Goal: Transaction & Acquisition: Purchase product/service

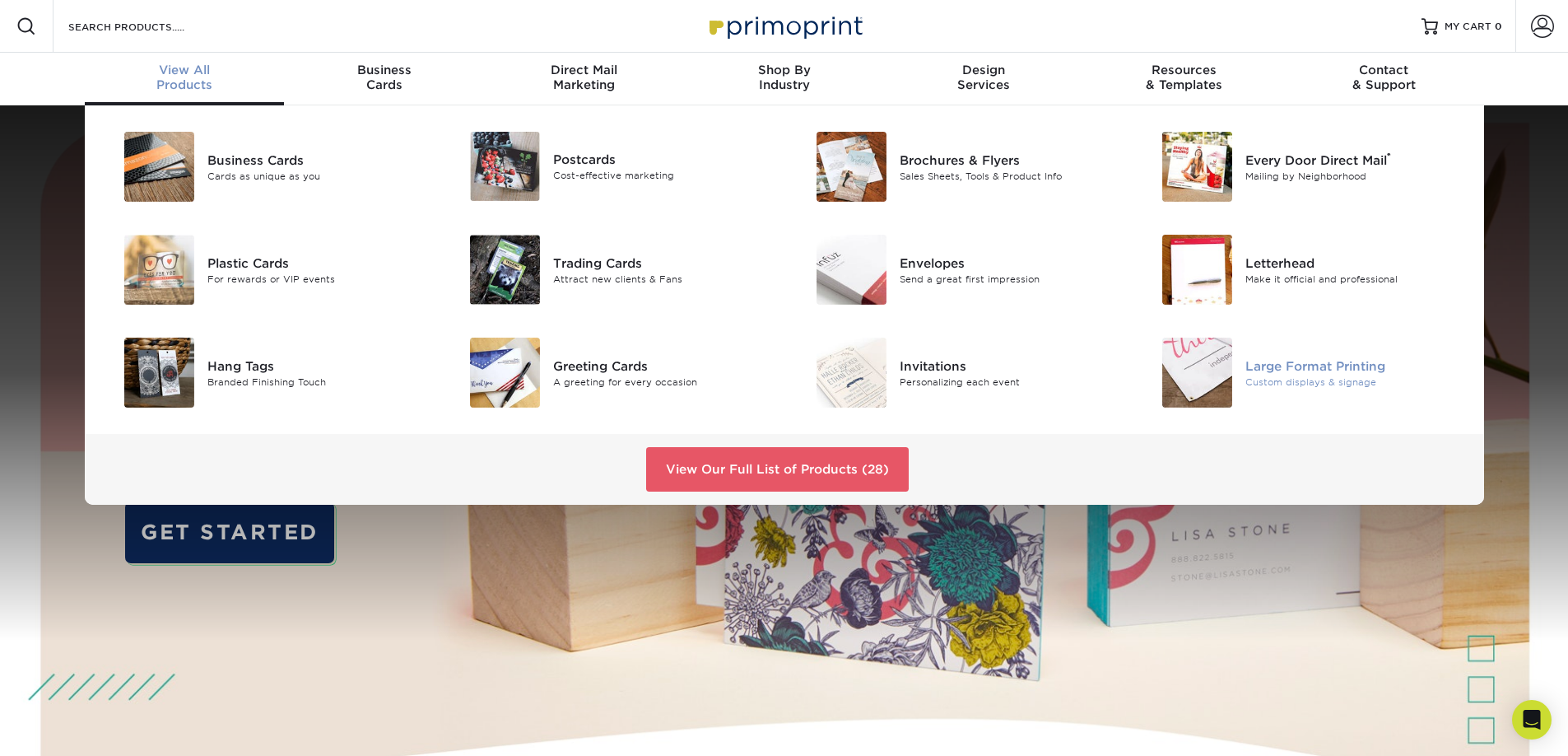
click at [1314, 368] on div "Large Format Printing" at bounding box center [1354, 365] width 218 height 18
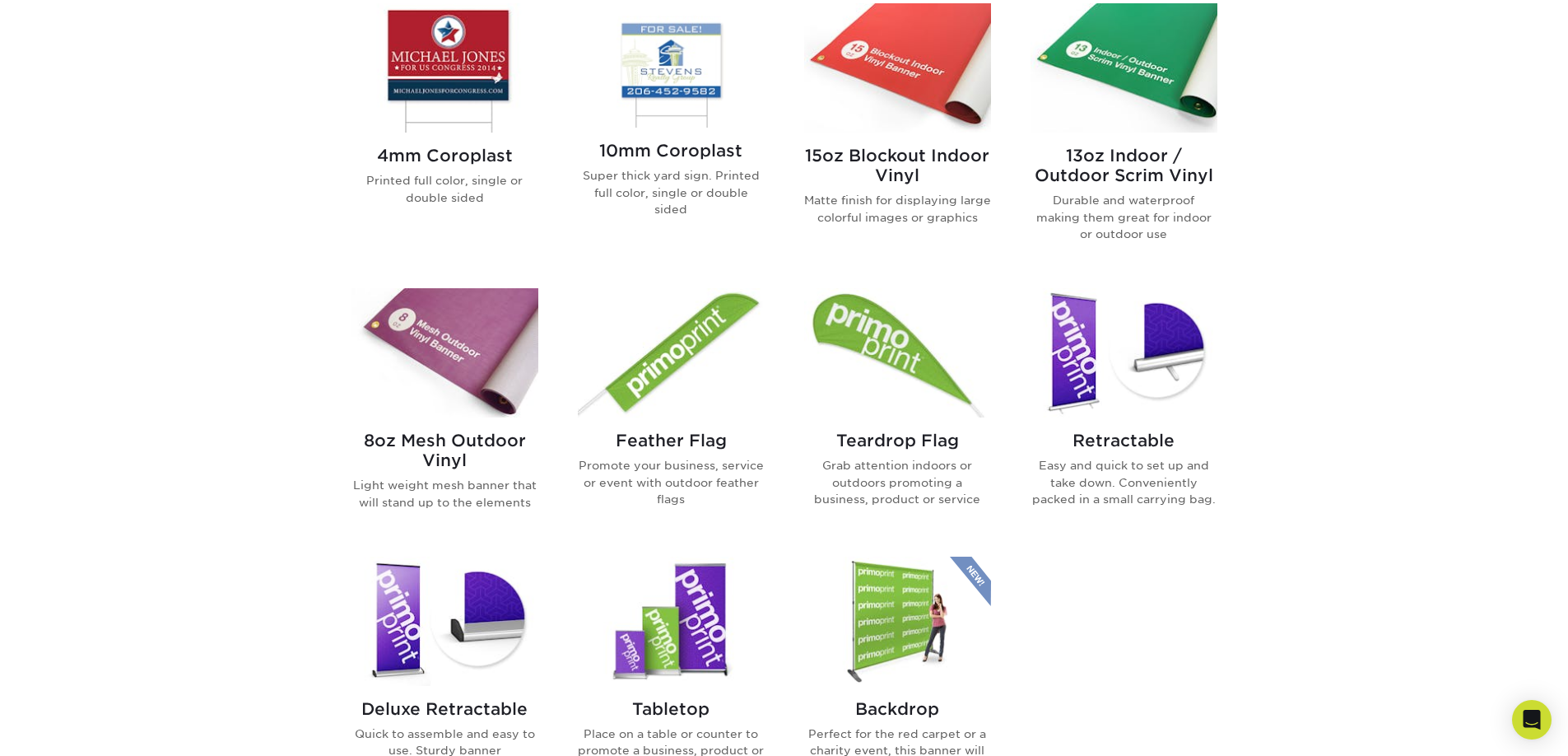
scroll to position [674, 0]
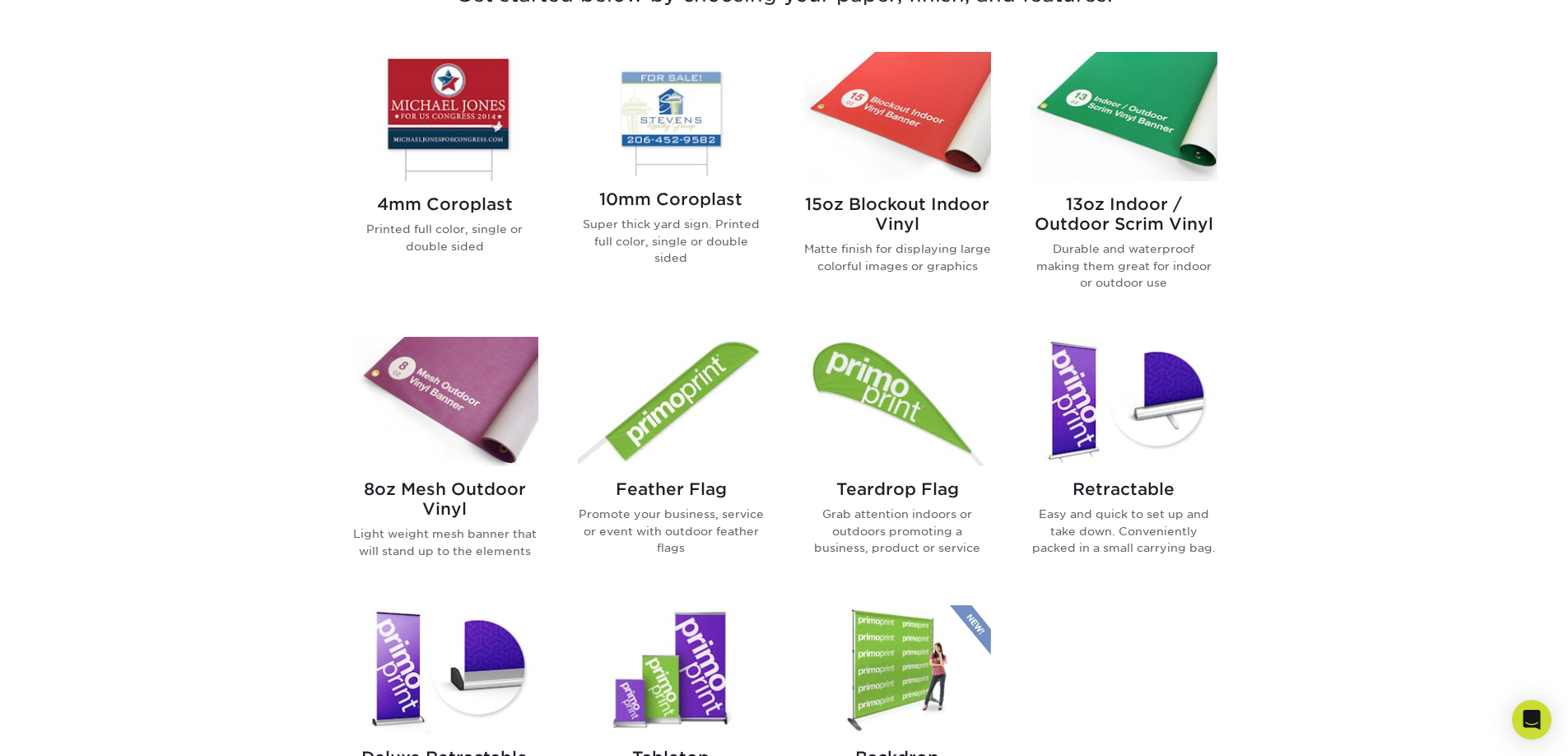
click at [140, 237] on div "Get started below by choosing your paper, finish, and features: 4mm Coroplast P…" at bounding box center [784, 432] width 1568 height 988
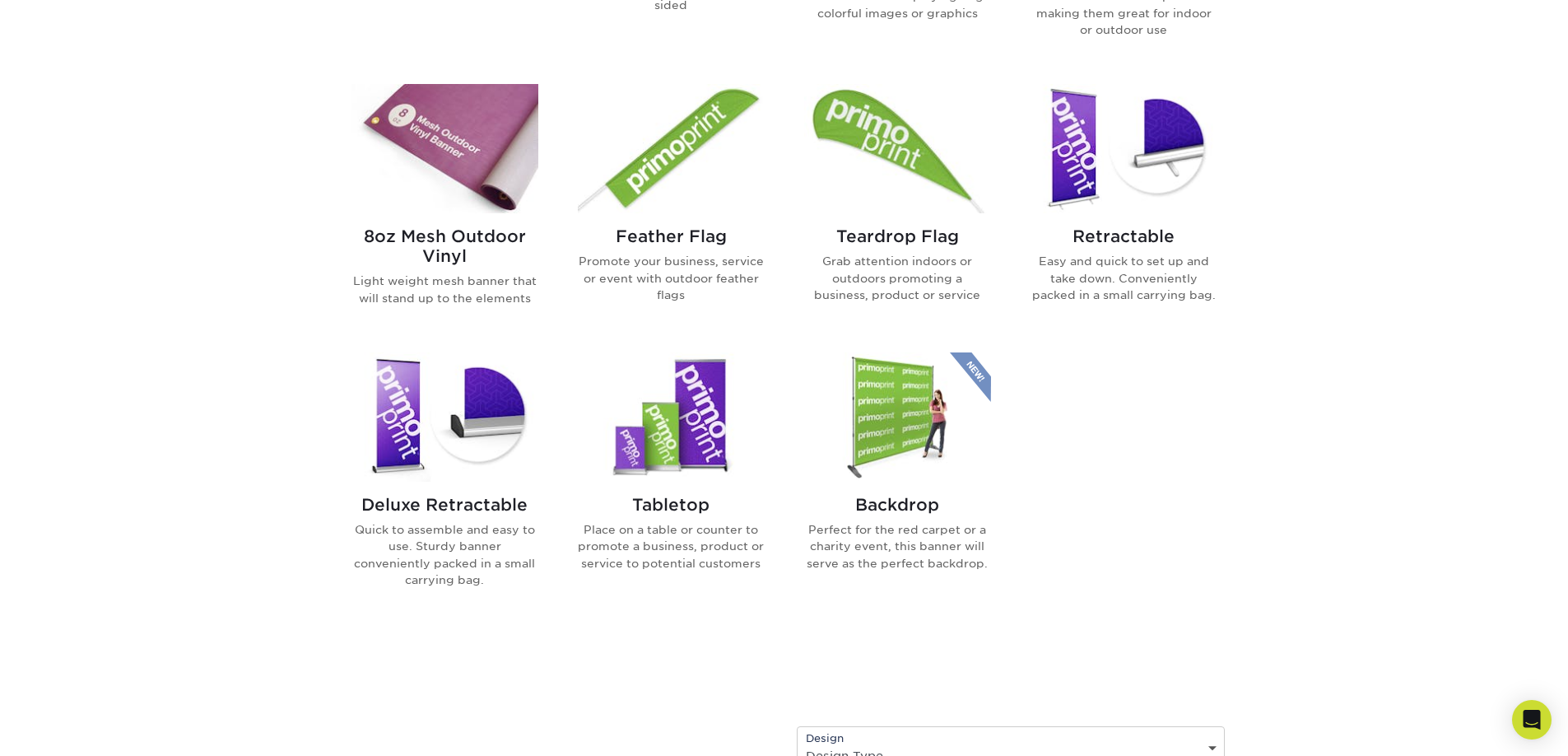
scroll to position [975, 0]
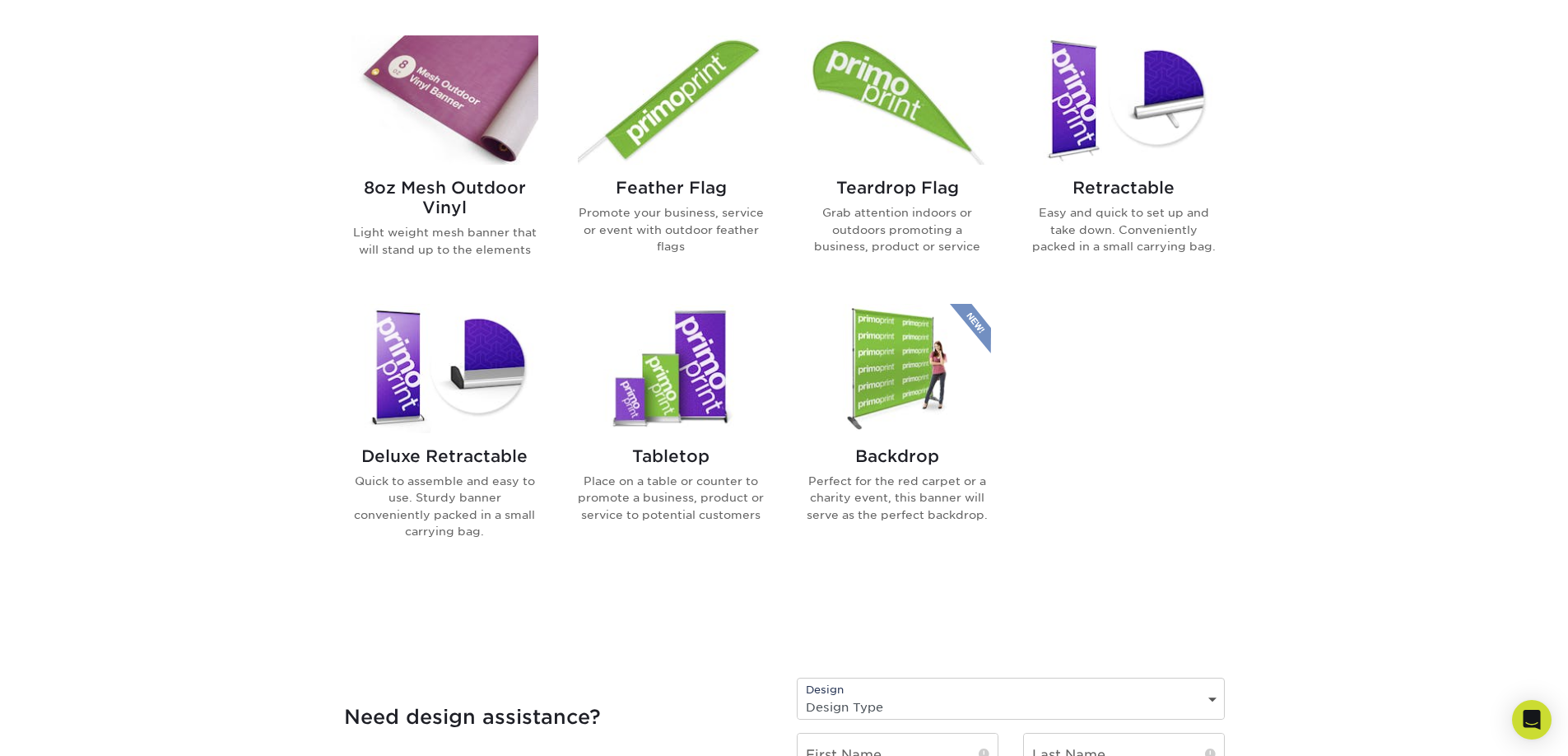
click at [1201, 489] on div "4mm Coroplast Printed full color, single or double sided 10mm Coroplast Super t…" at bounding box center [784, 158] width 905 height 855
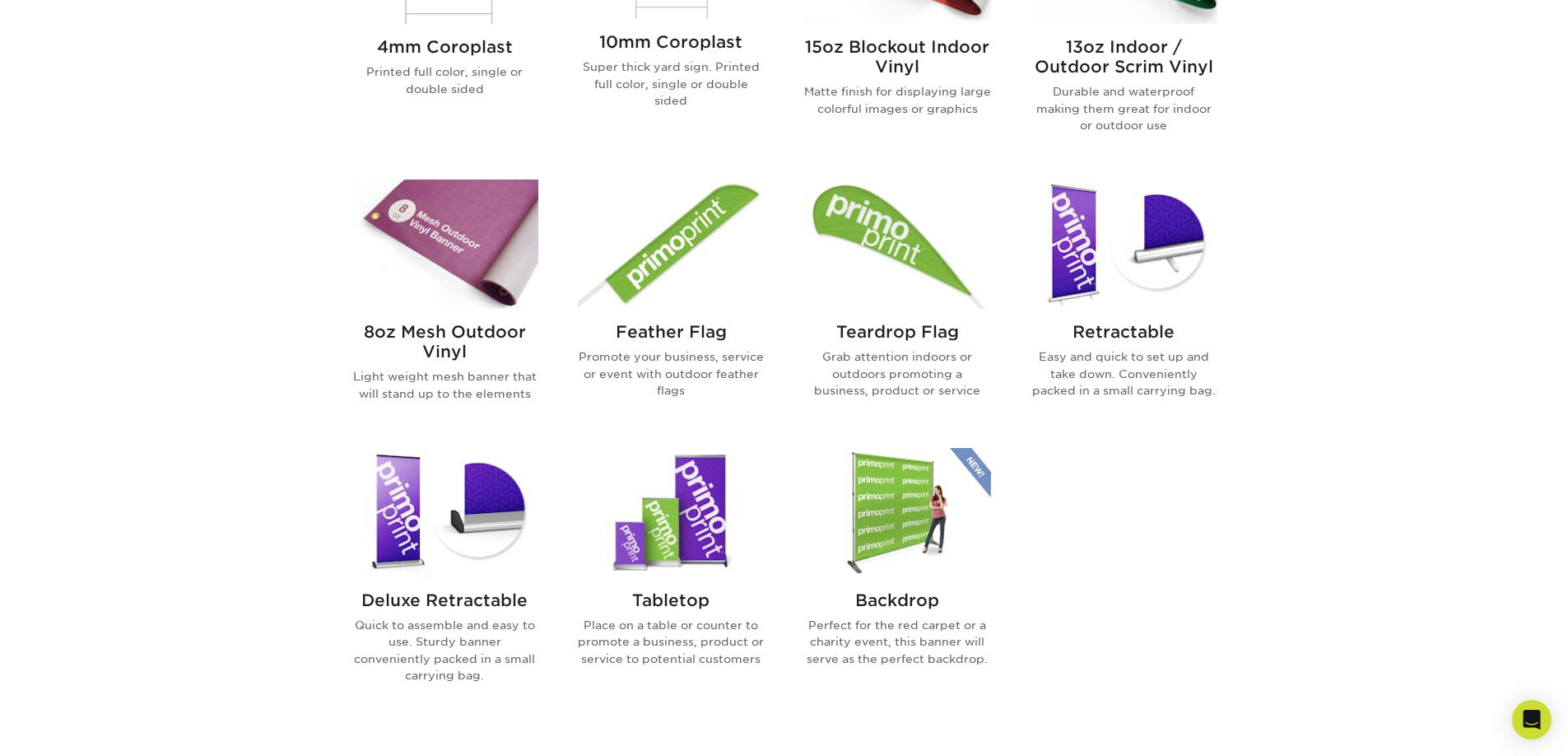
scroll to position [777, 0]
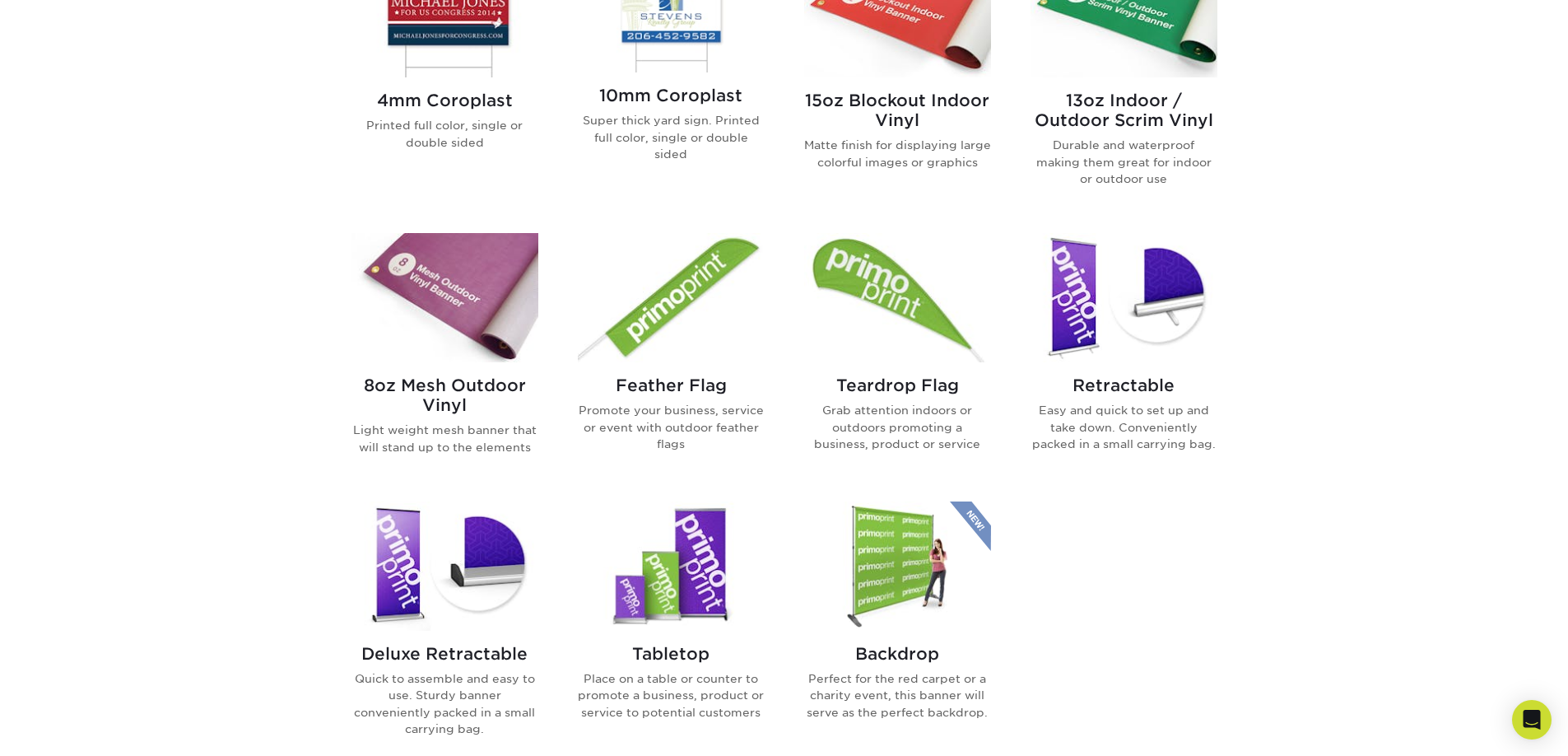
click at [57, 502] on div "Get started below by choosing your paper, finish, and features: 4mm Coroplast P…" at bounding box center [784, 328] width 1568 height 988
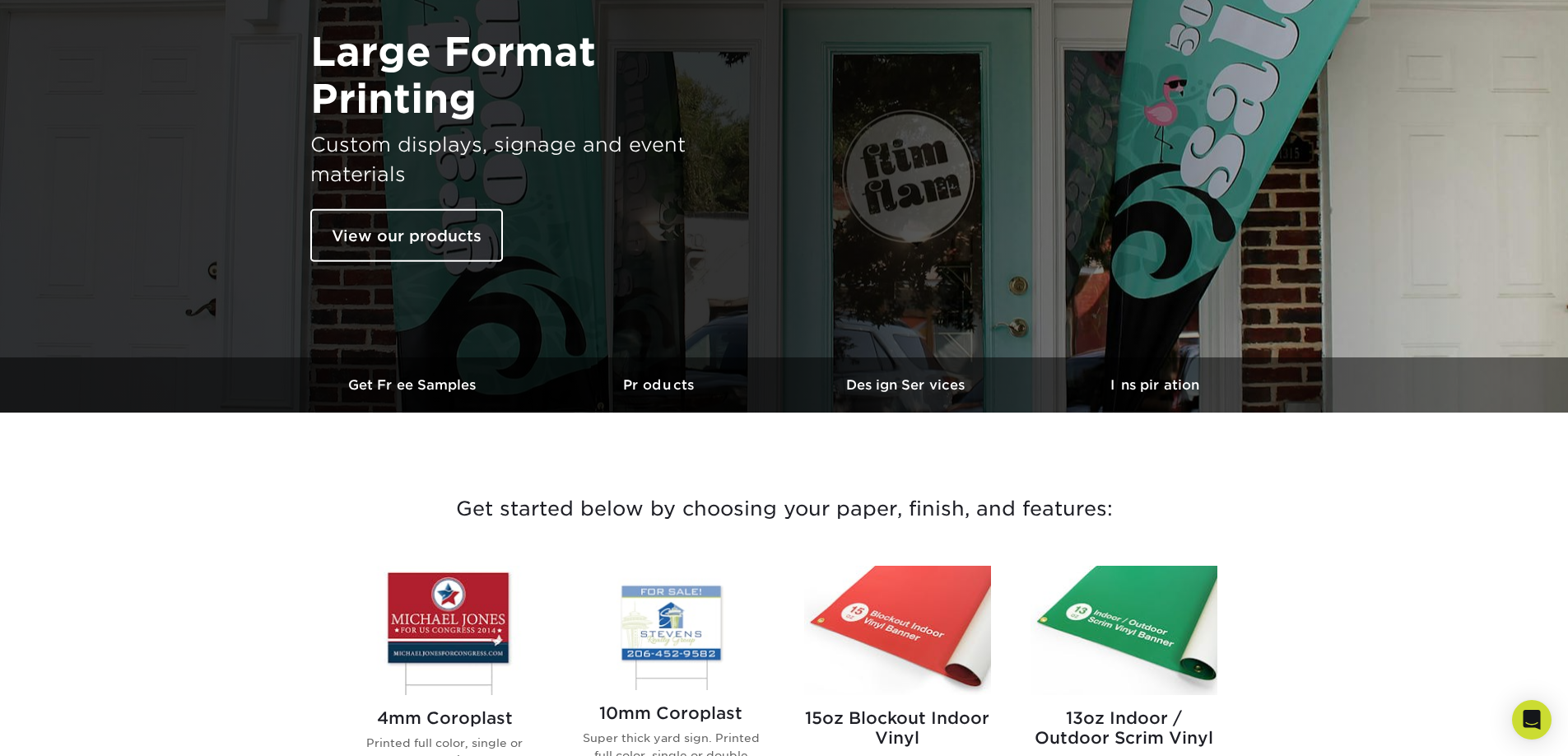
scroll to position [154, 0]
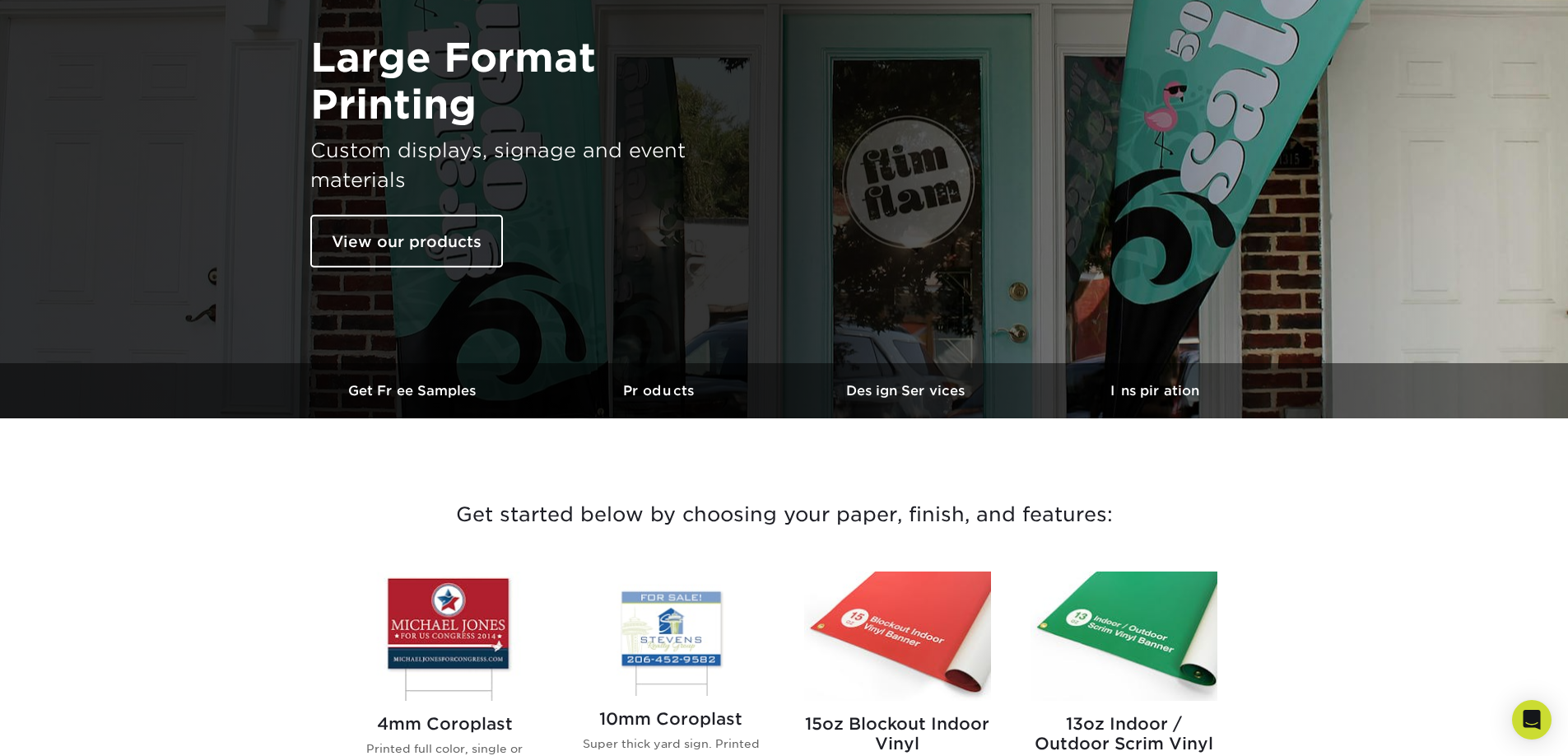
click at [458, 623] on img at bounding box center [445, 636] width 187 height 129
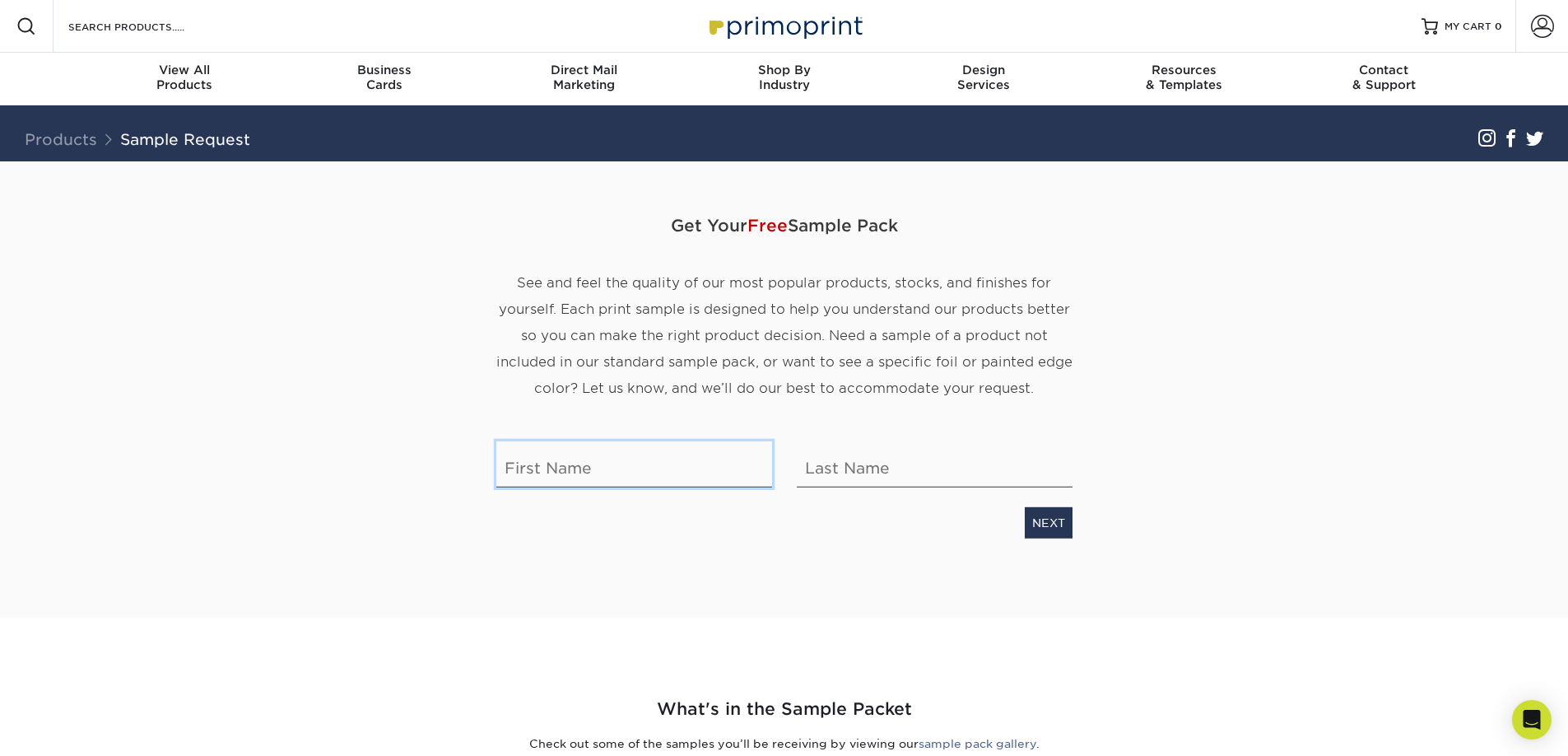
click at [551, 474] on input "text" at bounding box center [634, 465] width 276 height 46
type input "[PERSON_NAME]"
type input "Spriggs"
click at [758, 557] on div "Get Your Free Sample Pack See and feel the quality of our most popular products…" at bounding box center [784, 370] width 576 height 417
click at [1057, 537] on link "NEXT" at bounding box center [1049, 523] width 48 height 32
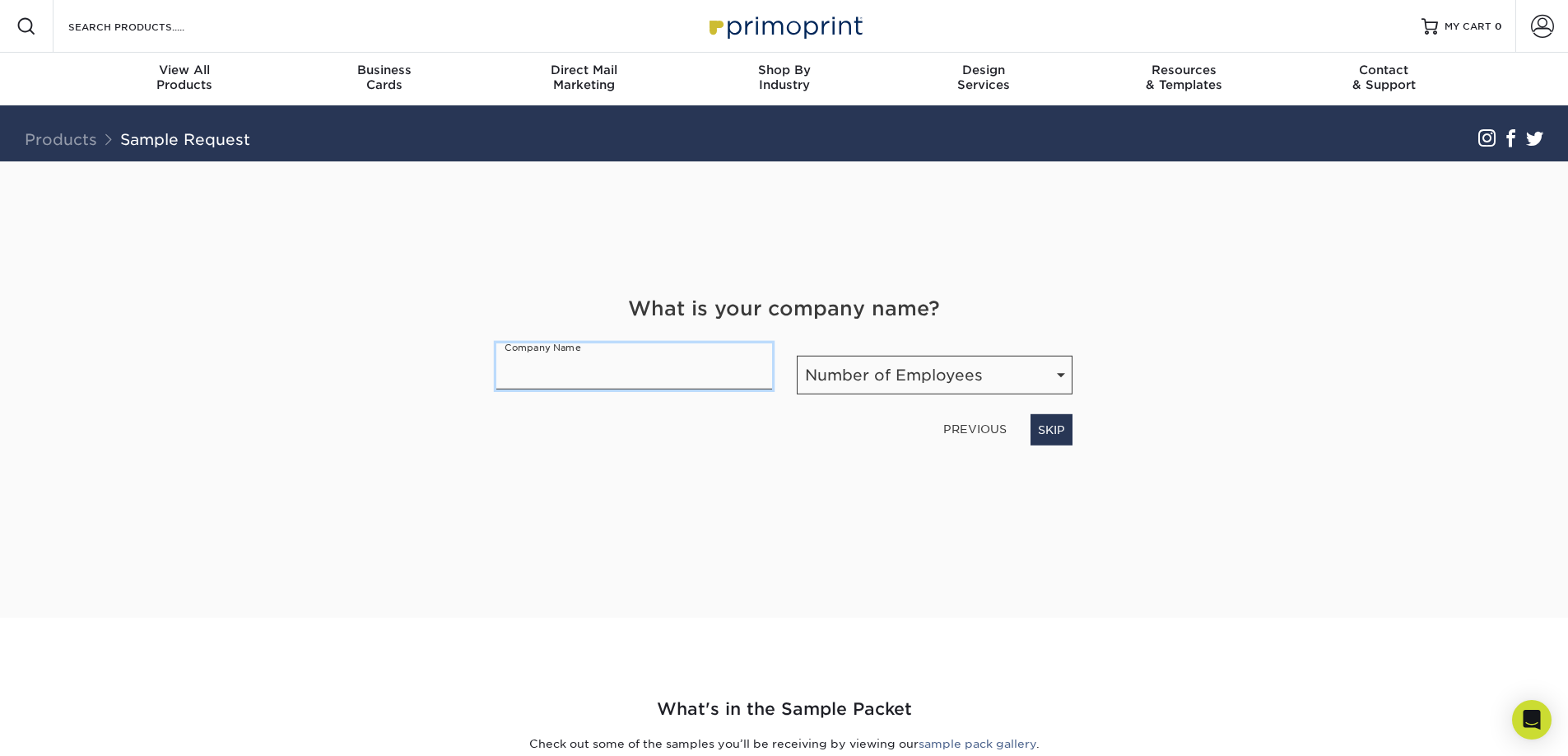
click at [614, 386] on input "text" at bounding box center [634, 366] width 276 height 46
click at [837, 384] on select "Number of Employees Self-employed 1-10 employees 11-50 employees 51-200 employe…" at bounding box center [934, 374] width 276 height 38
select select "Self-employed"
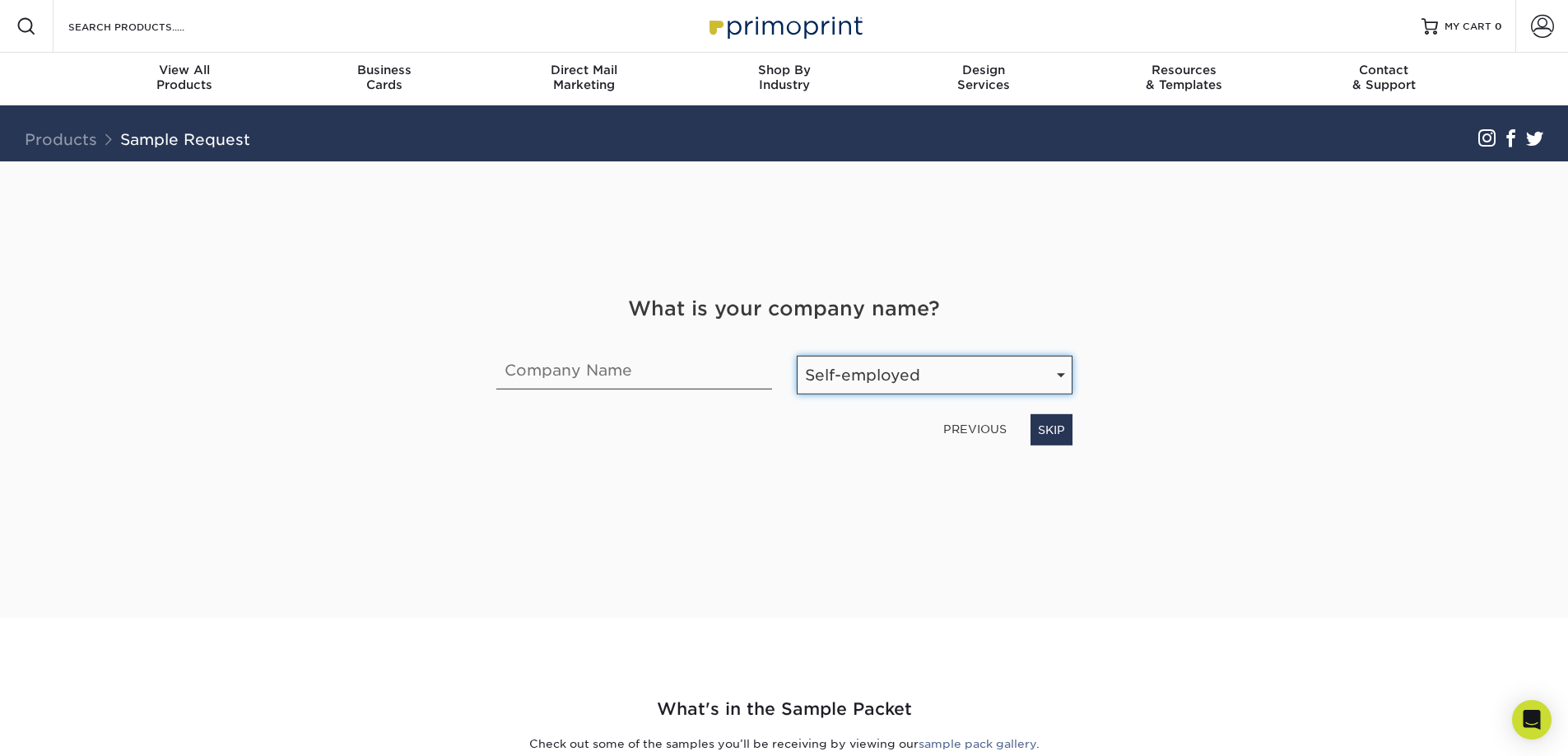
click at [797, 355] on select "Number of Employees Self-employed 1-10 employees 11-50 employees 51-200 employe…" at bounding box center [934, 374] width 276 height 38
click at [617, 373] on input "text" at bounding box center [634, 366] width 276 height 46
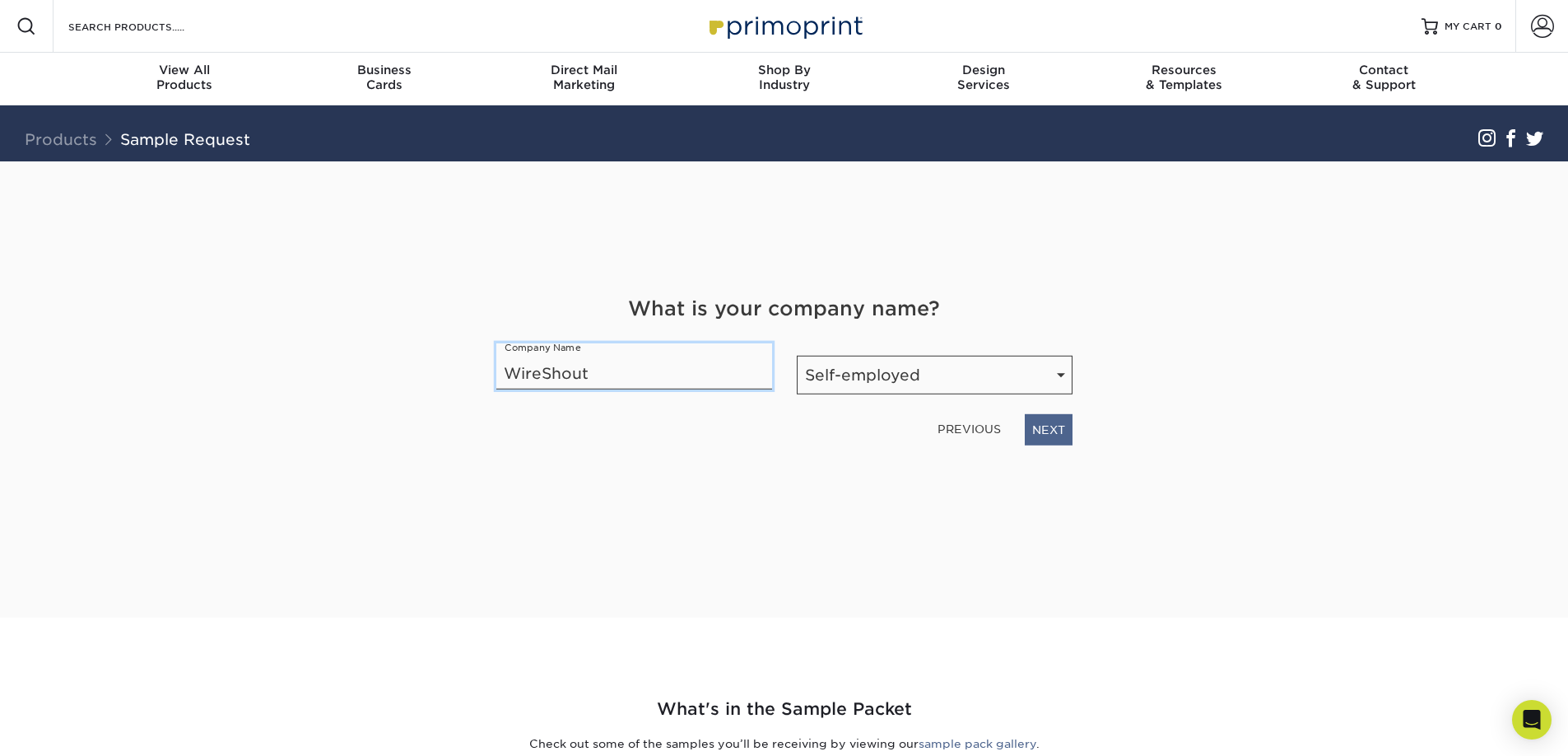
type input "WireShout"
click at [1039, 419] on link "NEXT" at bounding box center [1049, 430] width 48 height 32
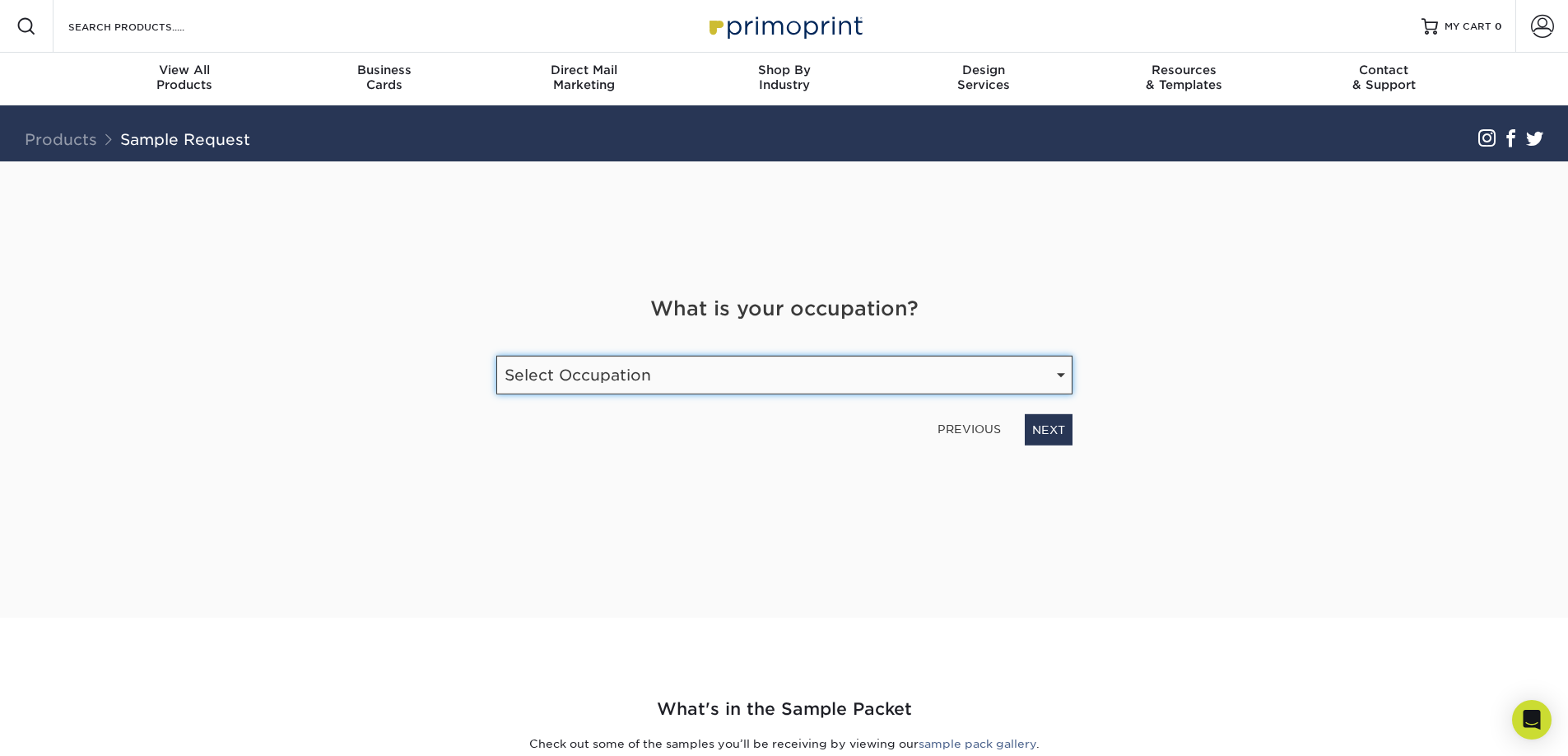
click at [803, 377] on select "Select Occupation Agency Automotive Blogger Cleaning Services Construction Educ…" at bounding box center [784, 374] width 576 height 38
select select "Technology"
click at [496, 355] on select "Select Occupation Agency Automotive Blogger Cleaning Services Construction Educ…" at bounding box center [784, 374] width 576 height 38
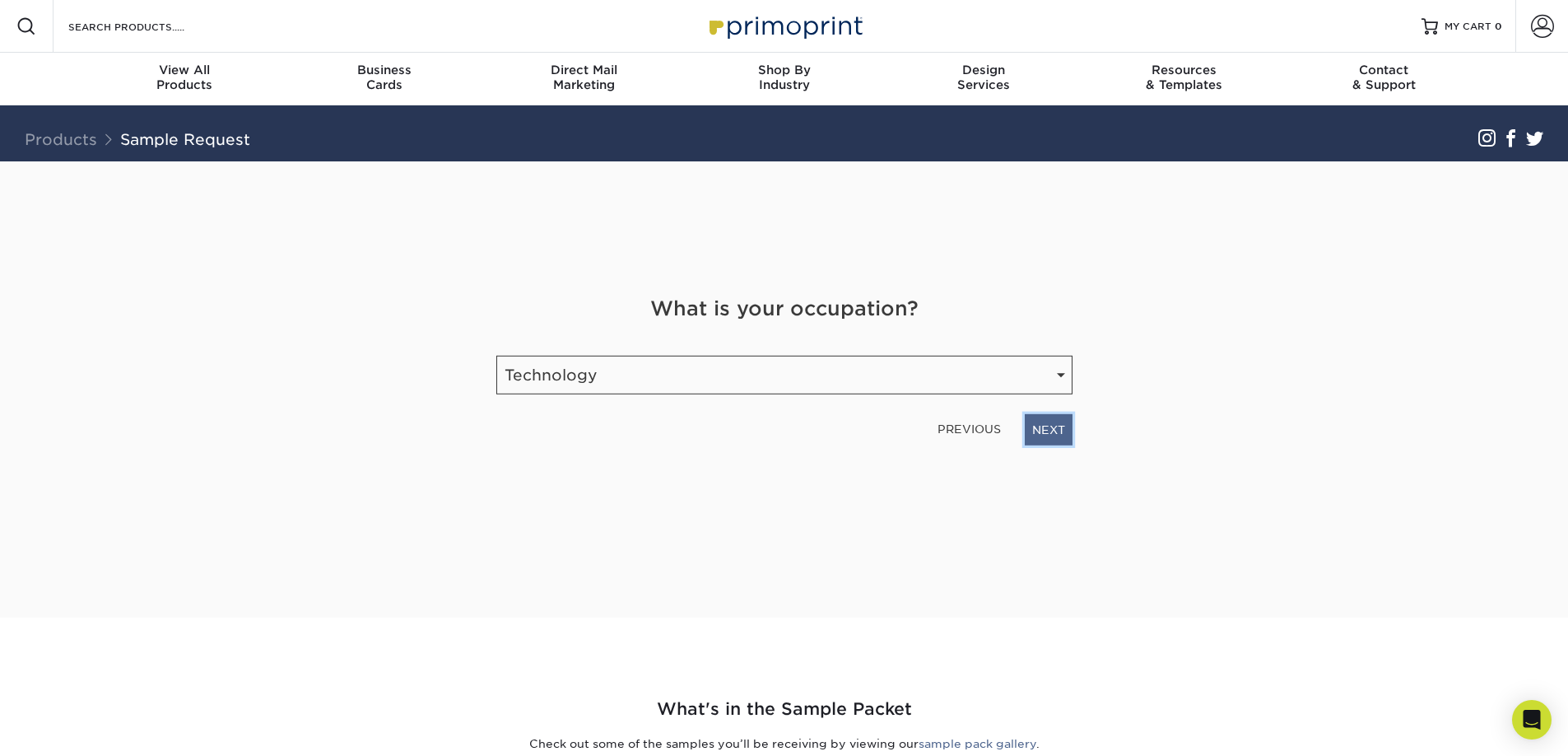
click at [1064, 436] on link "NEXT" at bounding box center [1049, 430] width 48 height 32
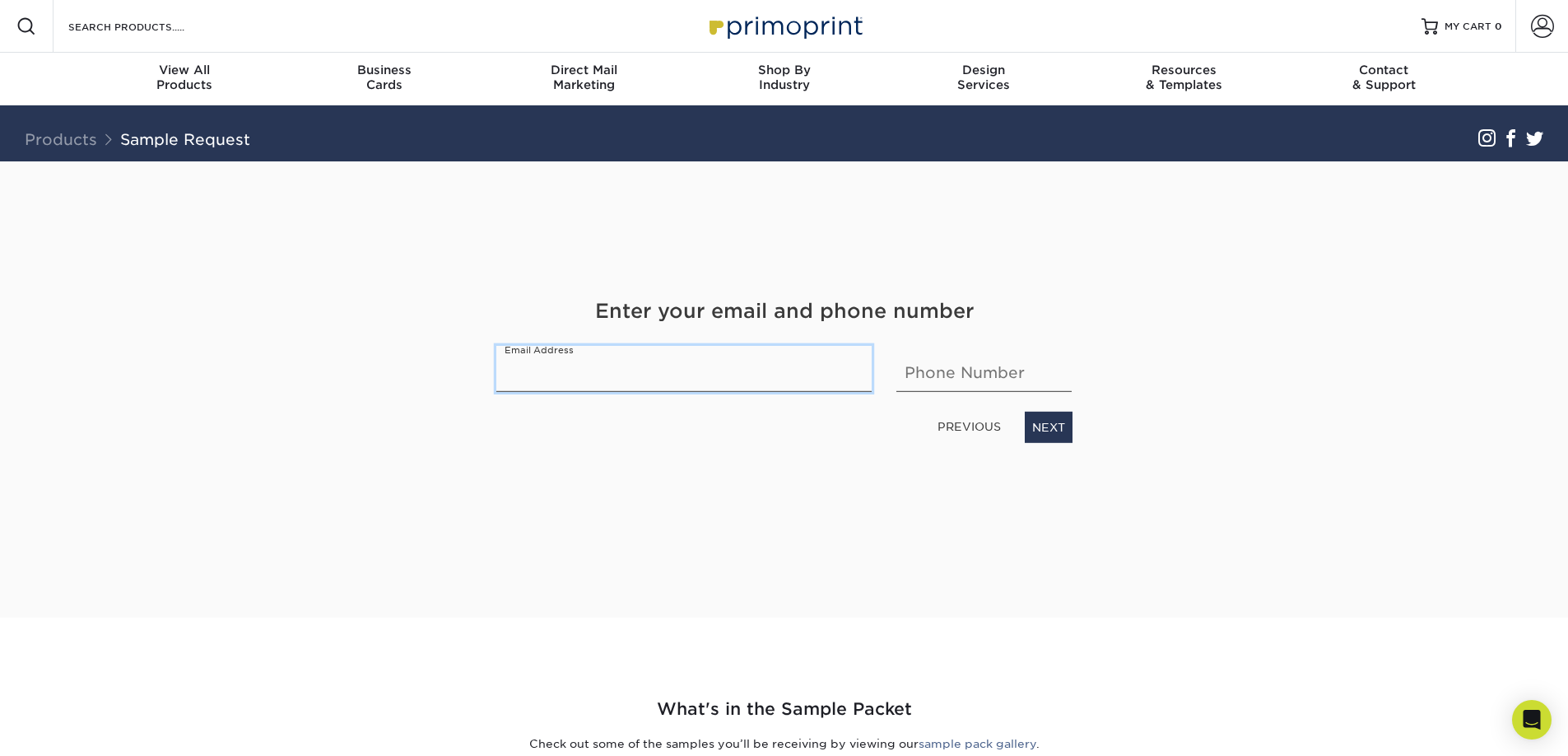
click at [805, 373] on input "email" at bounding box center [684, 369] width 377 height 46
type input "jspriggs@wireshout.com"
click at [1273, 379] on div "Get Your Free Sample Pack See and feel the quality of our most popular products…" at bounding box center [784, 390] width 988 height 456
click at [1037, 383] on input "text" at bounding box center [984, 369] width 175 height 46
paste input "3019179473"
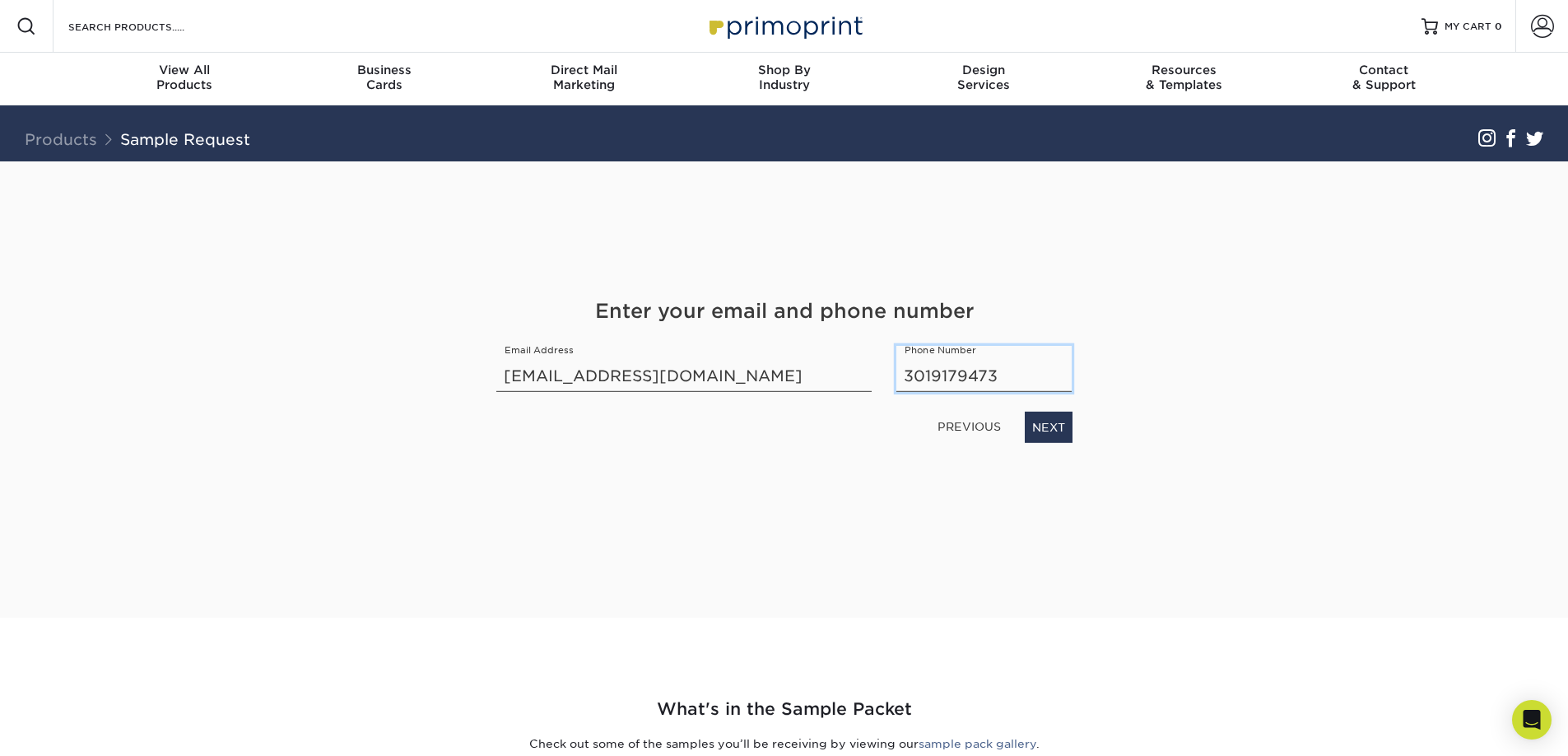
paste input "3019179473"
paste input "text"
type input "3019179473"
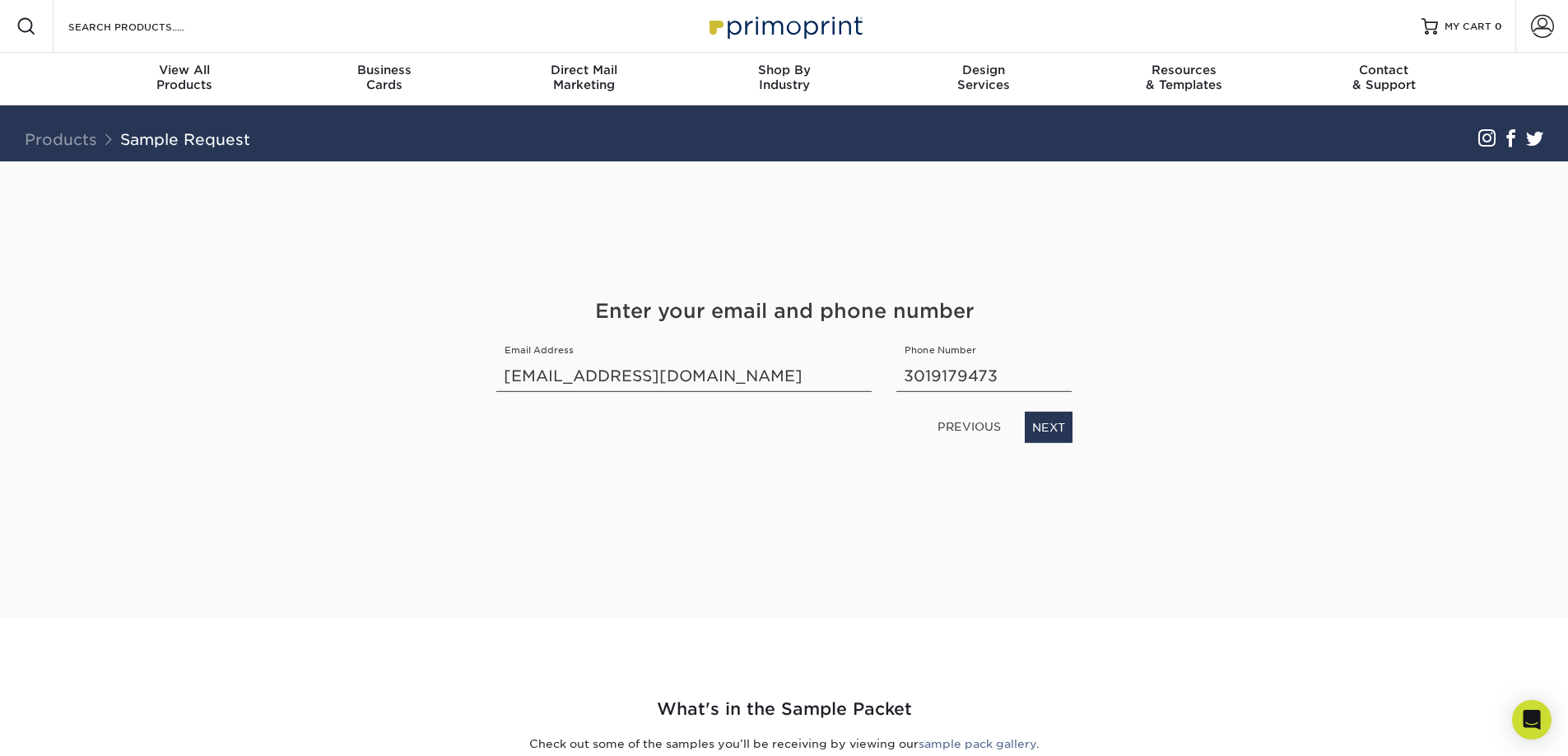
click at [1117, 395] on div "Get Your Free Sample Pack See and feel the quality of our most popular products…" at bounding box center [785, 390] width 963 height 456
click at [1055, 431] on link "NEXT" at bounding box center [1049, 427] width 48 height 32
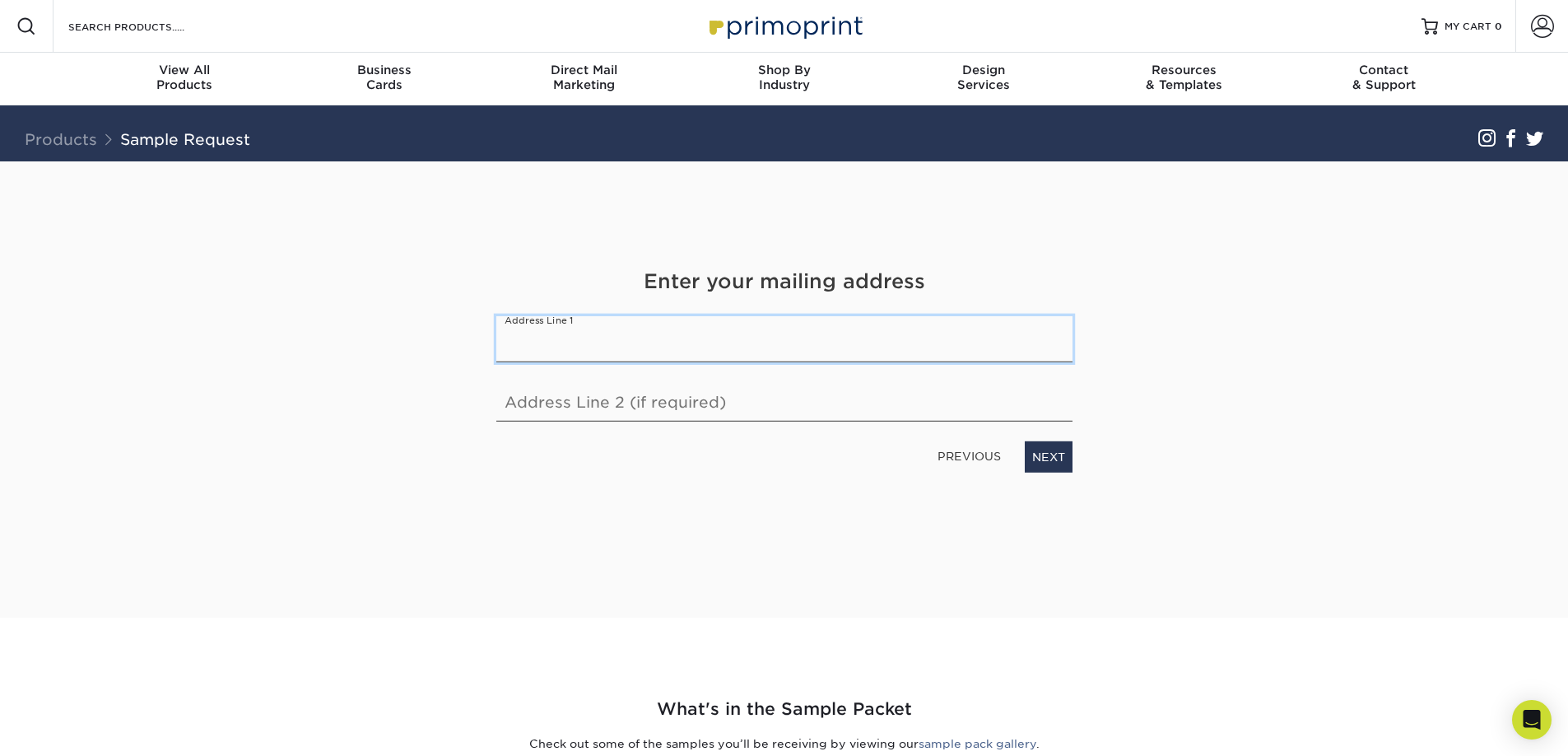
type input "7845 Briardale Ter"
click at [1038, 455] on link "NEXT" at bounding box center [1049, 457] width 48 height 32
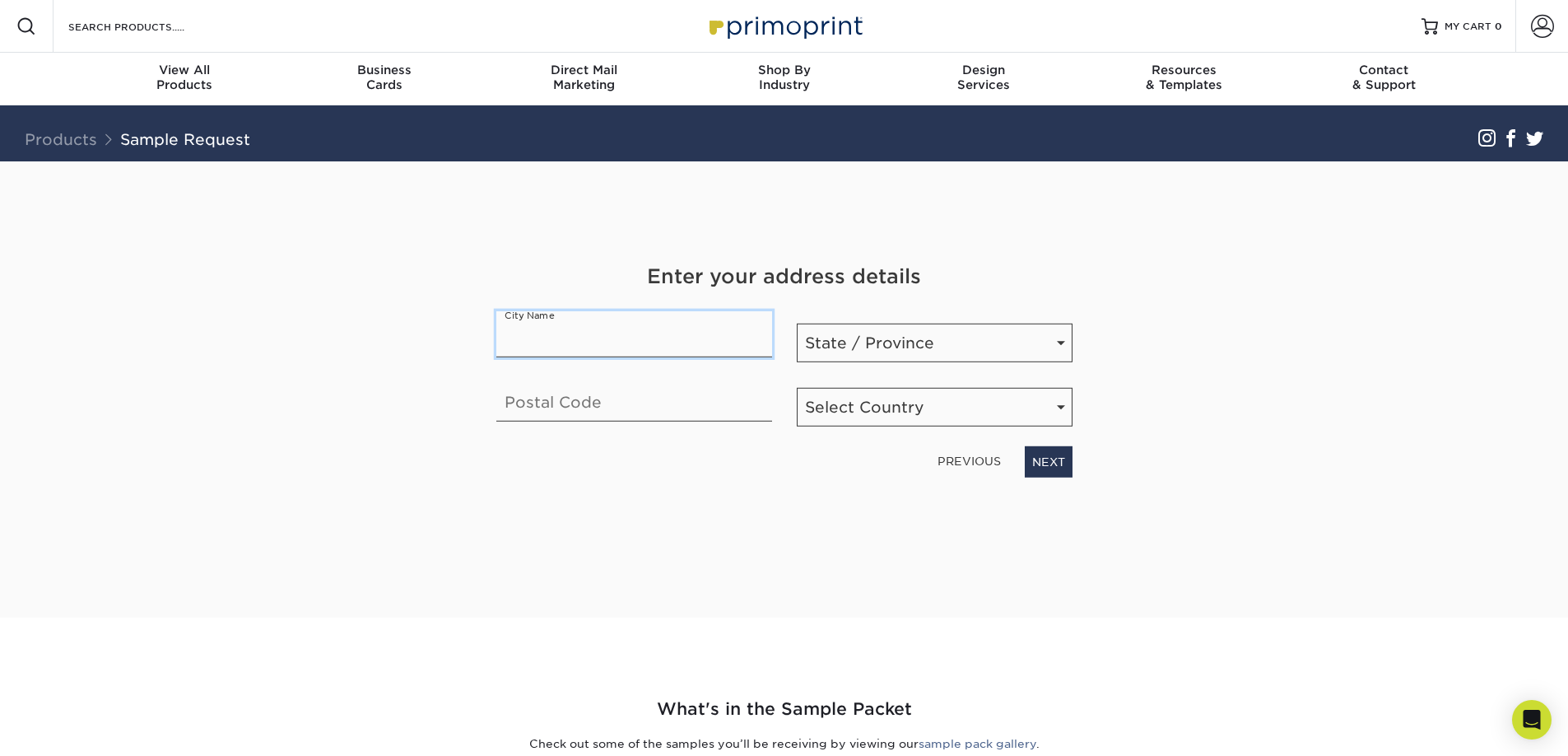
click at [670, 344] on input "text" at bounding box center [634, 334] width 276 height 46
type input "Derwood"
select select "MD"
type input "20855"
select select "US"
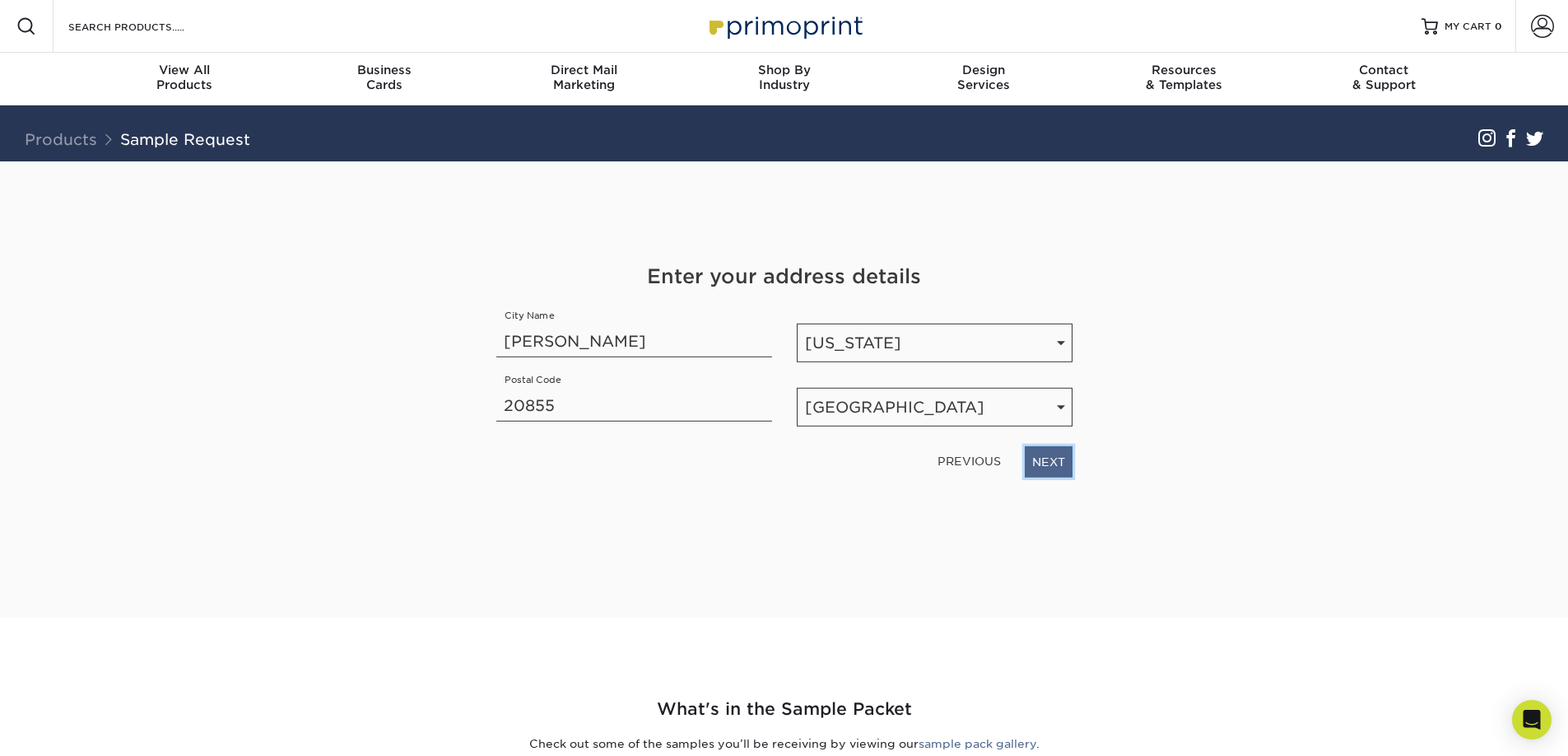
click at [1055, 460] on link "NEXT" at bounding box center [1049, 461] width 48 height 32
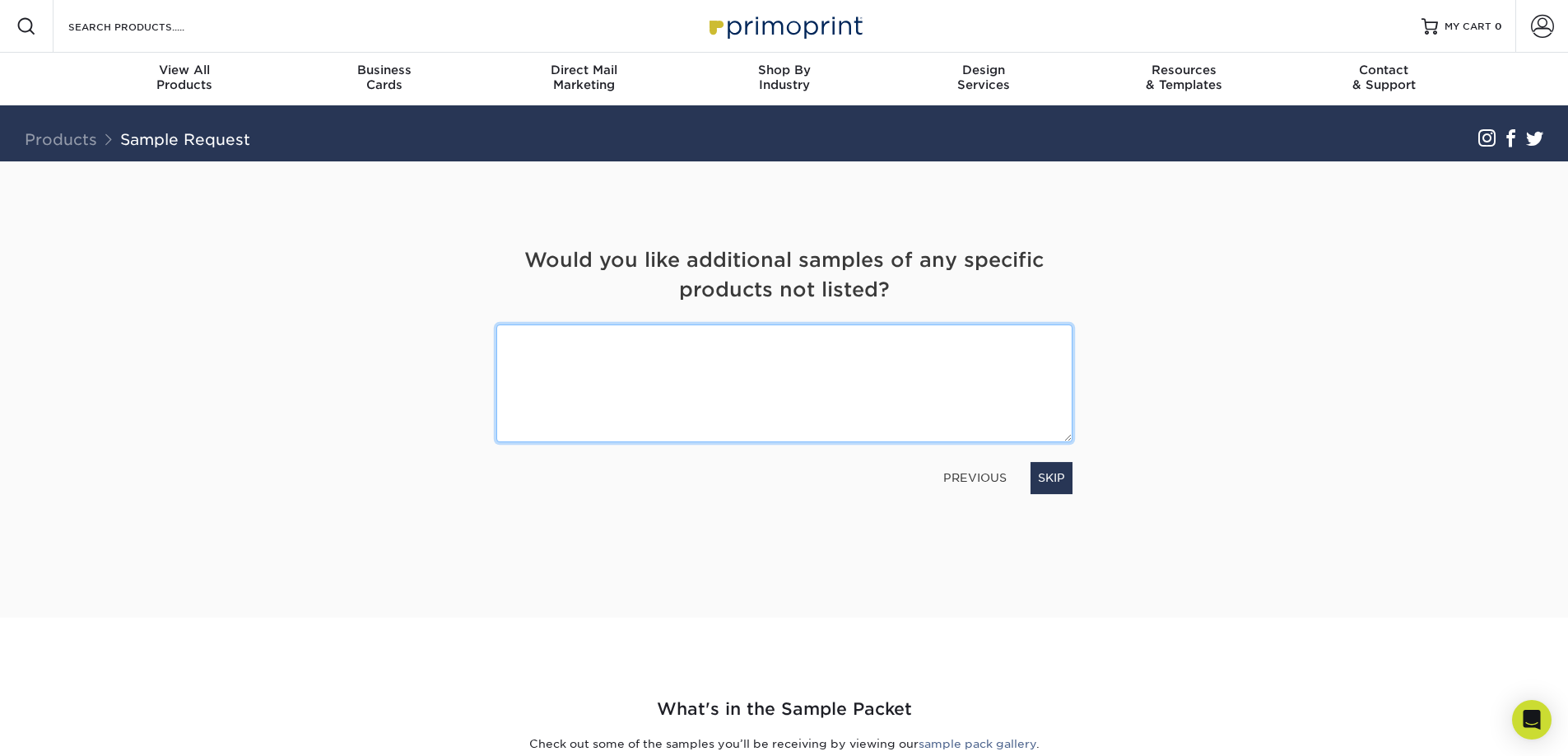
click at [749, 404] on textarea at bounding box center [784, 384] width 576 height 118
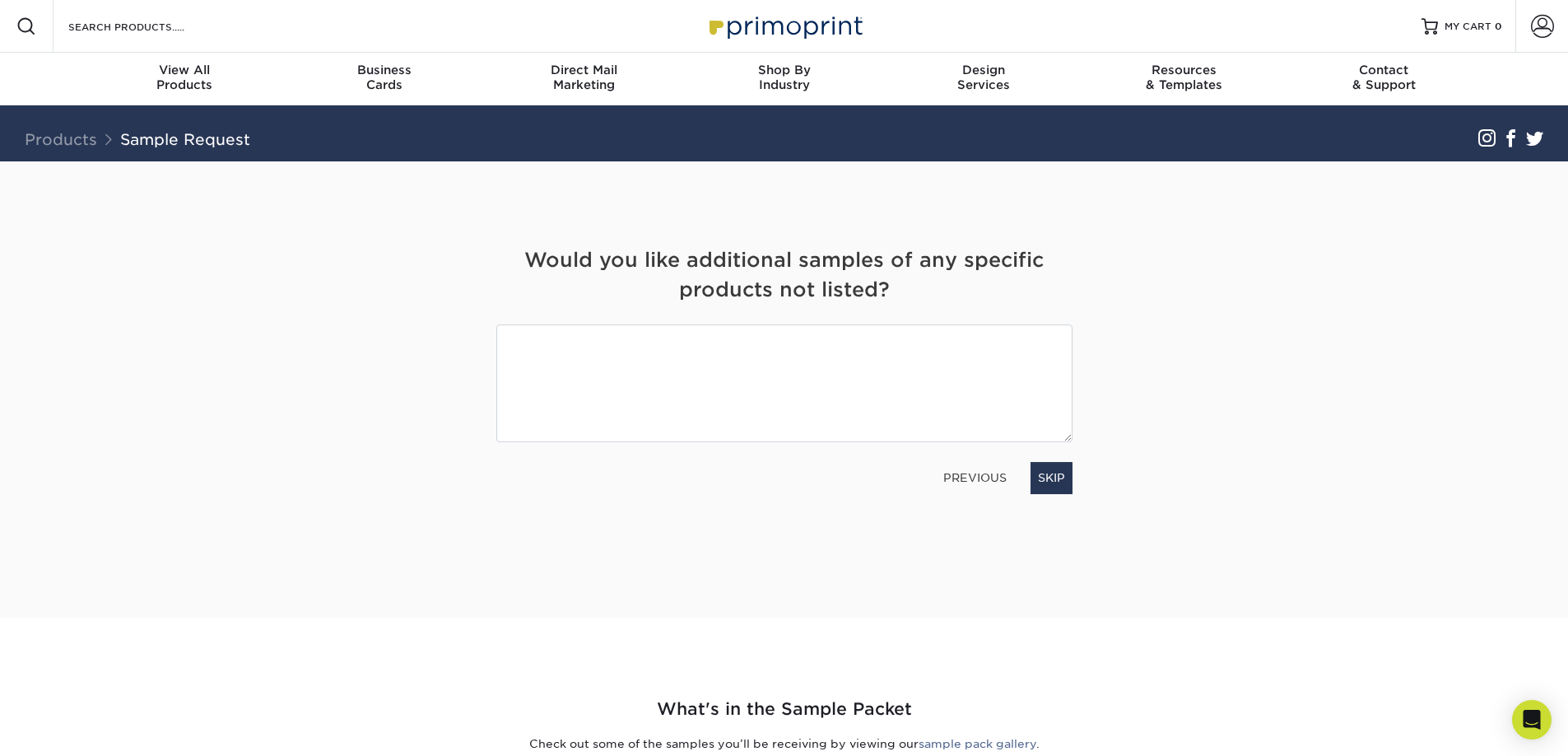
click at [958, 478] on link "PREVIOUS" at bounding box center [975, 478] width 77 height 26
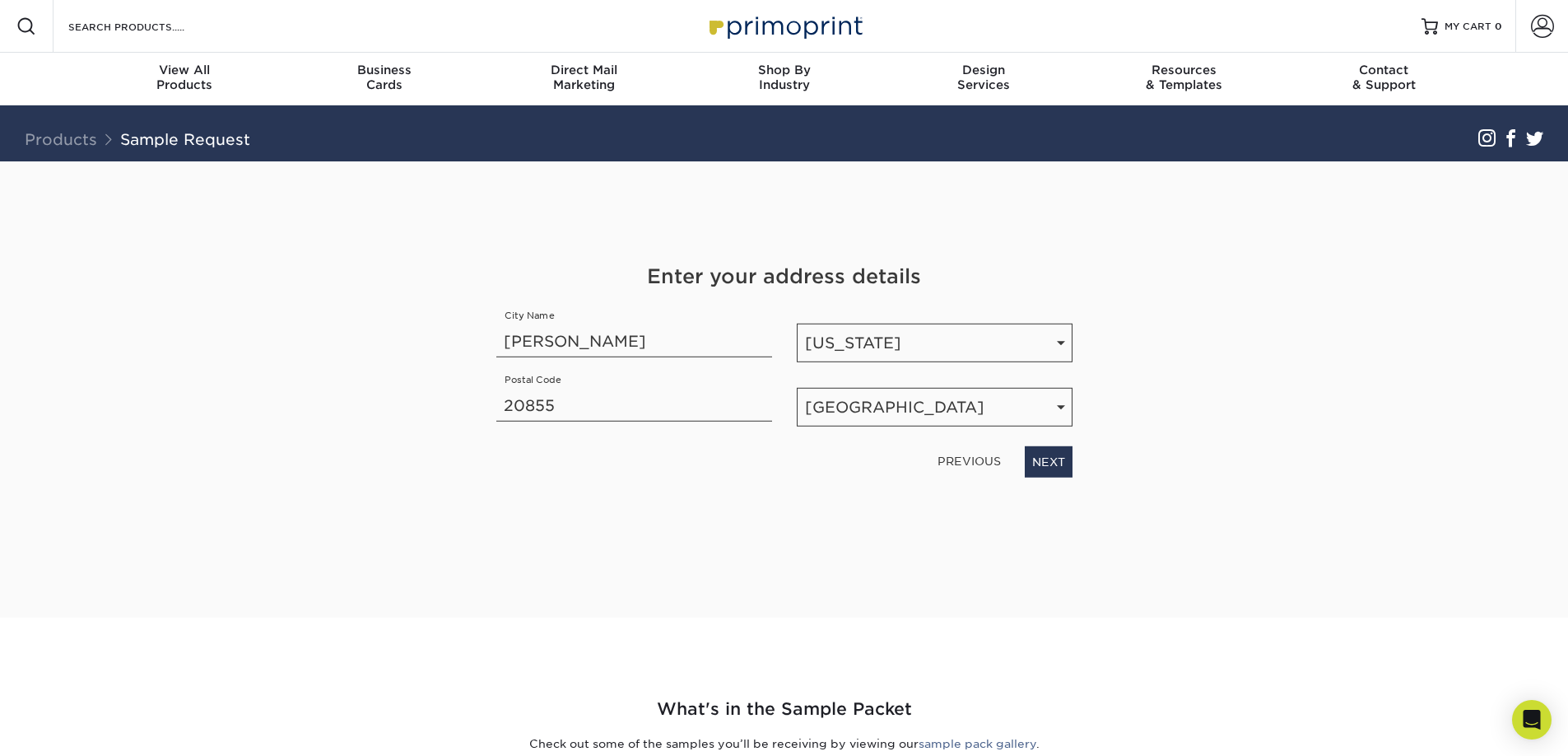
click at [971, 463] on link "PREVIOUS" at bounding box center [969, 460] width 77 height 26
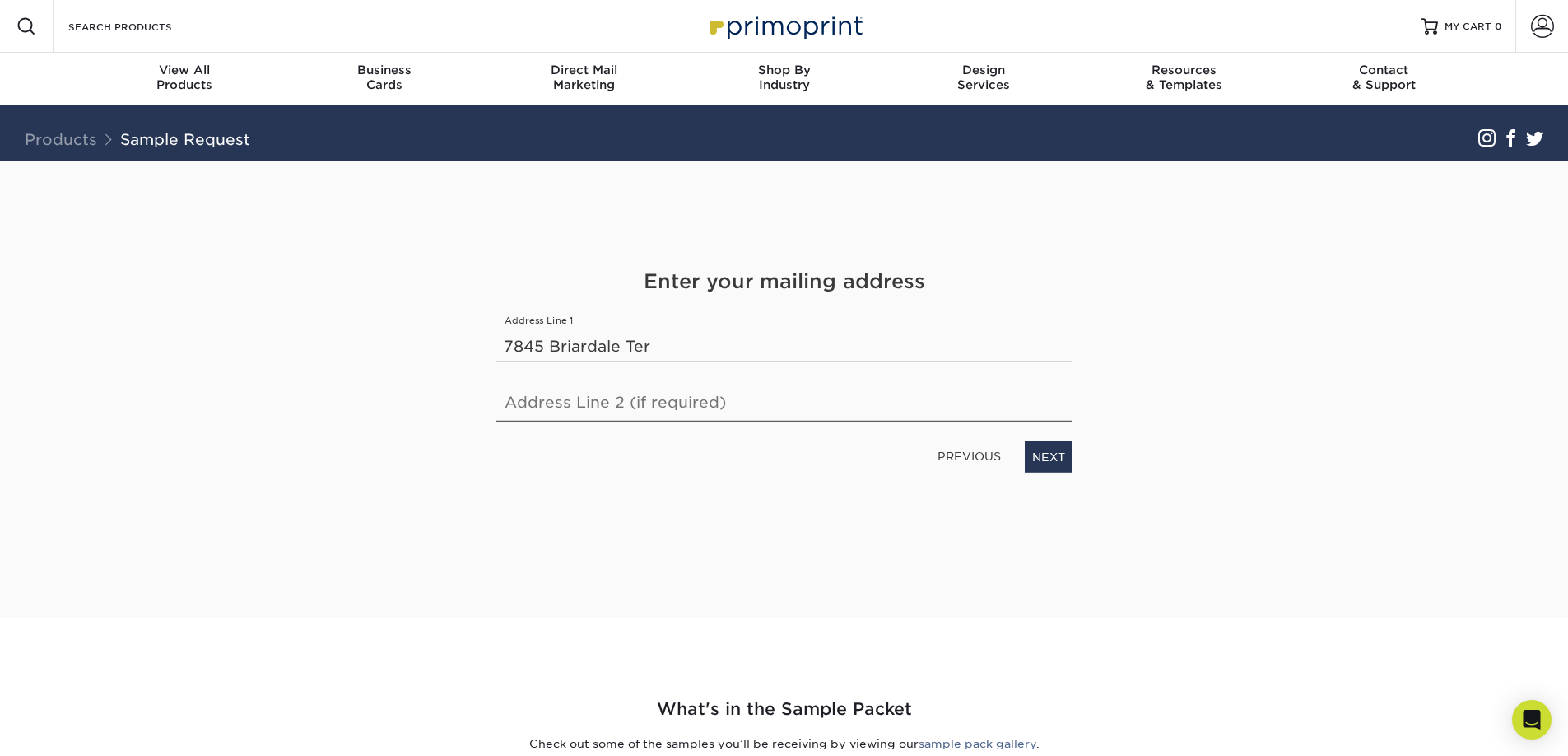
click at [969, 466] on link "PREVIOUS" at bounding box center [969, 456] width 77 height 26
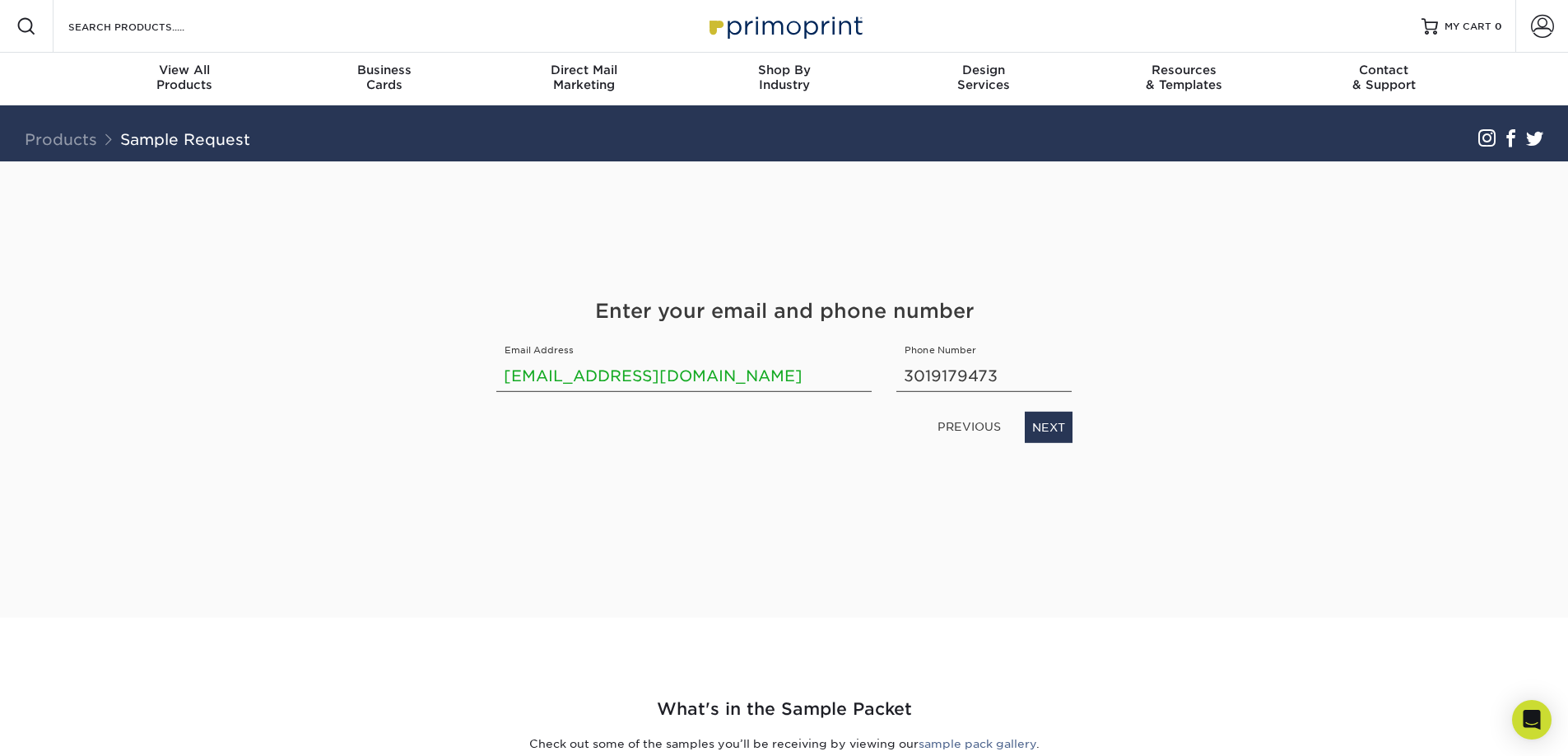
click at [961, 434] on link "PREVIOUS" at bounding box center [969, 426] width 77 height 26
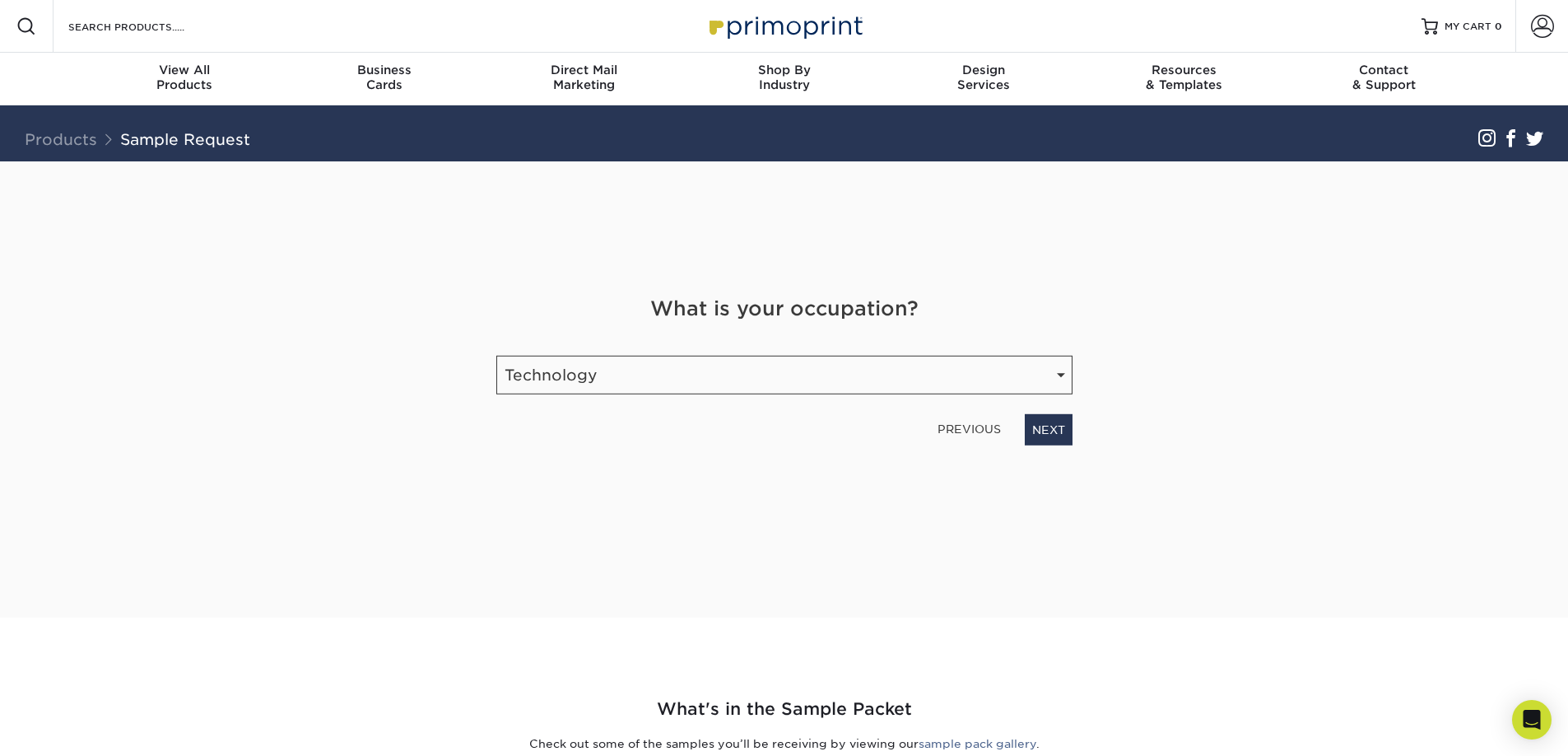
click at [962, 433] on link "PREVIOUS" at bounding box center [969, 429] width 77 height 26
click at [976, 431] on link "PREVIOUS" at bounding box center [969, 429] width 77 height 26
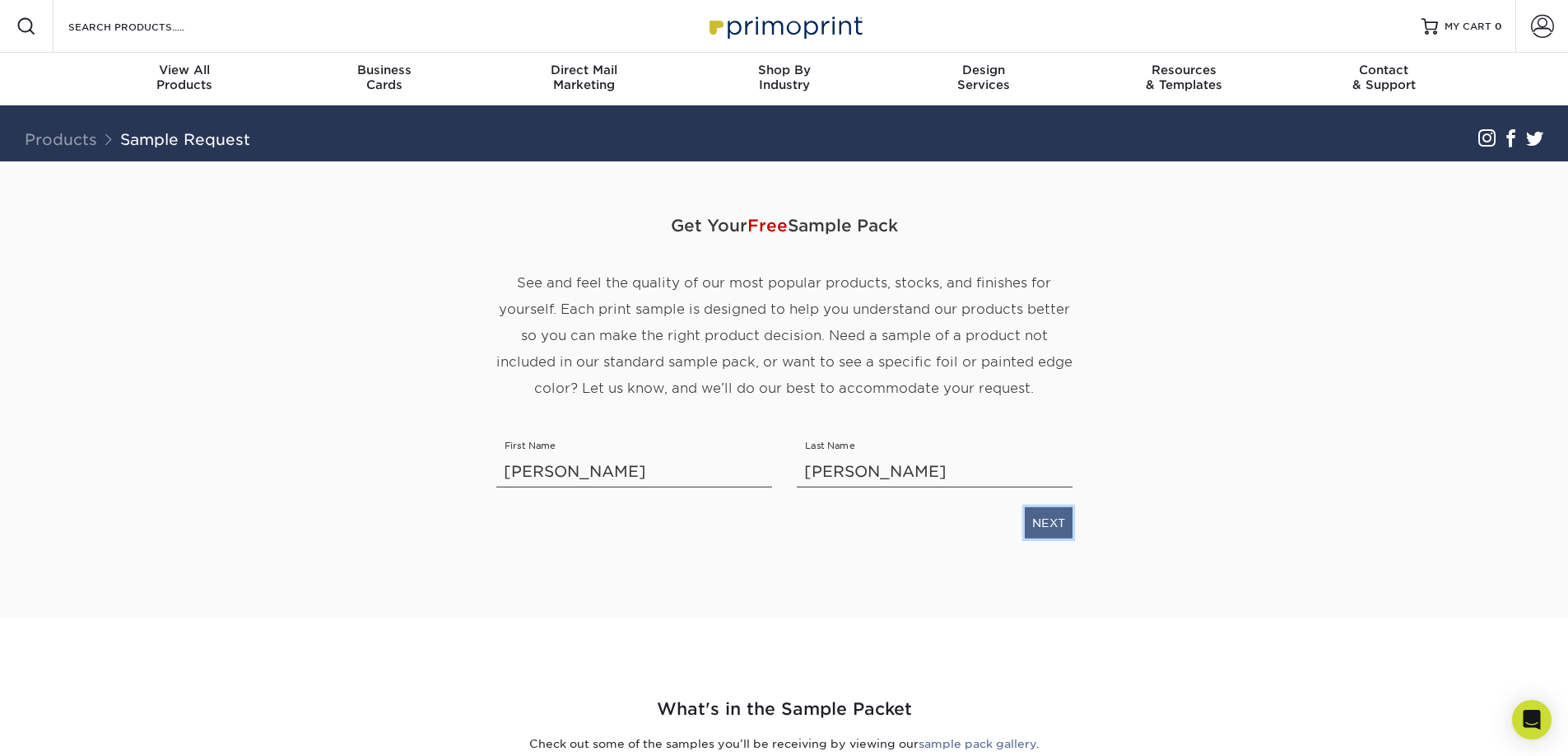
click at [1043, 524] on link "NEXT" at bounding box center [1049, 523] width 48 height 32
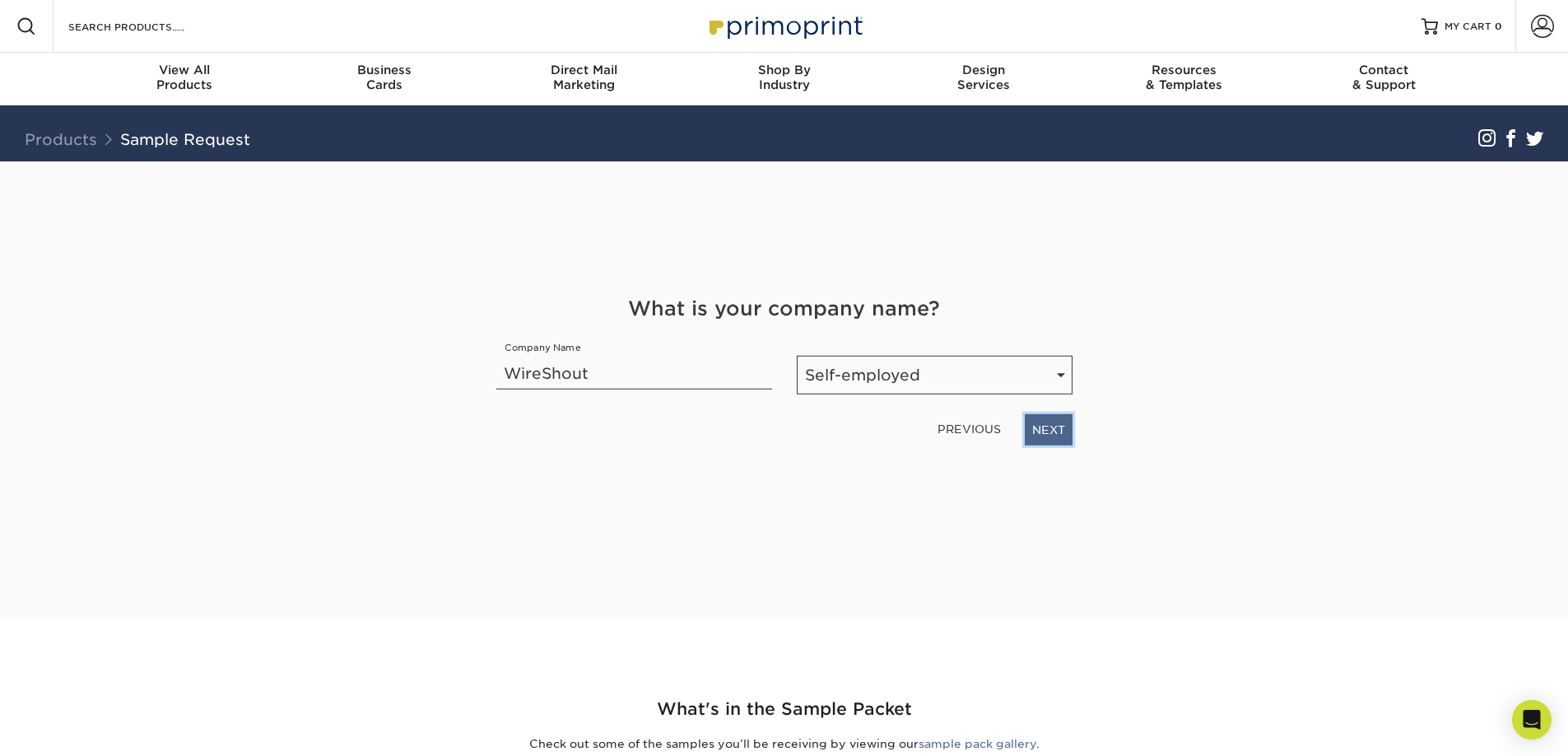
click at [1054, 437] on link "NEXT" at bounding box center [1049, 430] width 48 height 32
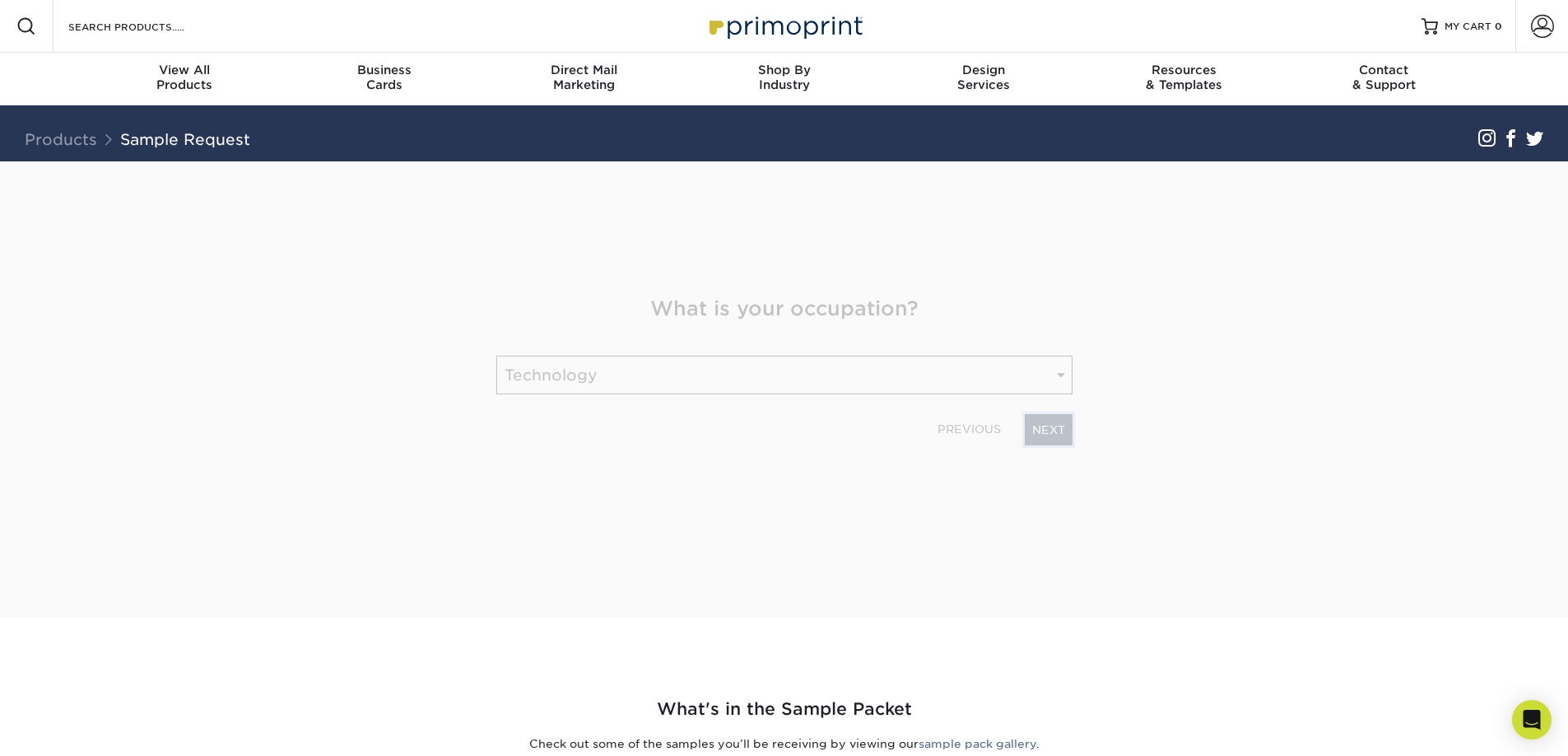
click at [1054, 437] on link "NEXT" at bounding box center [1049, 430] width 48 height 32
click at [1054, 437] on link "NEXT" at bounding box center [1049, 427] width 48 height 32
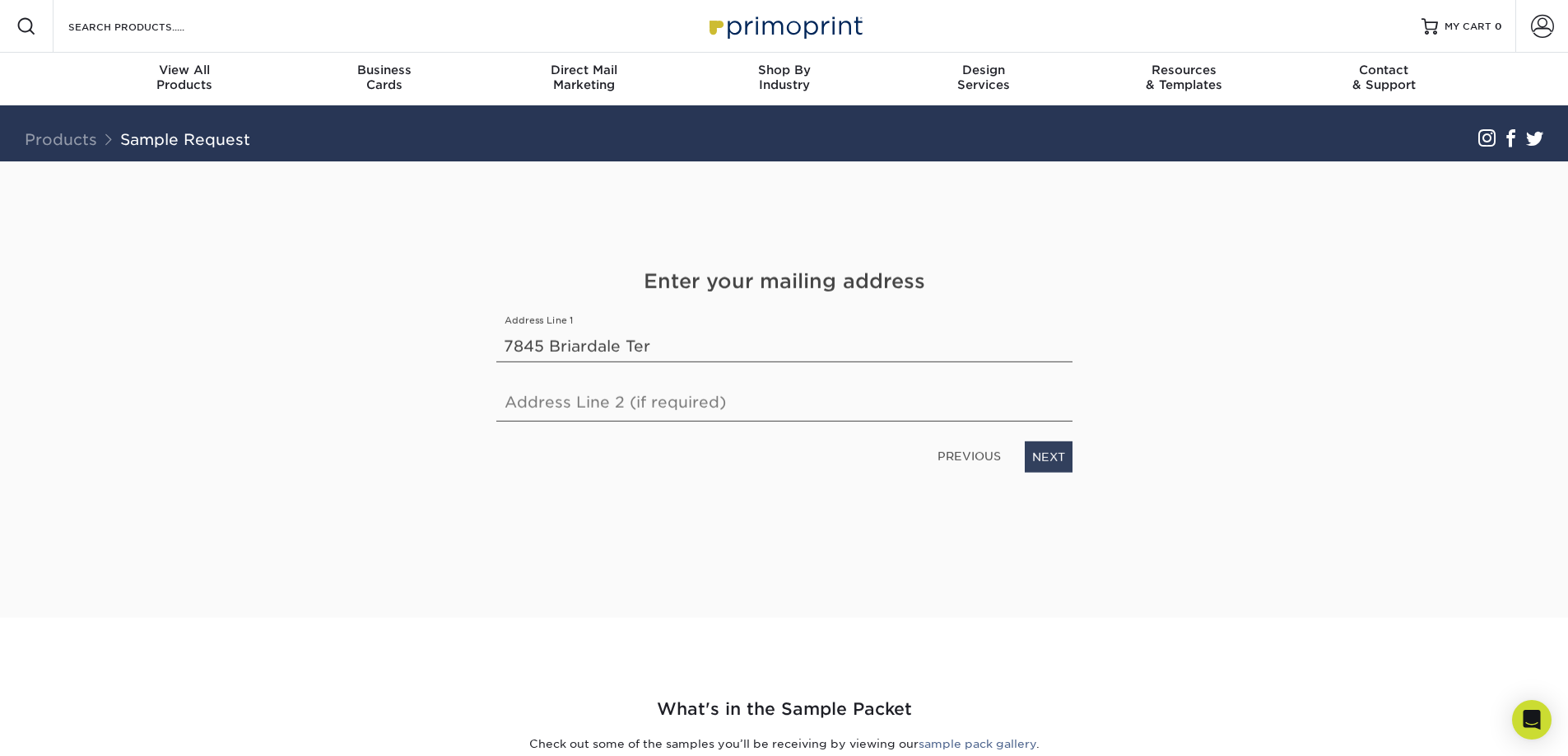
click at [1054, 437] on div "PREVIOUS NEXT" at bounding box center [785, 454] width 601 height 38
click at [1054, 446] on link "NEXT" at bounding box center [1049, 457] width 48 height 32
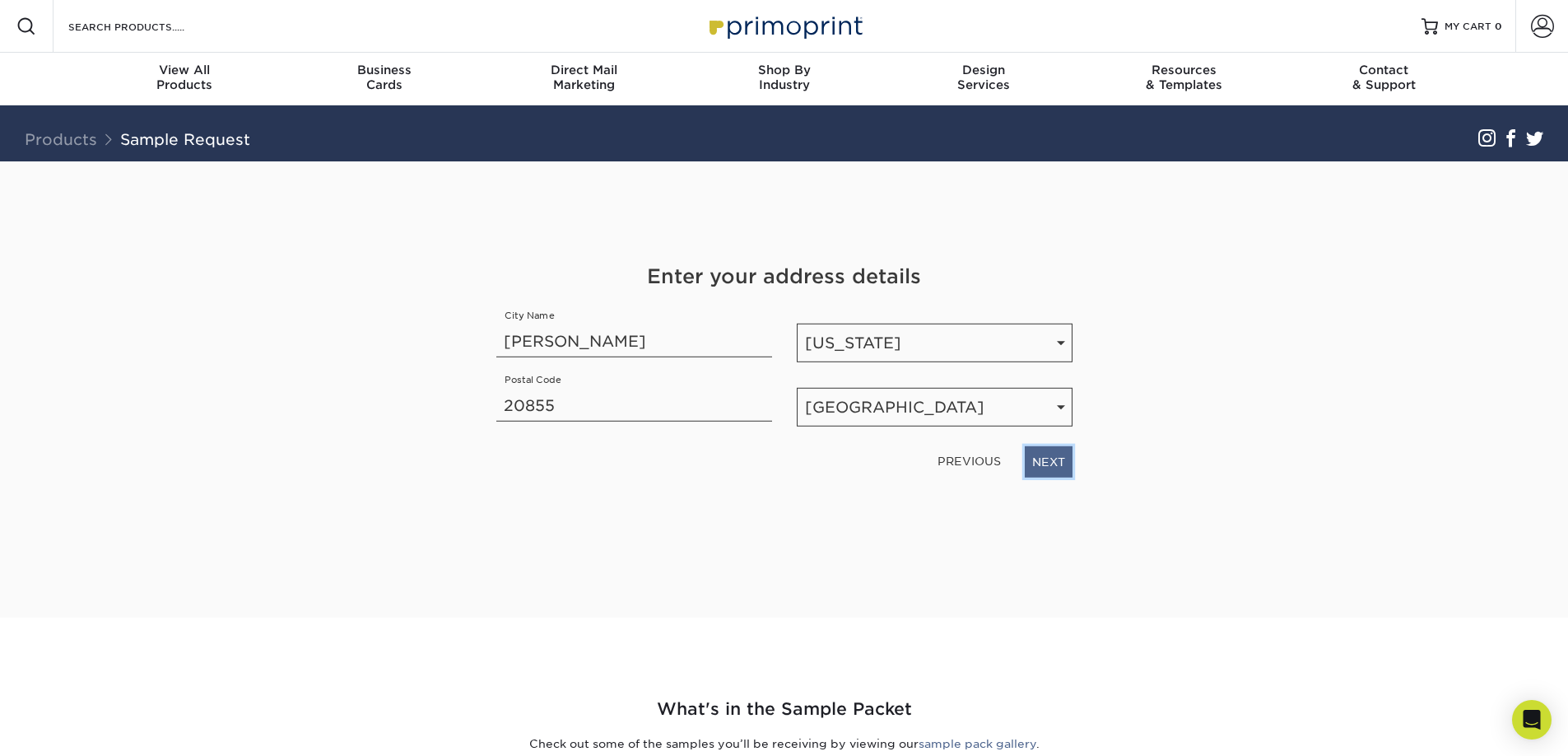
click at [1053, 448] on link "NEXT" at bounding box center [1049, 461] width 48 height 32
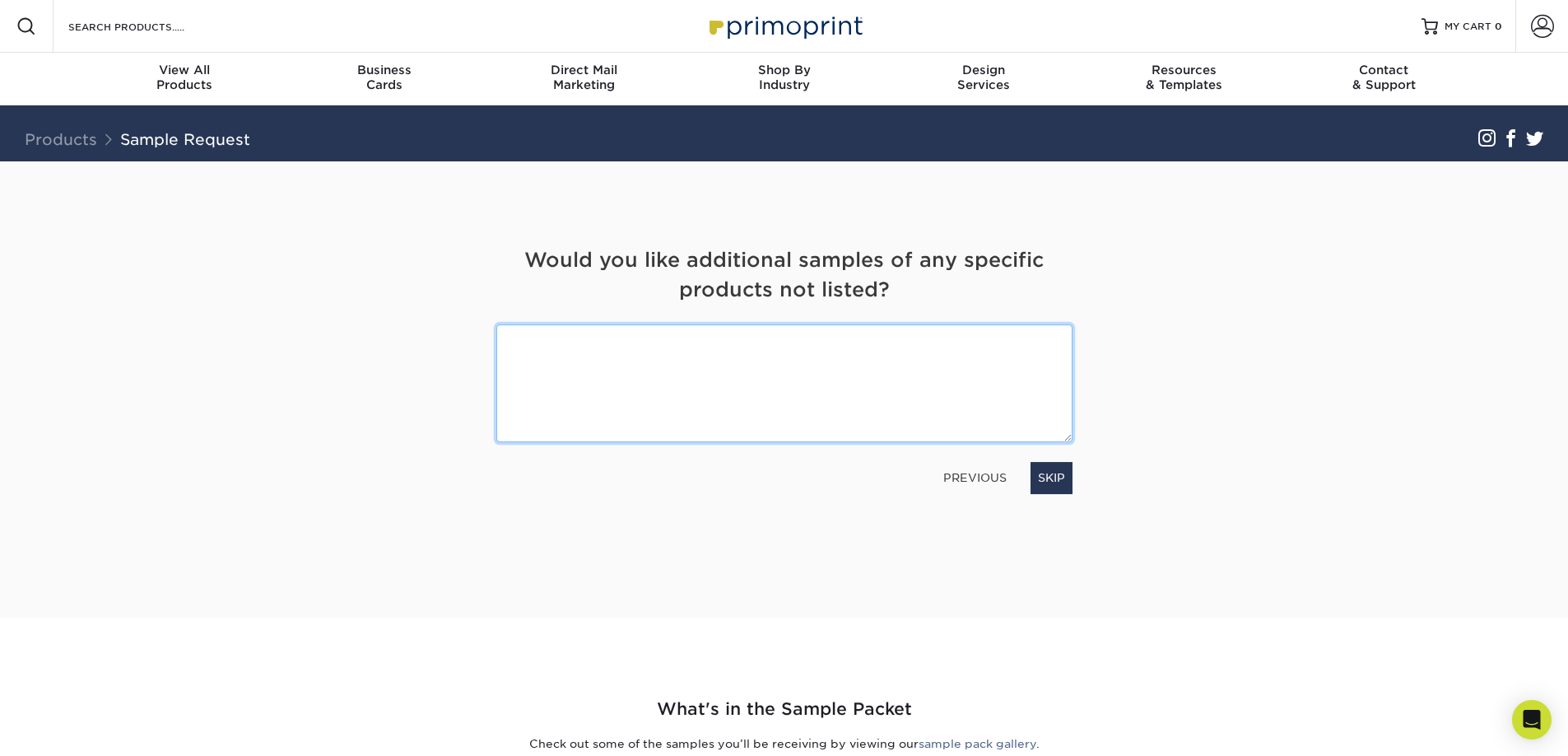
click at [829, 393] on textarea at bounding box center [784, 384] width 576 height 118
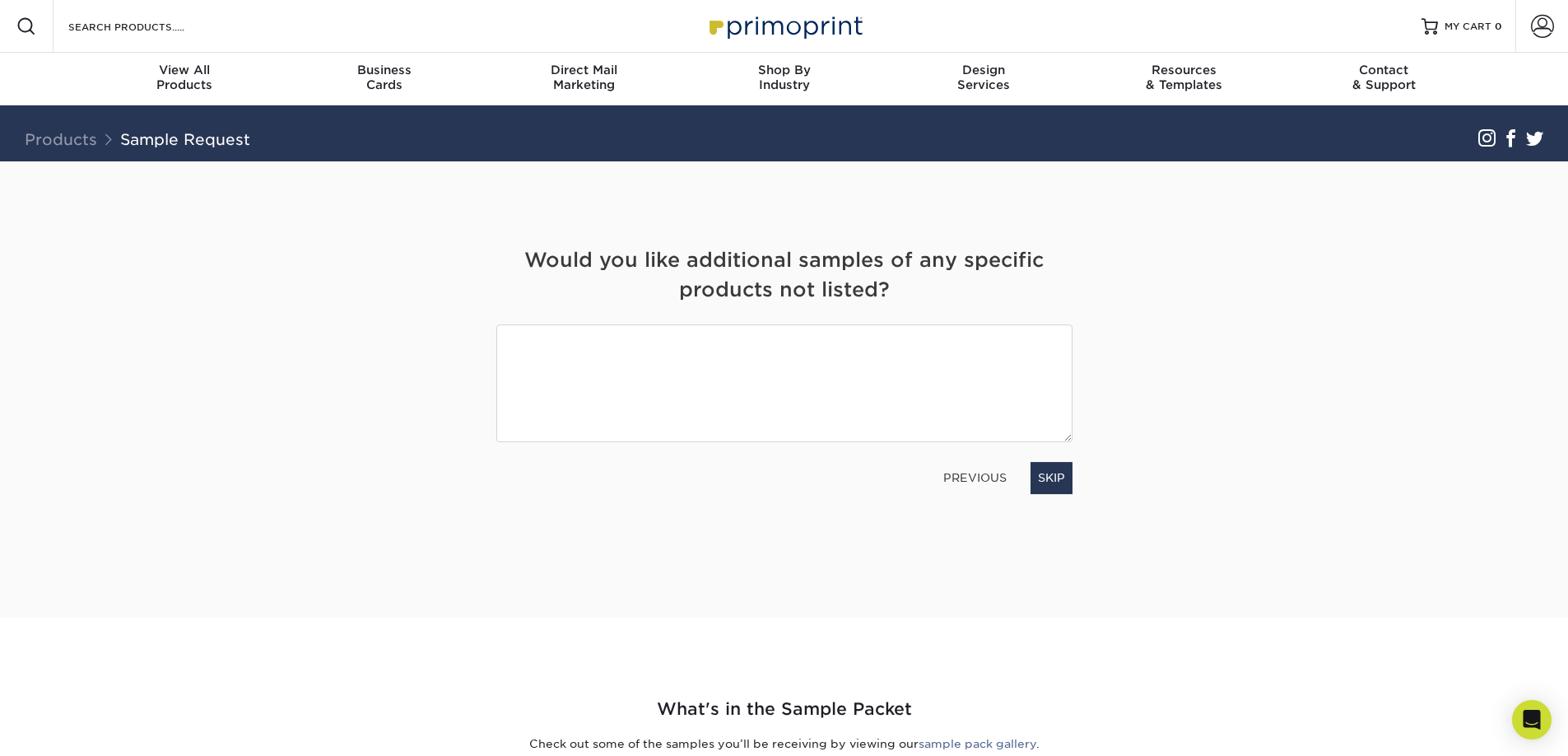
click at [1167, 448] on div "Get Your Free Sample Pack See and feel the quality of our most popular products…" at bounding box center [785, 390] width 963 height 456
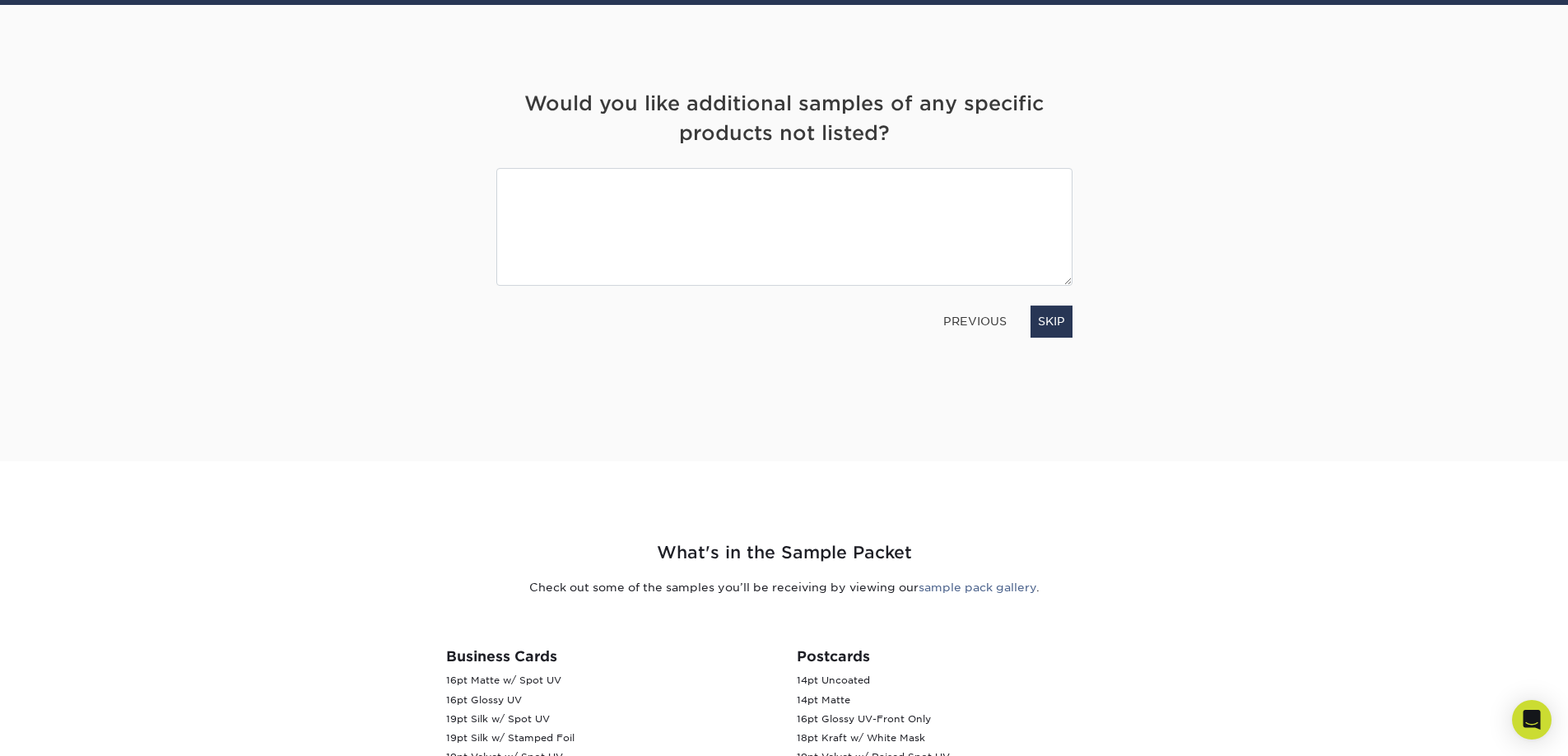
scroll to position [149, 0]
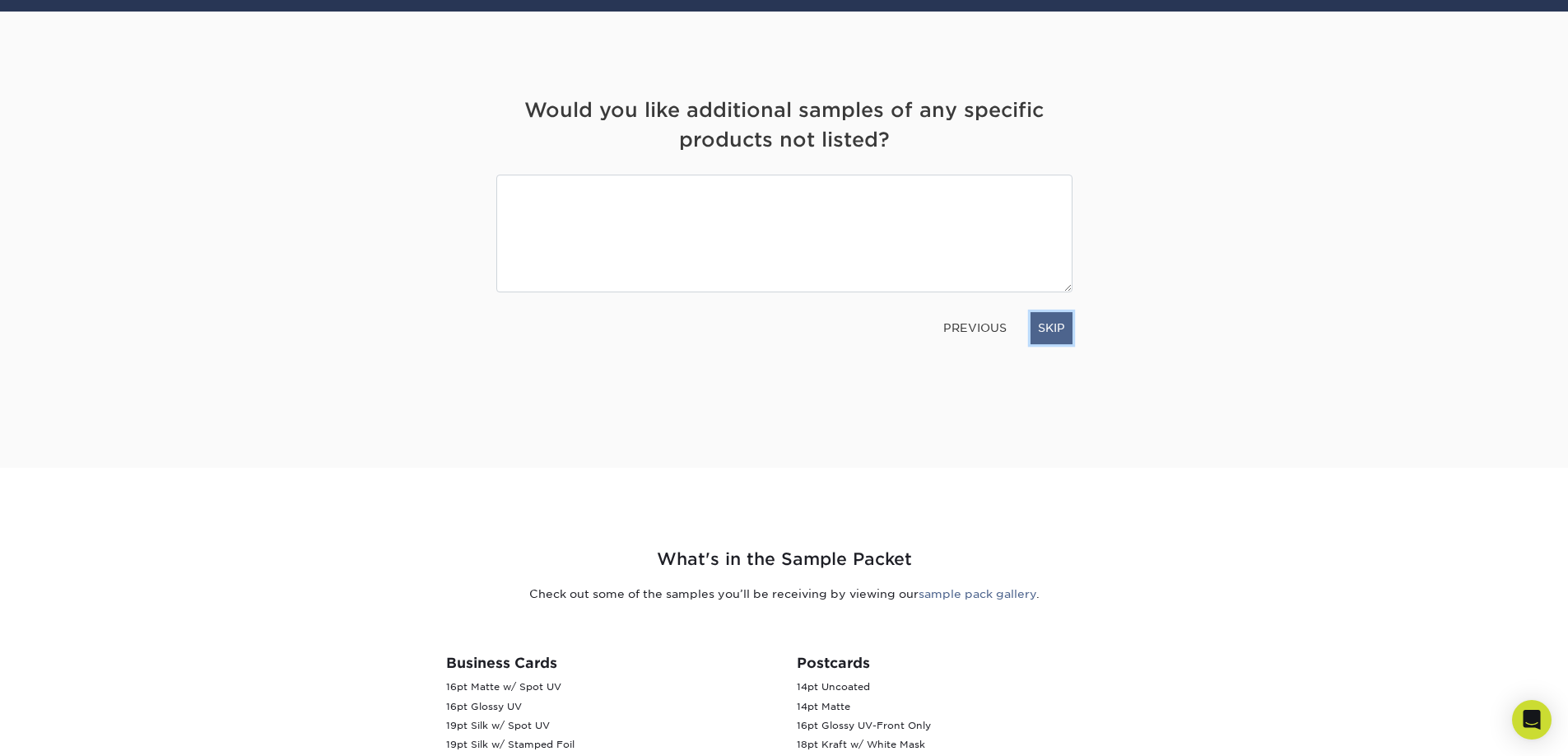
click at [1067, 335] on link "SKIP" at bounding box center [1051, 327] width 42 height 32
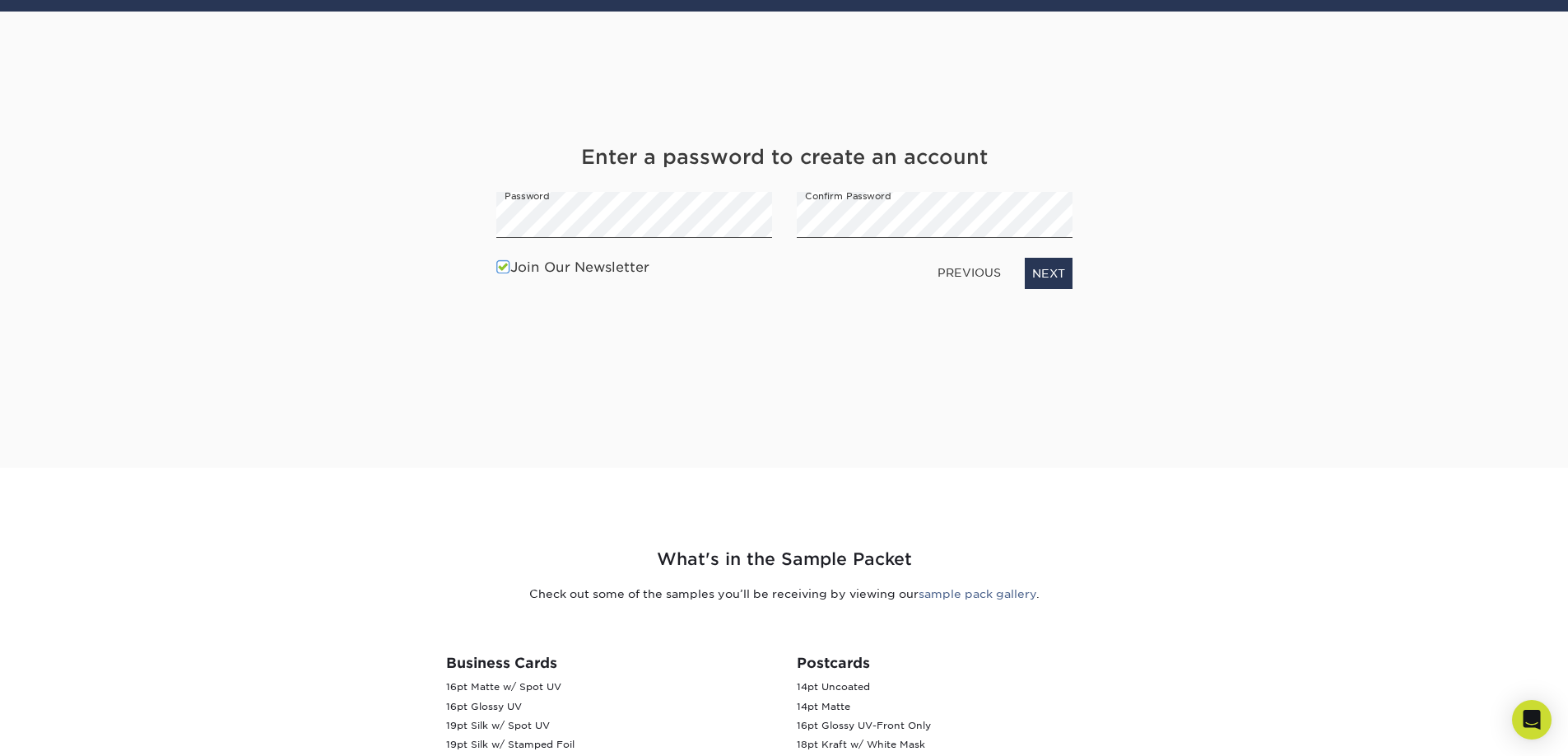
click at [629, 263] on label "Join Our Newsletter" at bounding box center [572, 267] width 153 height 20
click at [0, 0] on input "Join Our Newsletter" at bounding box center [0, 0] width 0 height 0
click at [1055, 270] on link "NEXT" at bounding box center [1049, 273] width 48 height 32
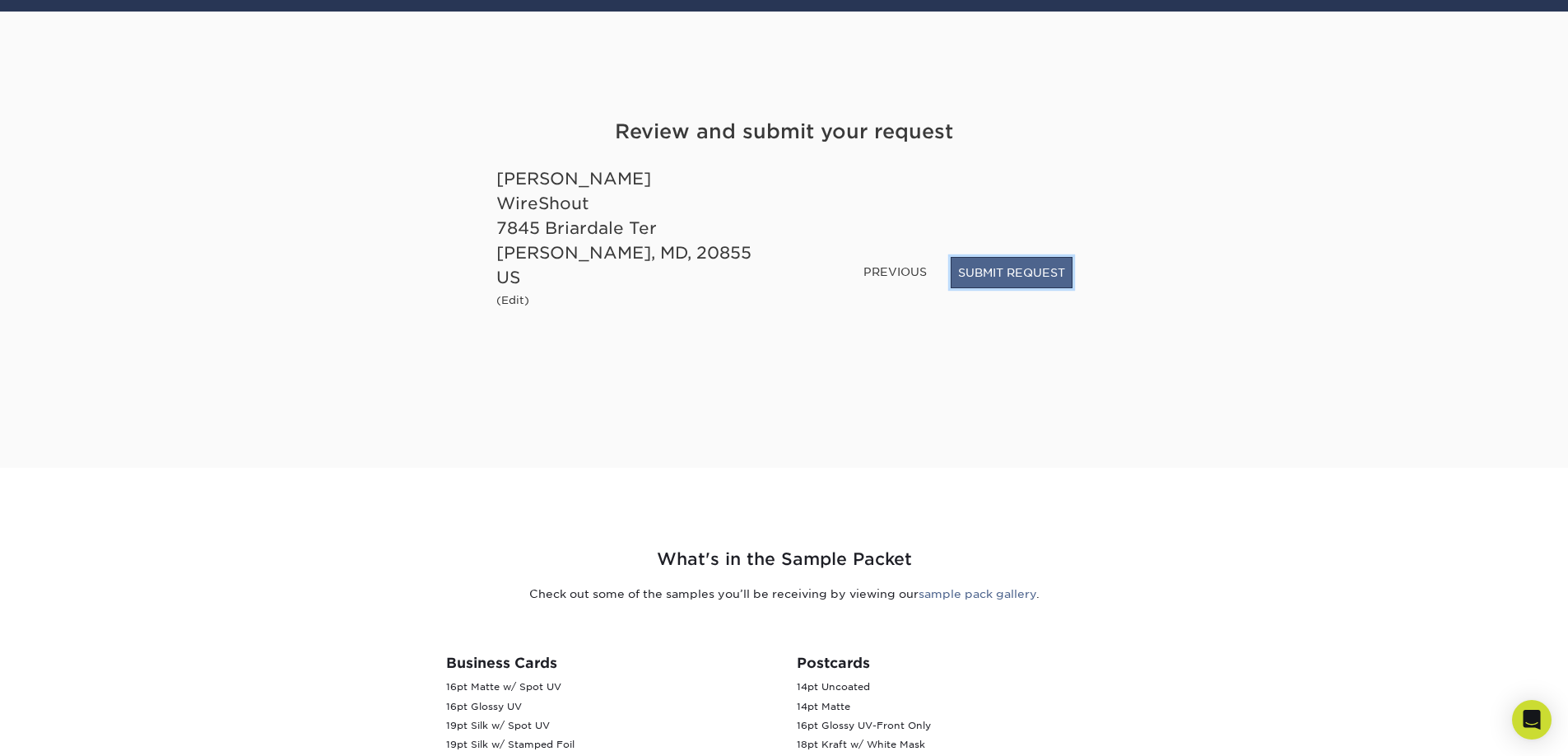
click at [1001, 286] on button "SUBMIT REQUEST" at bounding box center [1011, 273] width 122 height 32
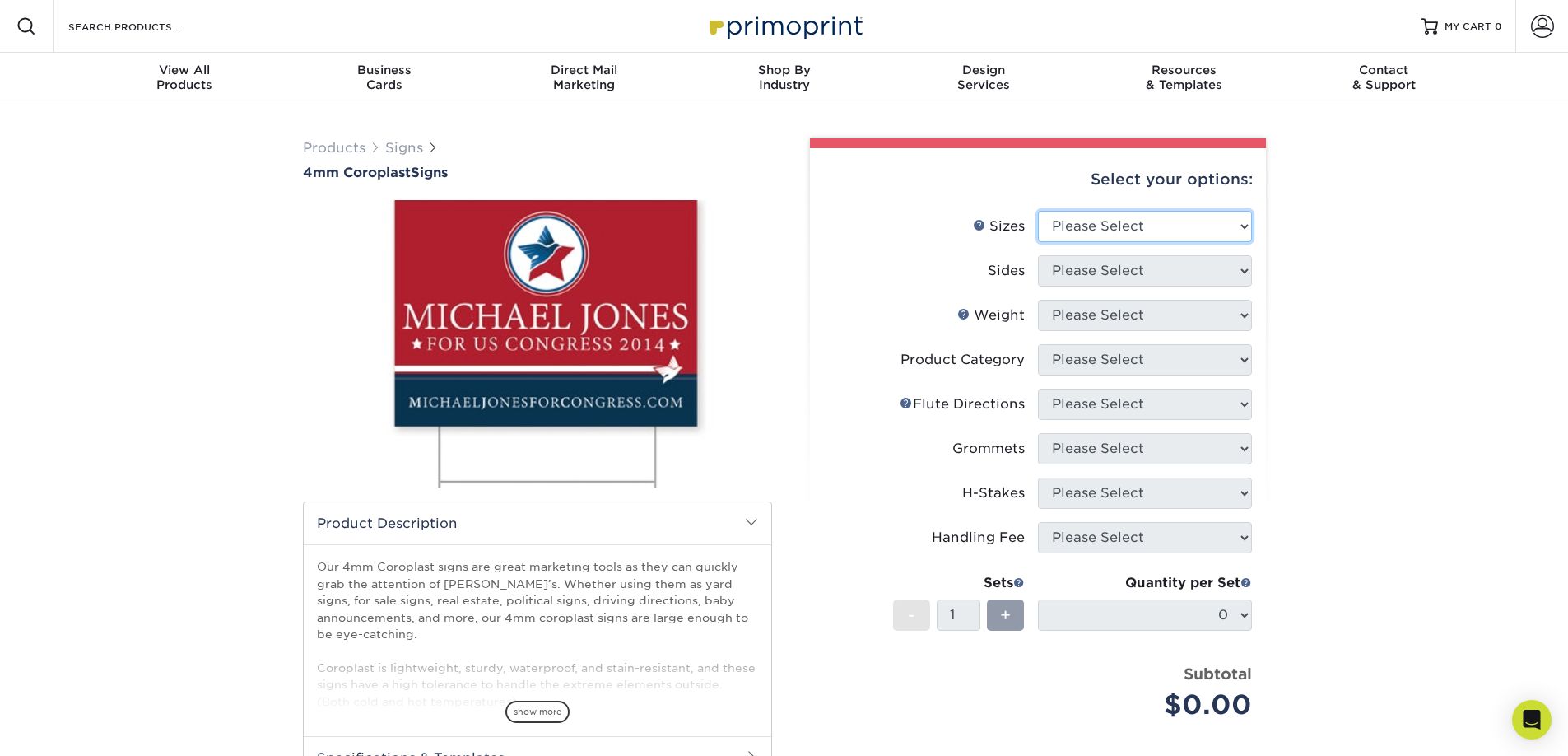
click at [1115, 217] on select "Please Select 12" x 18" 18" x 24" 24" x 24" 24" x 36"" at bounding box center [1145, 226] width 214 height 32
select select "18.00x24.00"
click at [1039, 211] on select "Please Select 12" x 18" 18" x 24" 24" x 24" 24" x 36"" at bounding box center [1145, 226] width 214 height 32
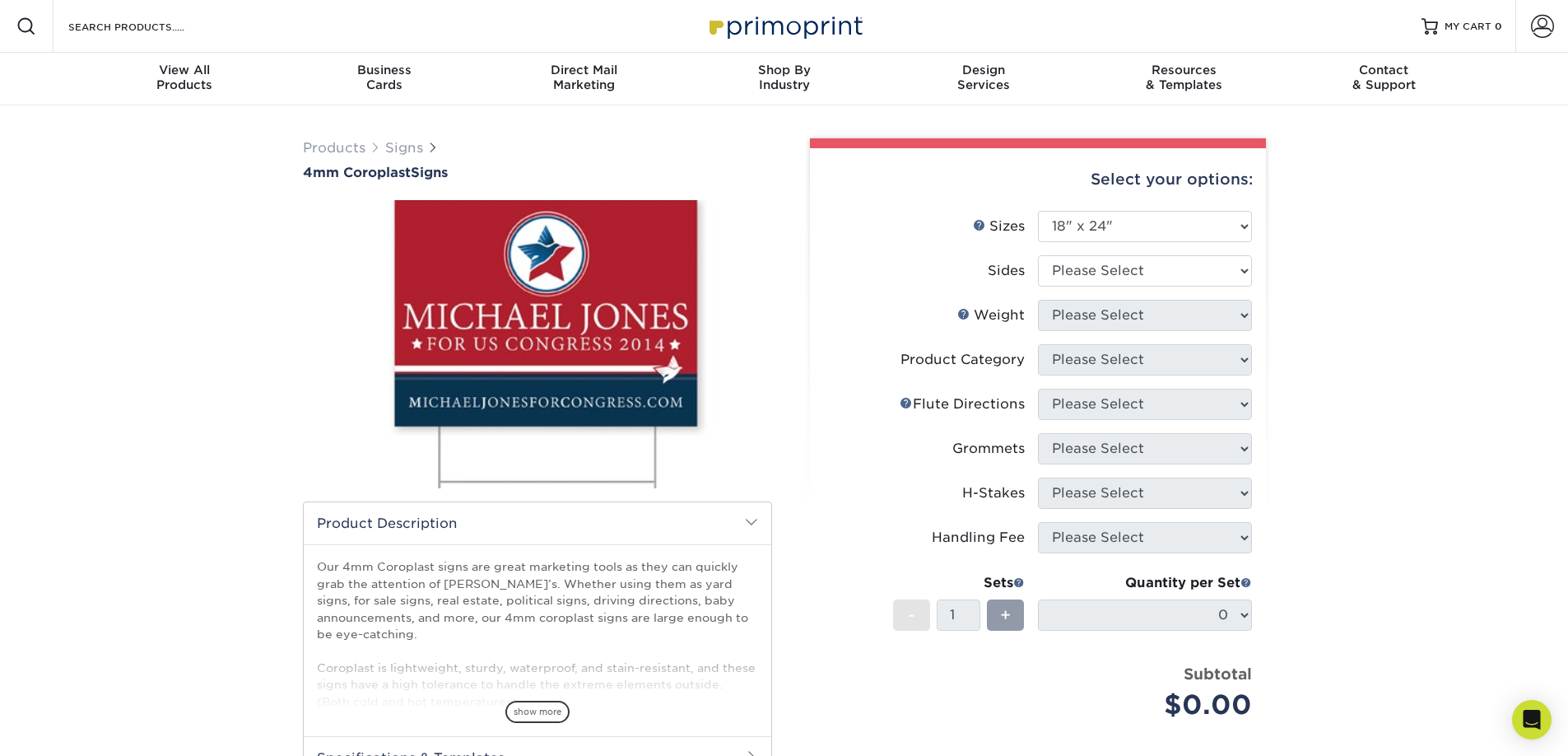
click at [1315, 255] on div "Products Signs 4mm Coroplast Signs /" at bounding box center [784, 536] width 1568 height 864
click at [1178, 235] on select "Please Select 12" x 18" 18" x 24" 24" x 24" 24" x 36"" at bounding box center [1145, 226] width 214 height 32
click at [1142, 266] on select "Please Select Print Both Sides Print Front Only" at bounding box center [1145, 271] width 214 height 32
click at [1081, 275] on select "Please Select Print Both Sides Print Front Only" at bounding box center [1145, 271] width 214 height 32
select select "32d3c223-f82c-492b-b915-ba065a00862f"
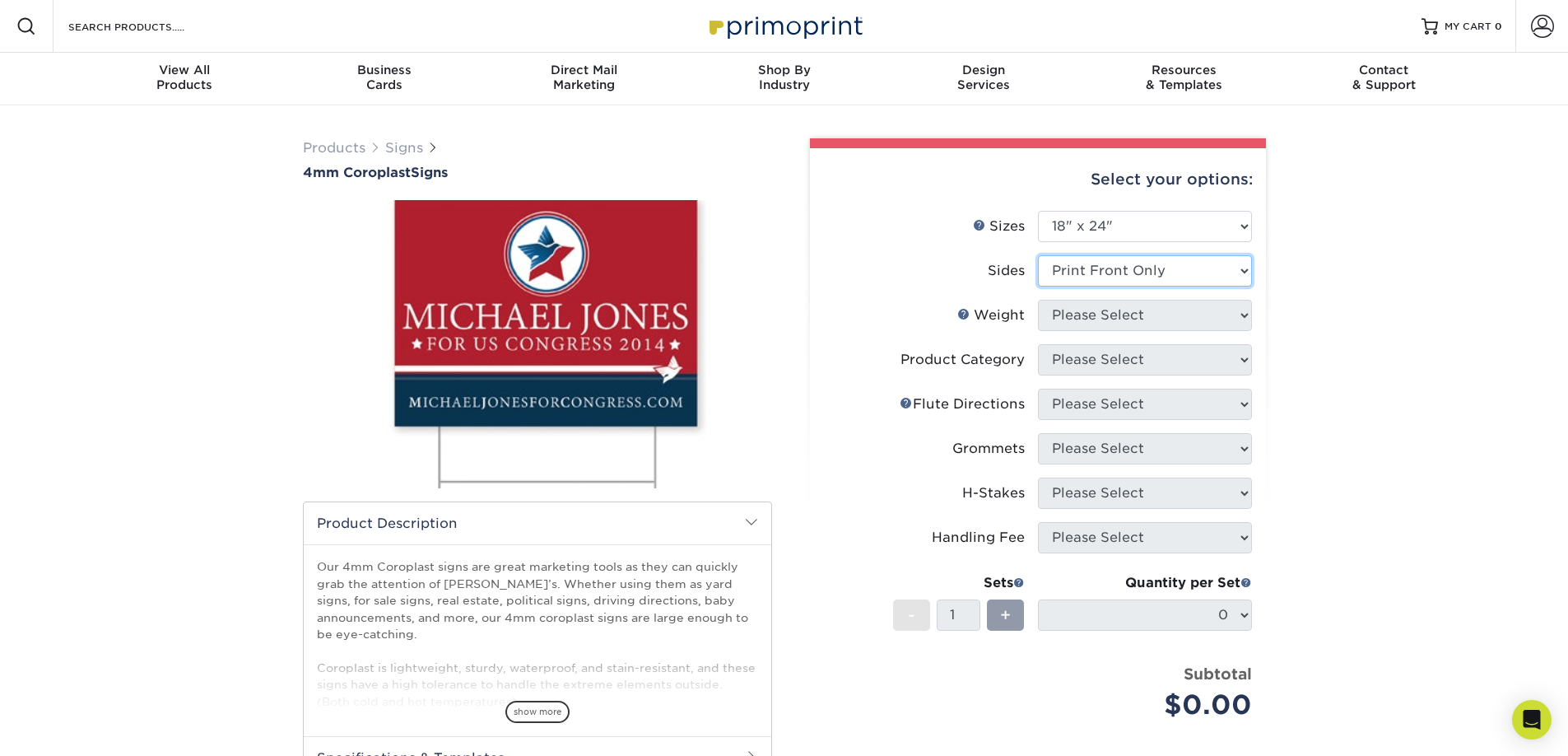
click at [1039, 255] on select "Please Select Print Both Sides Print Front Only" at bounding box center [1145, 271] width 214 height 32
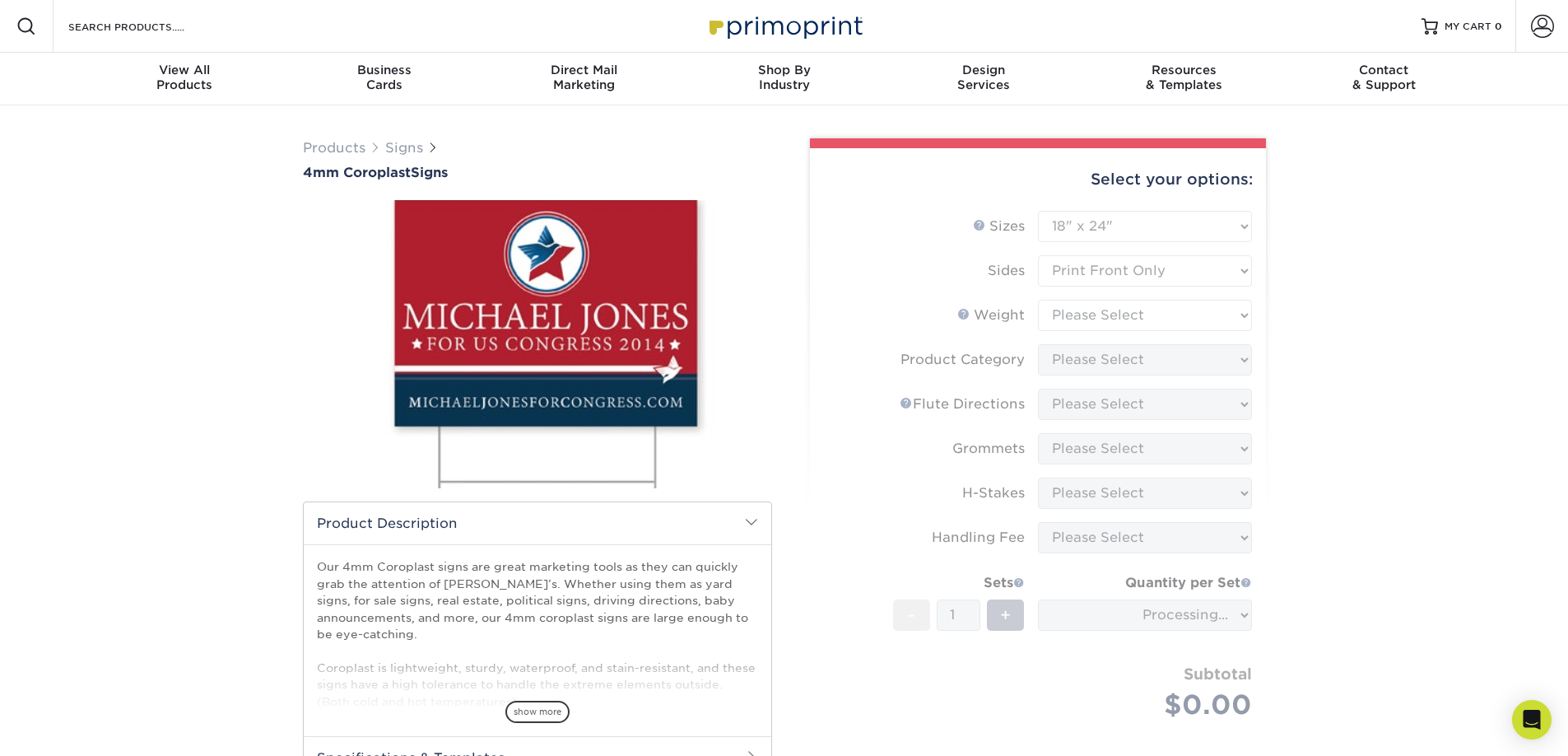
click at [1091, 318] on form "Sizes Help Sizes Please Select 12" x 18" 18" x 24" 24" x 24" 24" x 36" Sides Pl…" at bounding box center [1038, 484] width 430 height 548
click at [1121, 314] on form "Sizes Help Sizes Please Select 12" x 18" 18" x 24" 24" x 24" 24" x 36" Sides Pl…" at bounding box center [1038, 484] width 430 height 548
click at [1276, 316] on div "Select your options: Sizes Help Sizes Please Select 12" x 18" 18" x 24" -" at bounding box center [1032, 530] width 494 height 785
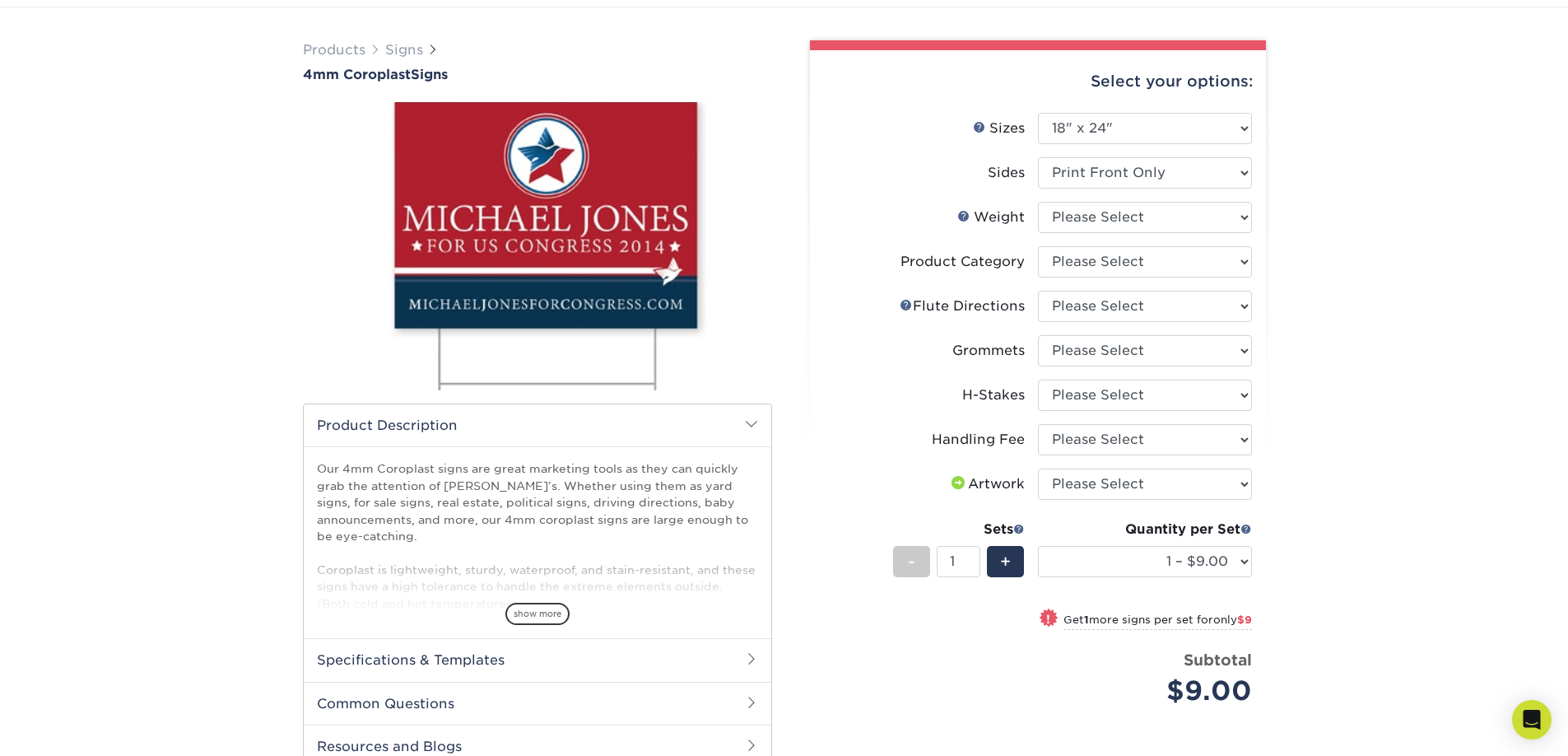
scroll to position [99, 0]
click at [1163, 222] on select "Please Select 4CORO" at bounding box center [1145, 216] width 214 height 32
select select "4CORO"
click at [1039, 201] on select "Please Select 4CORO" at bounding box center [1145, 216] width 214 height 32
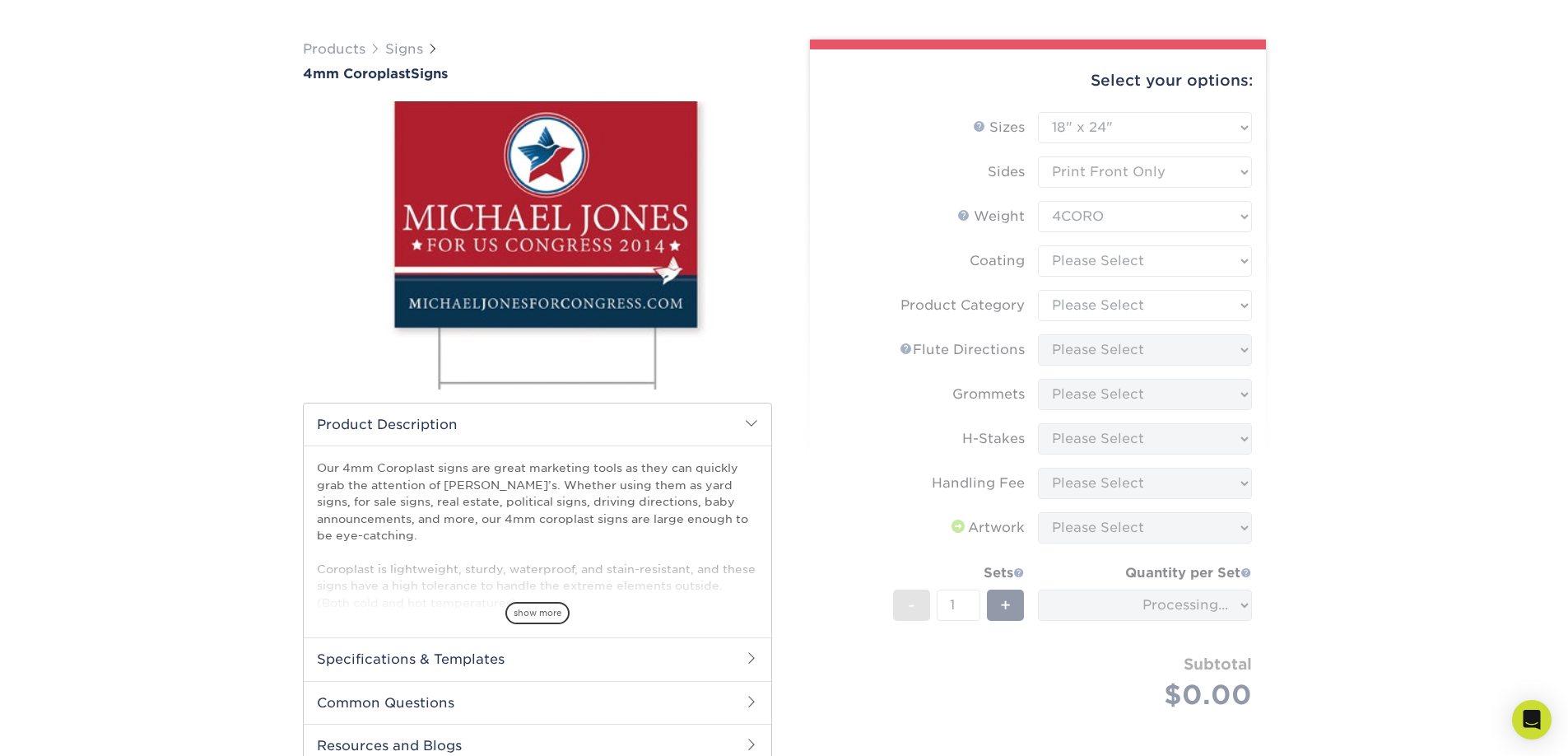
click at [1300, 233] on div "Products Signs 4mm Coroplast Signs /" at bounding box center [784, 483] width 1568 height 952
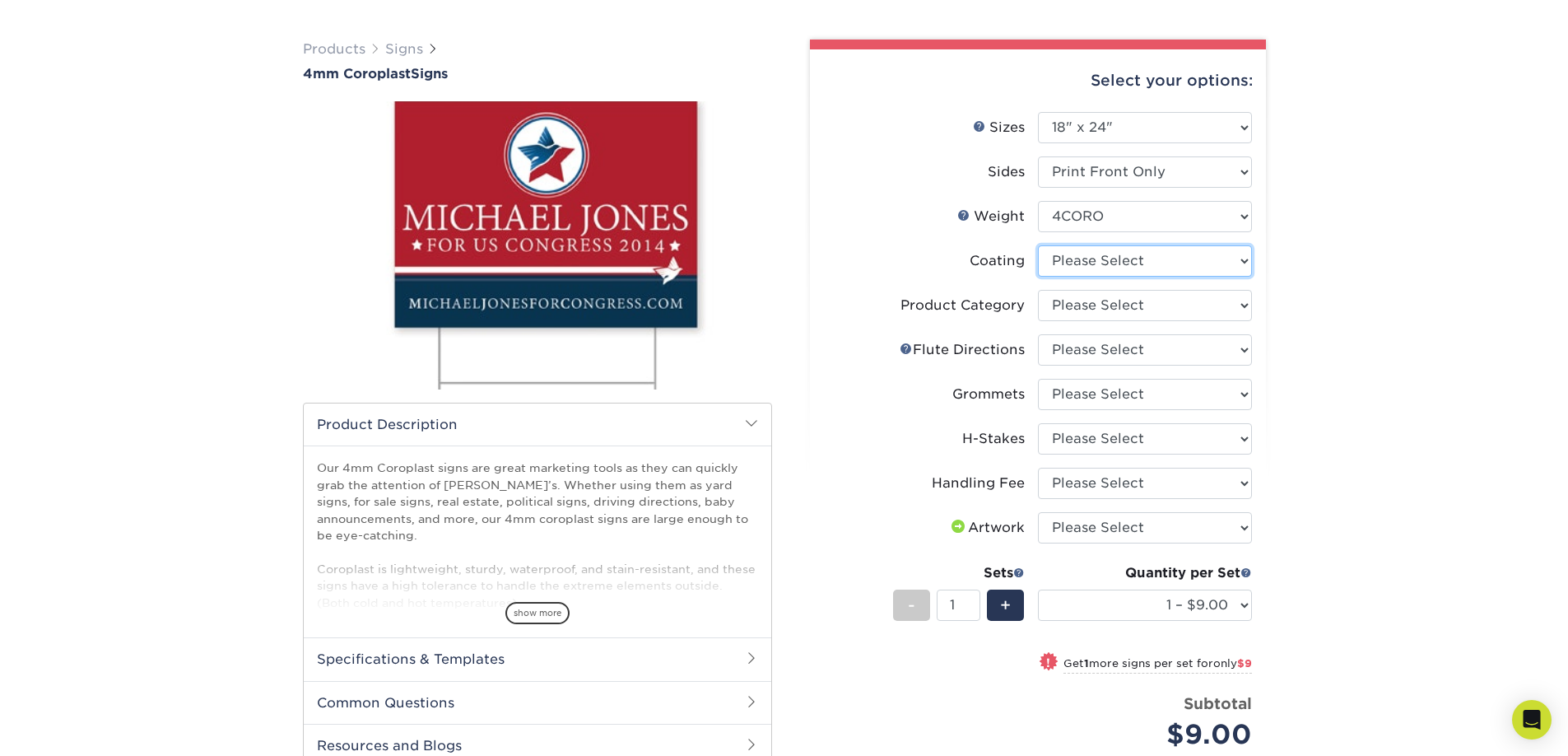
click at [1190, 256] on select at bounding box center [1145, 261] width 214 height 32
select select "3e7618de-abca-4bda-9f97-8b9129e913d8"
click at [1039, 245] on select at bounding box center [1145, 261] width 214 height 32
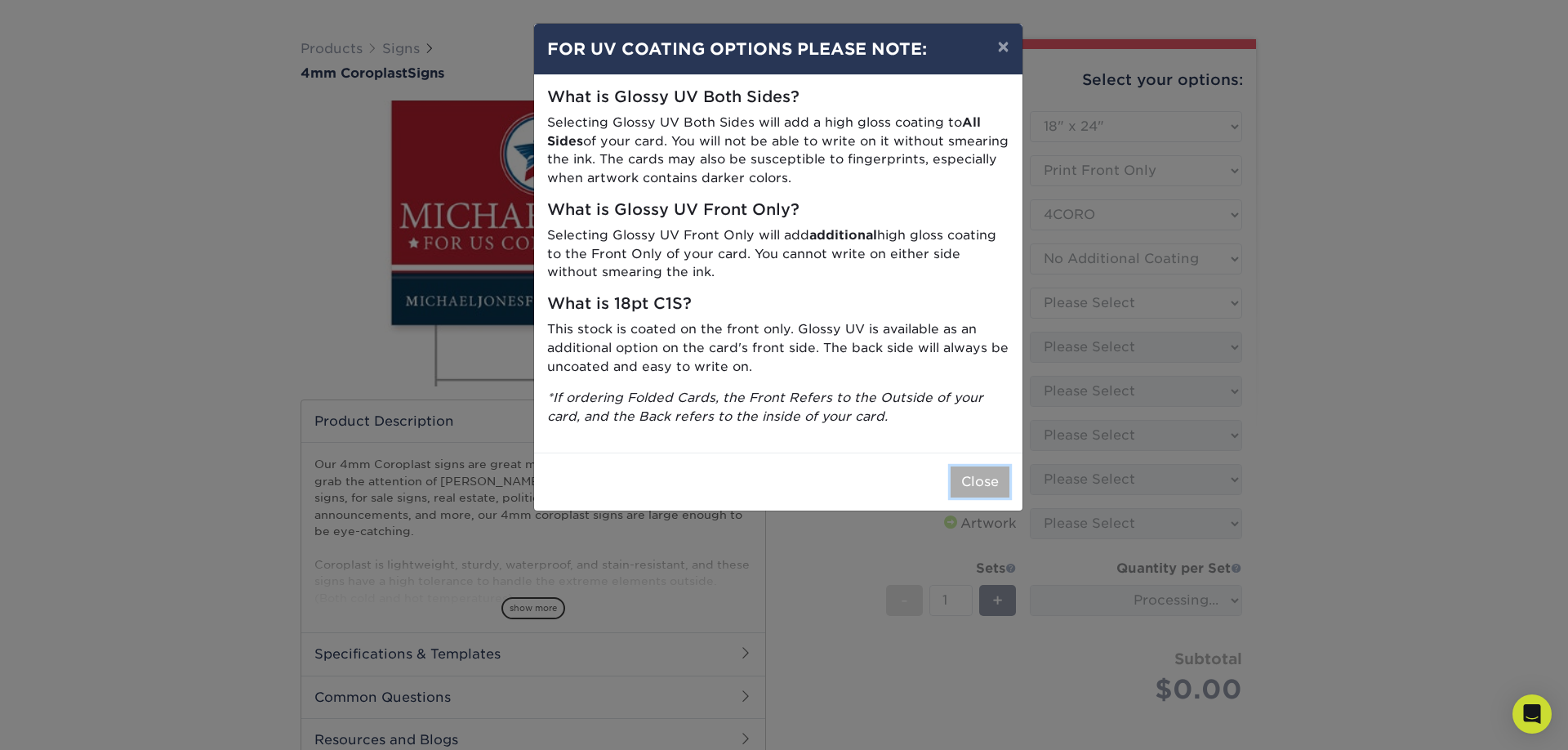
click at [996, 486] on button "Close" at bounding box center [979, 481] width 58 height 31
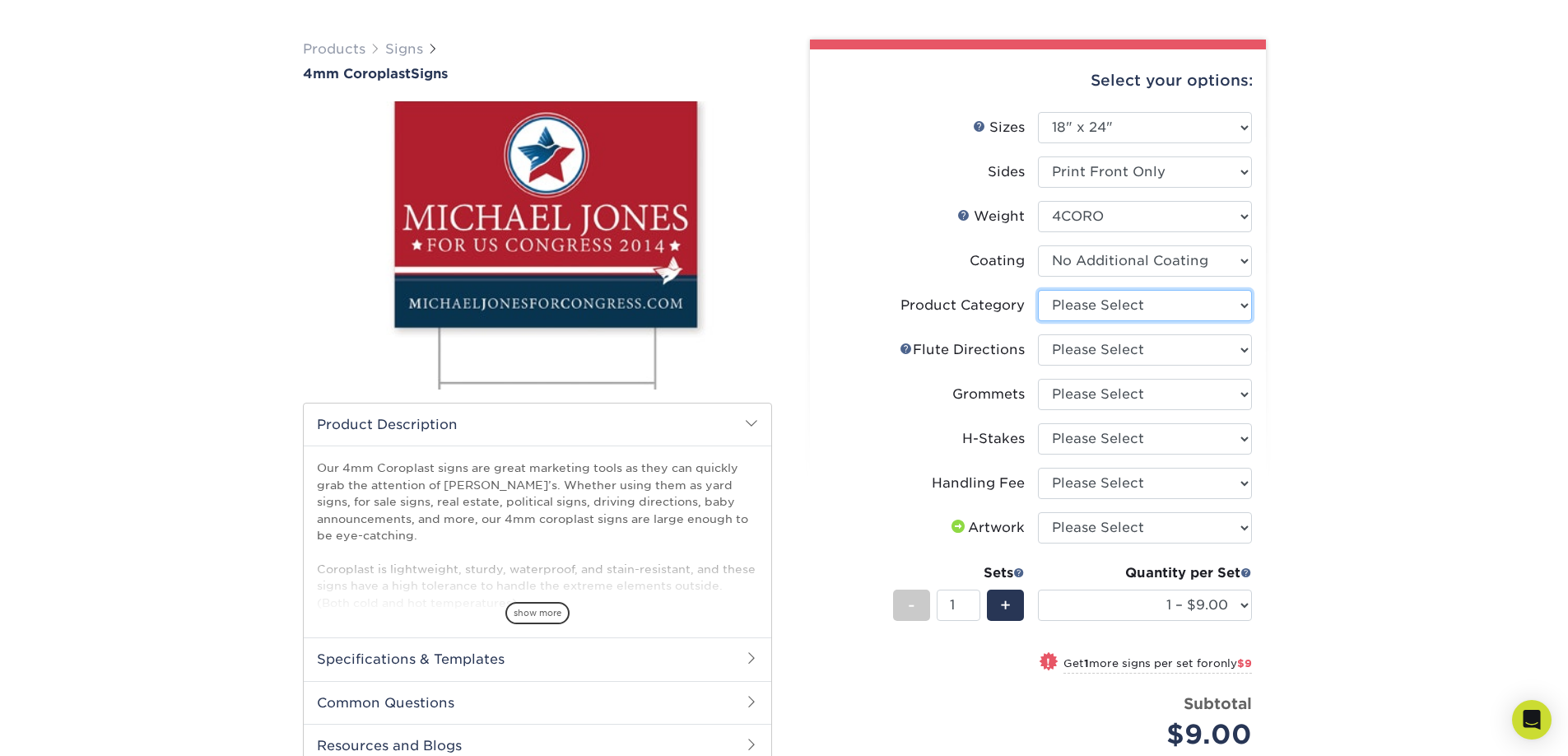
click at [1109, 297] on select "Please Select Coroplast Signs" at bounding box center [1145, 305] width 214 height 32
select select "b3582ed5-6912-492c-8440-2cc51afdb8e1"
click at [1039, 290] on select "Please Select Coroplast Signs" at bounding box center [1145, 305] width 214 height 32
click at [1063, 349] on select "Please Select Flute Direction (Horizontal) Flute Direction (Vertical)" at bounding box center [1145, 349] width 214 height 32
select select "b9474d6d-25b7-40b8-b284-85b7690982f8"
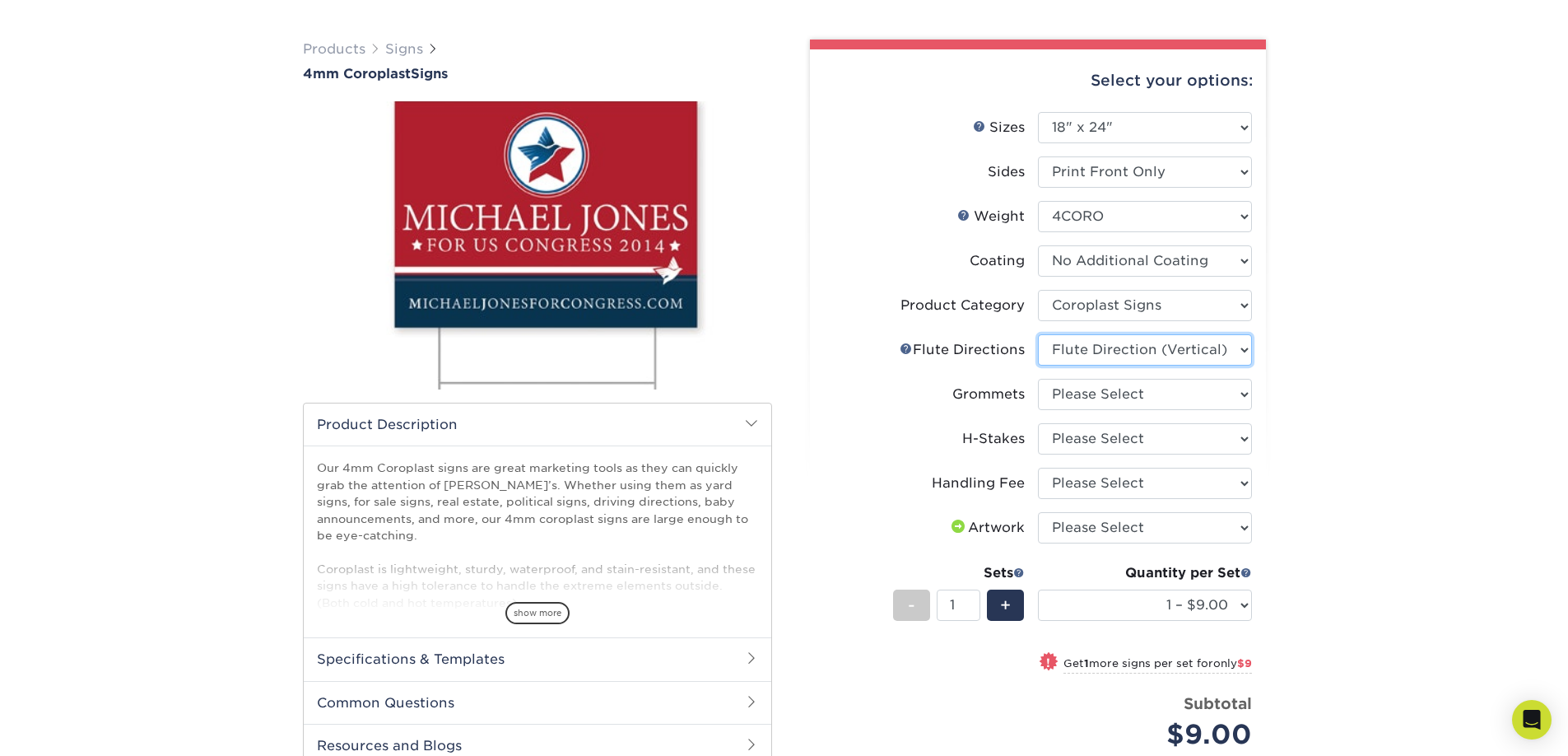
click at [1039, 334] on select "Please Select Flute Direction (Horizontal) Flute Direction (Vertical)" at bounding box center [1145, 349] width 214 height 32
click at [1349, 381] on div "Products Signs 4mm Coroplast Signs /" at bounding box center [784, 503] width 1568 height 993
click at [1120, 390] on select "Please Select No Grommets Yes, Grommet All 4 Corners Yes, Grommets Top Corners …" at bounding box center [1145, 394] width 214 height 32
select select "90d329df-db80-4206-b821-ff9d3f363977"
click at [1039, 378] on select "Please Select No Grommets Yes, Grommet All 4 Corners Yes, Grommets Top Corners …" at bounding box center [1145, 394] width 214 height 32
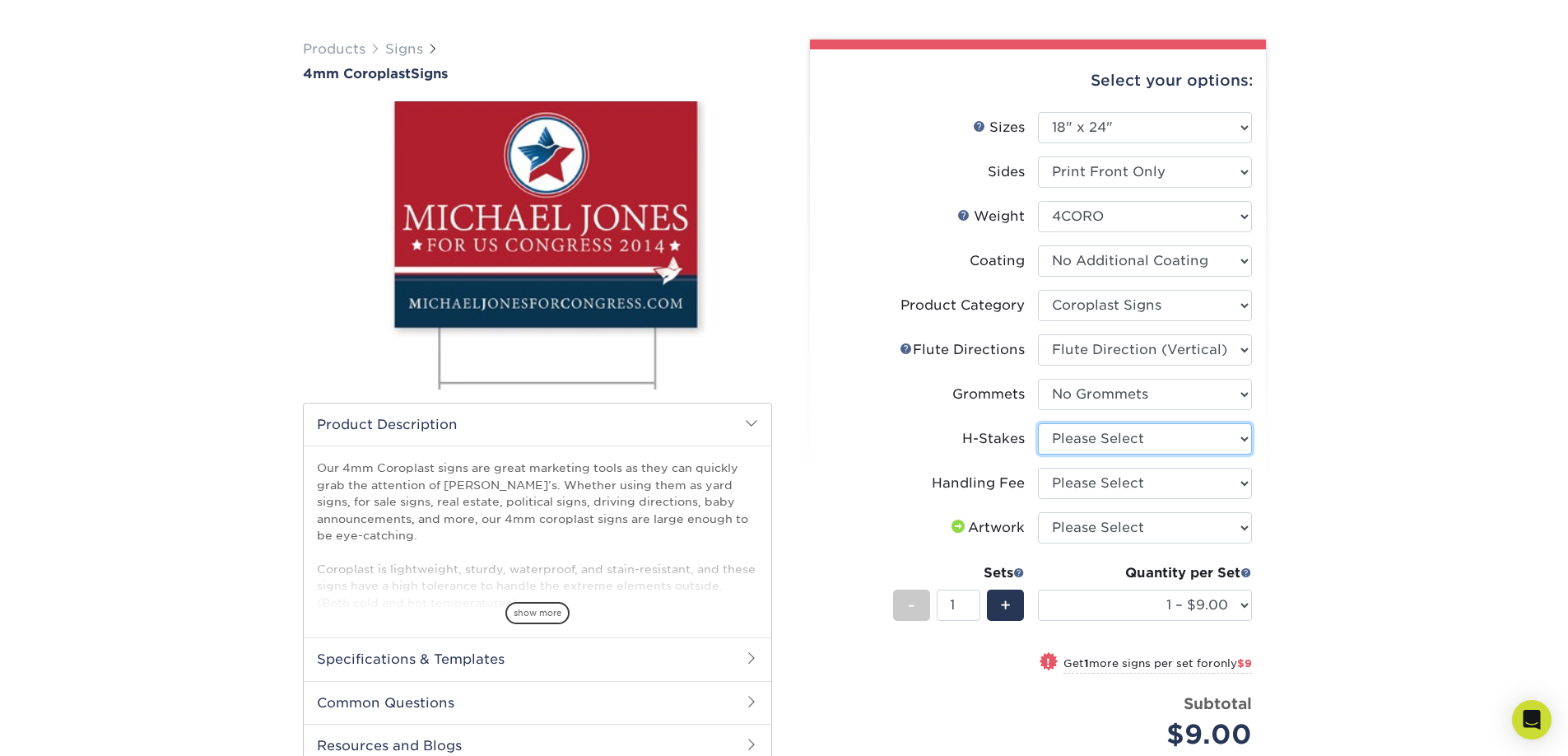
click at [1132, 429] on select "Please Select No H-Stakes Yes" at bounding box center [1145, 438] width 214 height 32
select select "aec992a9-897e-40ed-b45c-8ce74849ba63"
click at [1039, 423] on select "Please Select No H-Stakes Yes" at bounding box center [1145, 438] width 214 height 32
click at [1082, 480] on select "Please Select Handling Fee" at bounding box center [1145, 483] width 214 height 32
click at [1039, 468] on select "Please Select Handling Fee" at bounding box center [1145, 483] width 214 height 32
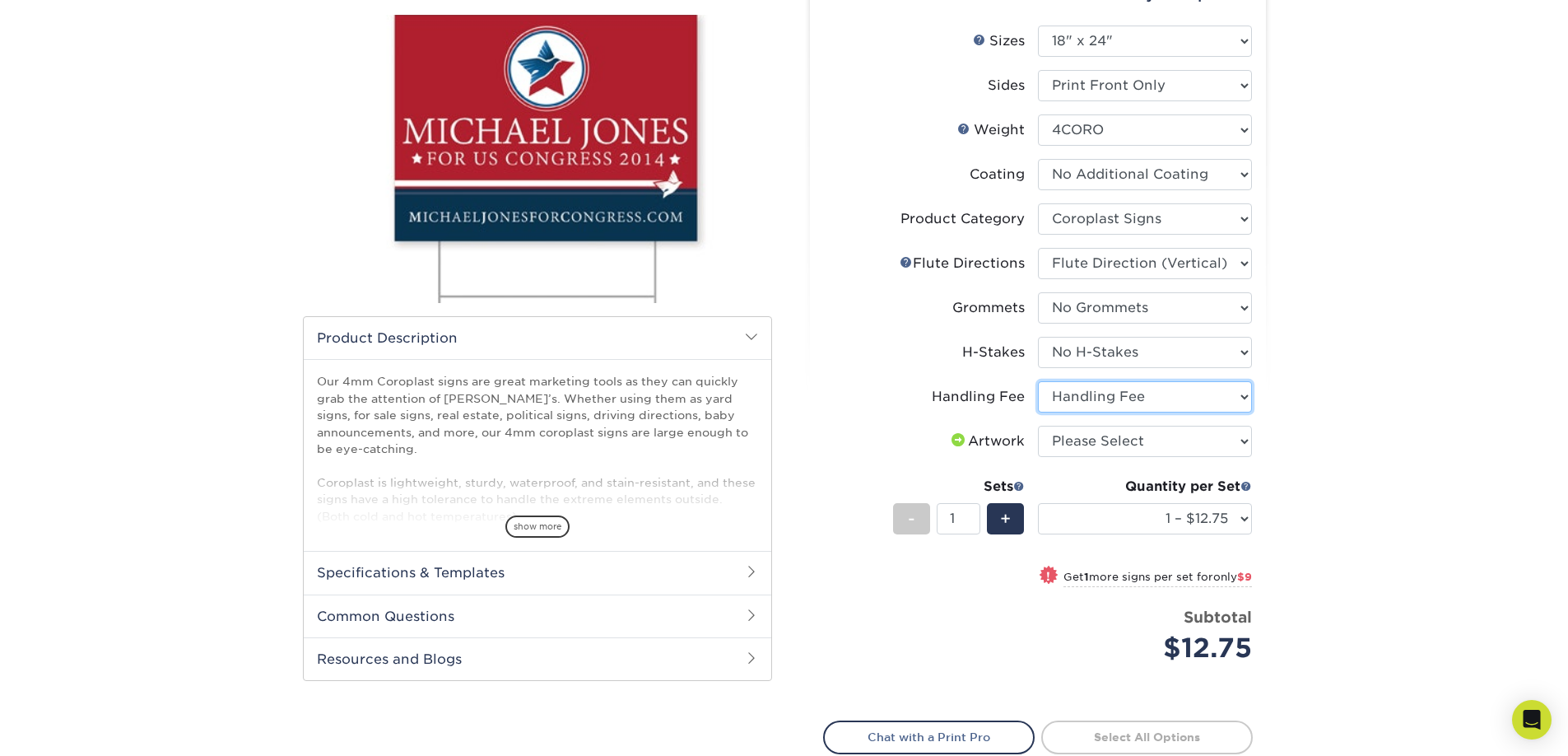
scroll to position [296, 0]
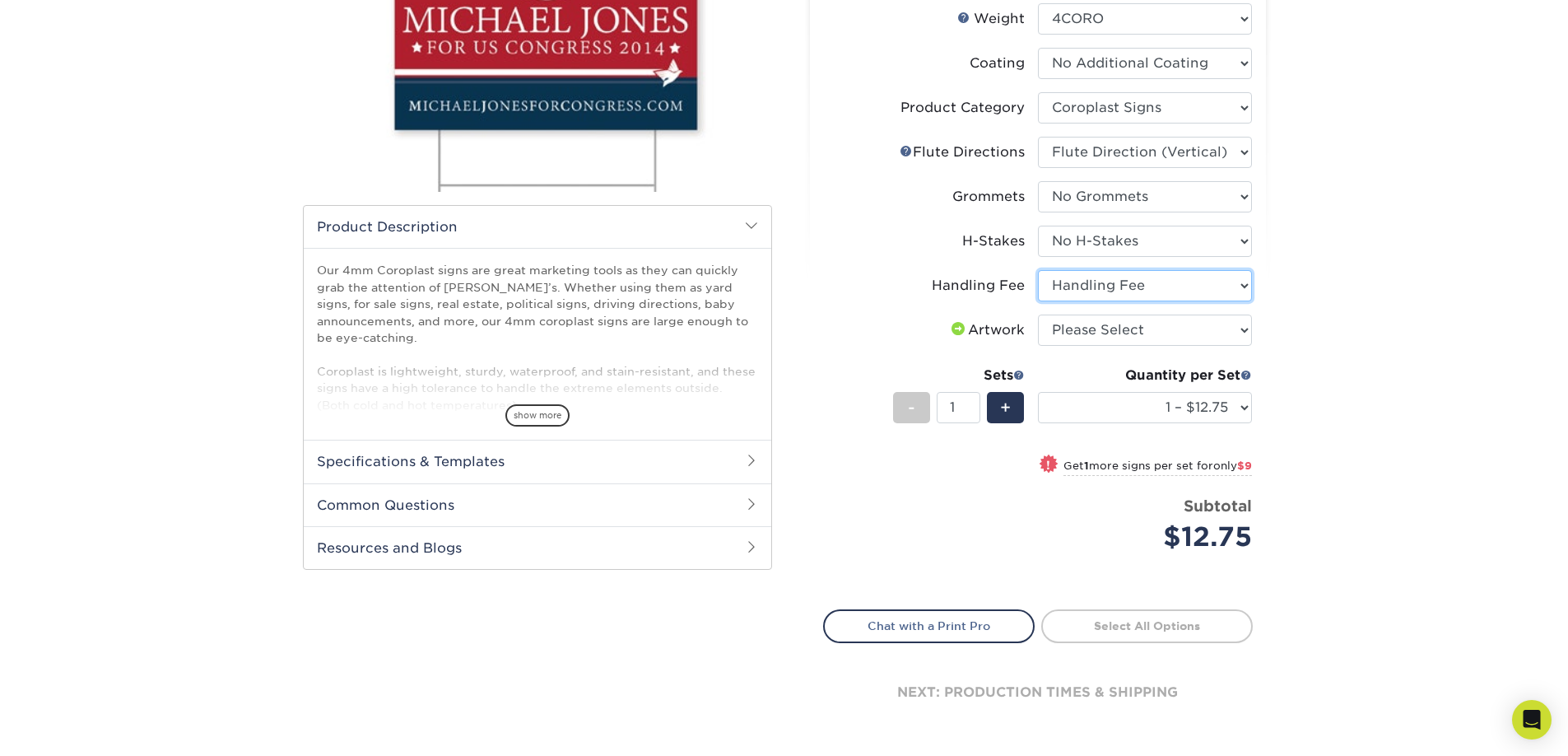
click at [1098, 282] on select "Please Select Handling Fee" at bounding box center [1145, 285] width 214 height 32
click at [1039, 270] on select "Please Select Handling Fee" at bounding box center [1145, 285] width 214 height 32
click at [1080, 286] on select "Please Select Handling Fee" at bounding box center [1145, 285] width 214 height 32
select select "ab74c079-444c-4260-ae6a-e09bdee8073c"
click at [1039, 270] on select "Please Select Handling Fee" at bounding box center [1145, 285] width 214 height 32
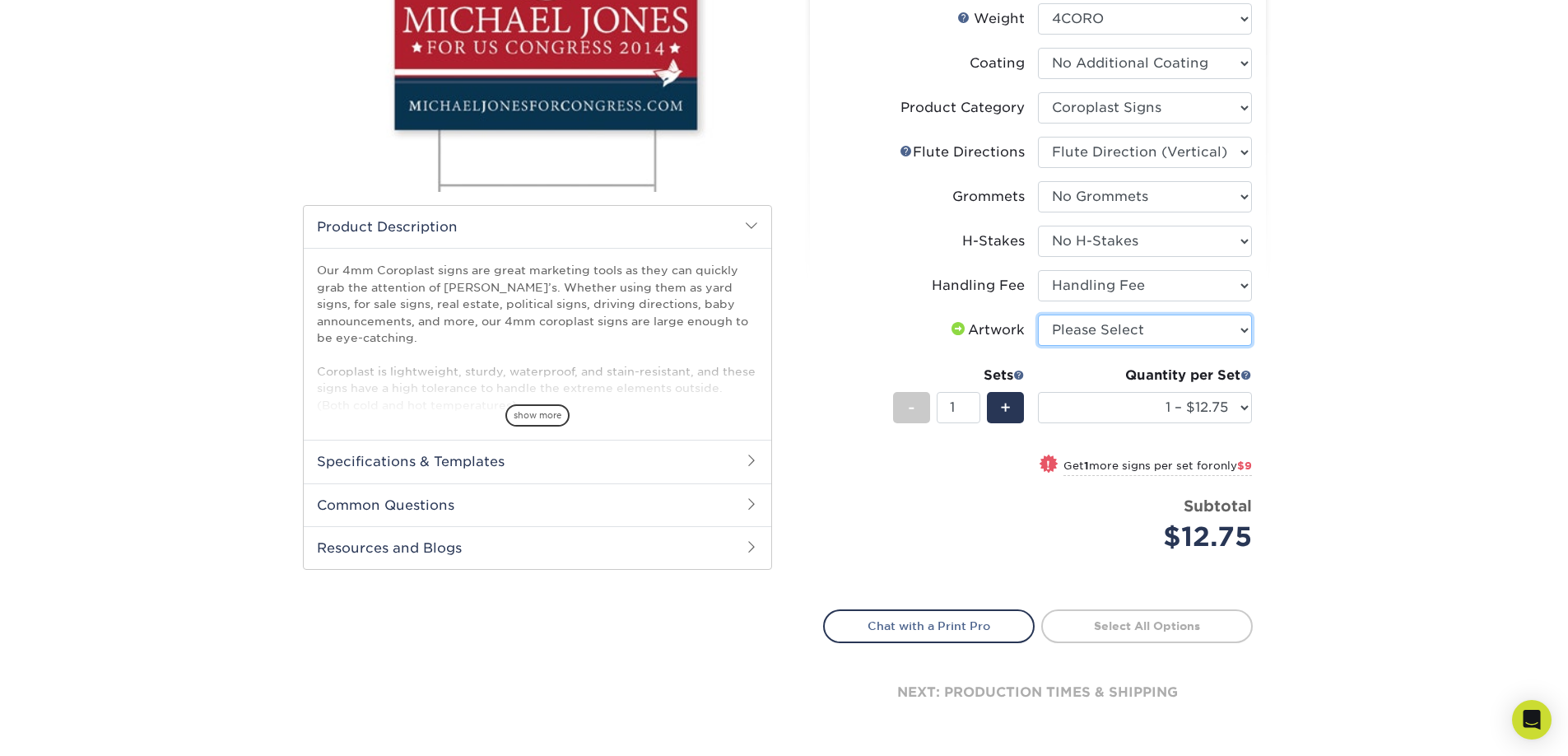
click at [1097, 331] on select "Please Select I will upload files I need a design - $50" at bounding box center [1145, 330] width 214 height 32
select select "upload"
click at [1039, 314] on select "Please Select I will upload files I need a design - $50" at bounding box center [1145, 330] width 214 height 32
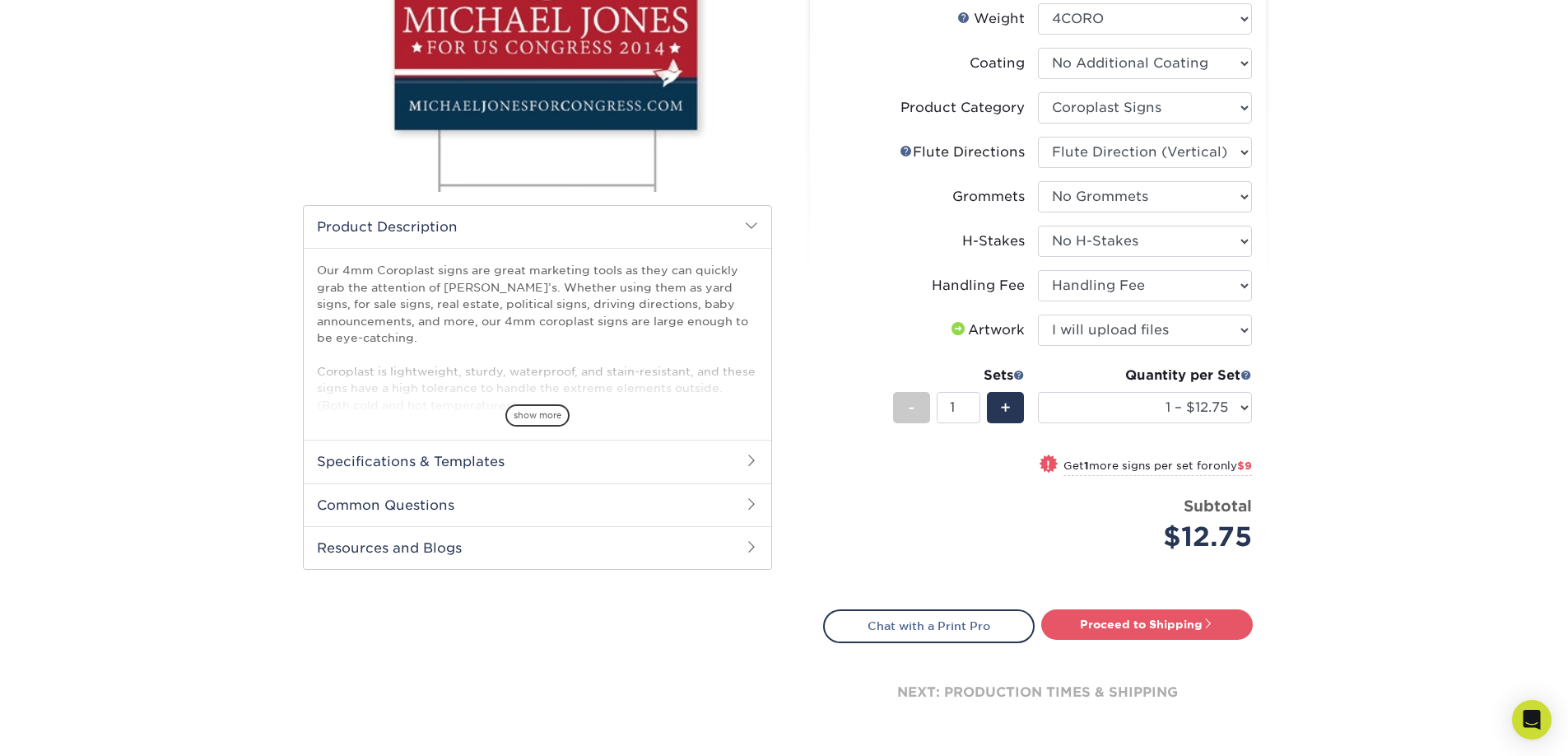
click at [1315, 350] on div "Products Signs 4mm Coroplast Signs /" at bounding box center [784, 305] width 1568 height 993
click at [1140, 412] on select "1 – $12.75 2 – $21.75 3 – $29.75 4 – $35.00 5 – $43.00 6 – $52.00 7 – $60.00 8 …" at bounding box center [1145, 407] width 214 height 32
click at [1168, 513] on div "Subtotal $12.75" at bounding box center [1151, 525] width 202 height 62
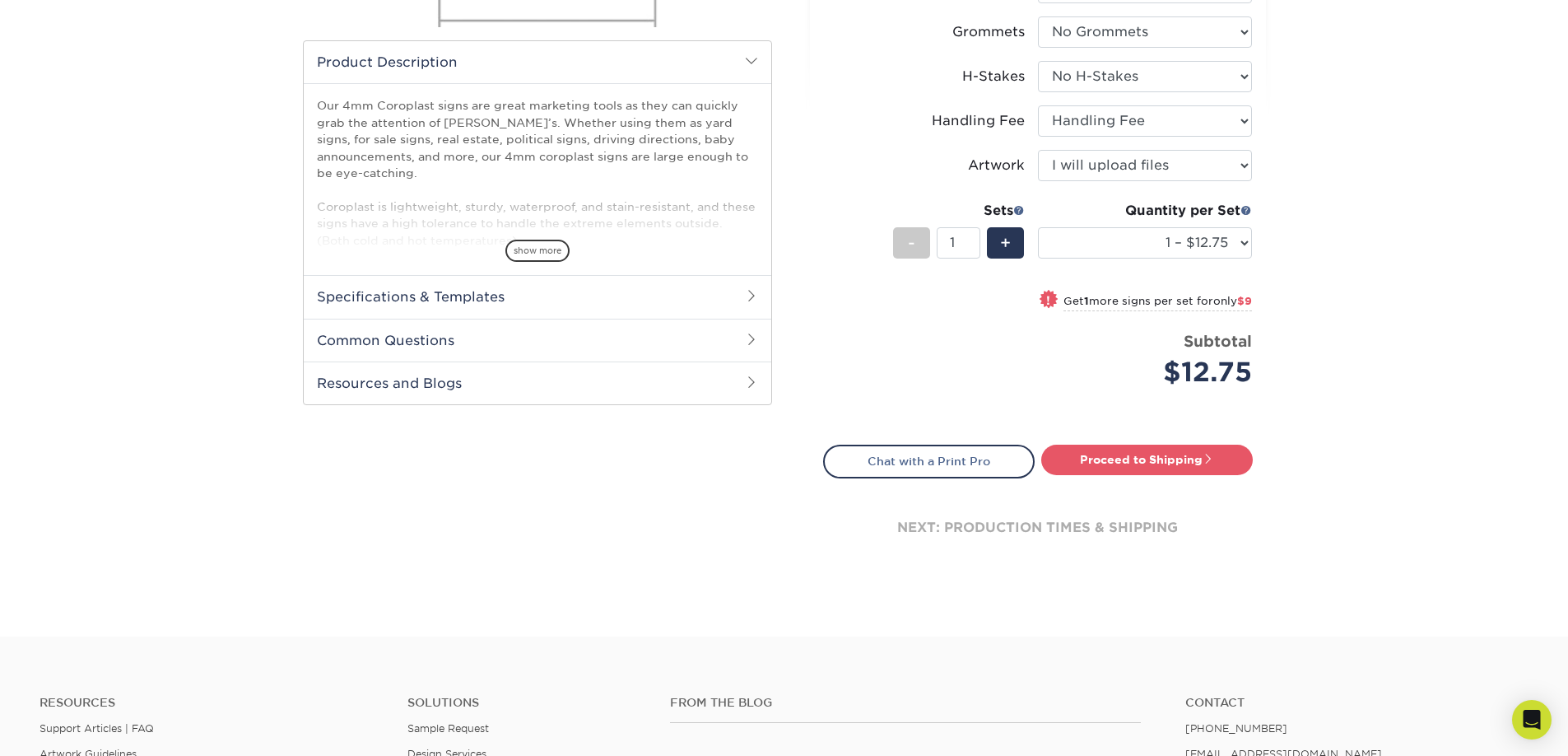
scroll to position [475, 0]
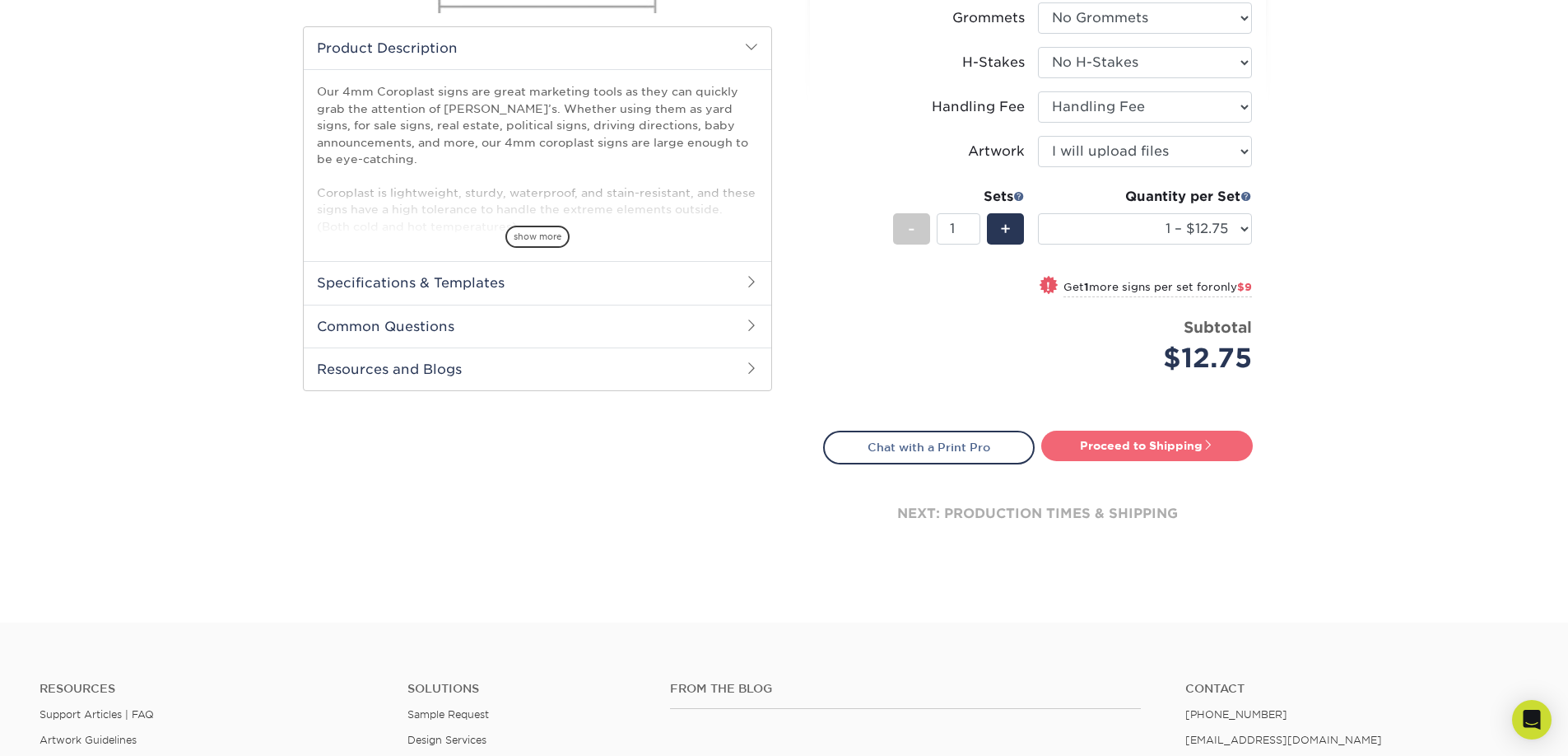
click at [1124, 458] on link "Proceed to Shipping" at bounding box center [1147, 445] width 212 height 30
type input "Set 1"
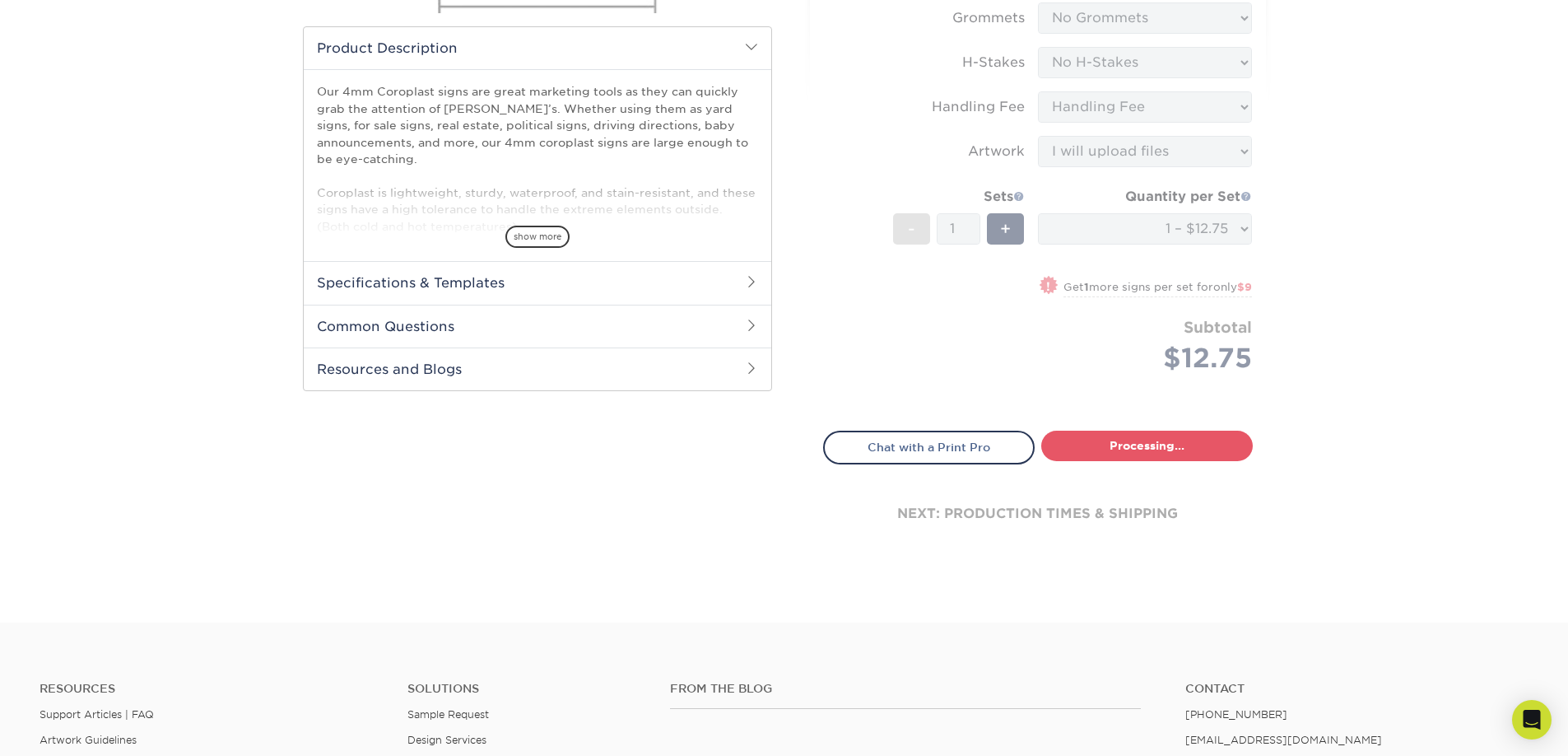
select select "b5bf0435-17df-4513-839c-6d546d73e1ea"
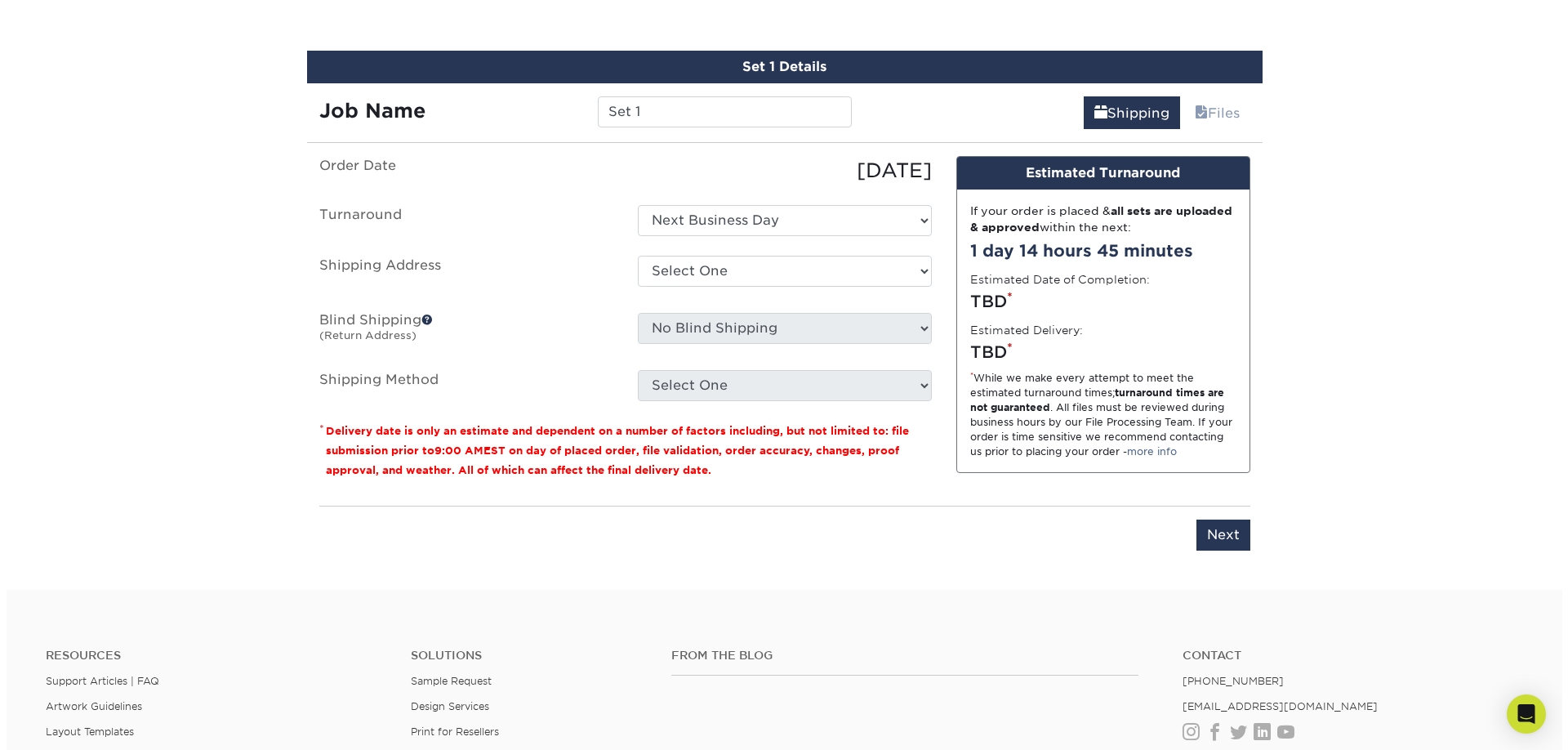
scroll to position [943, 0]
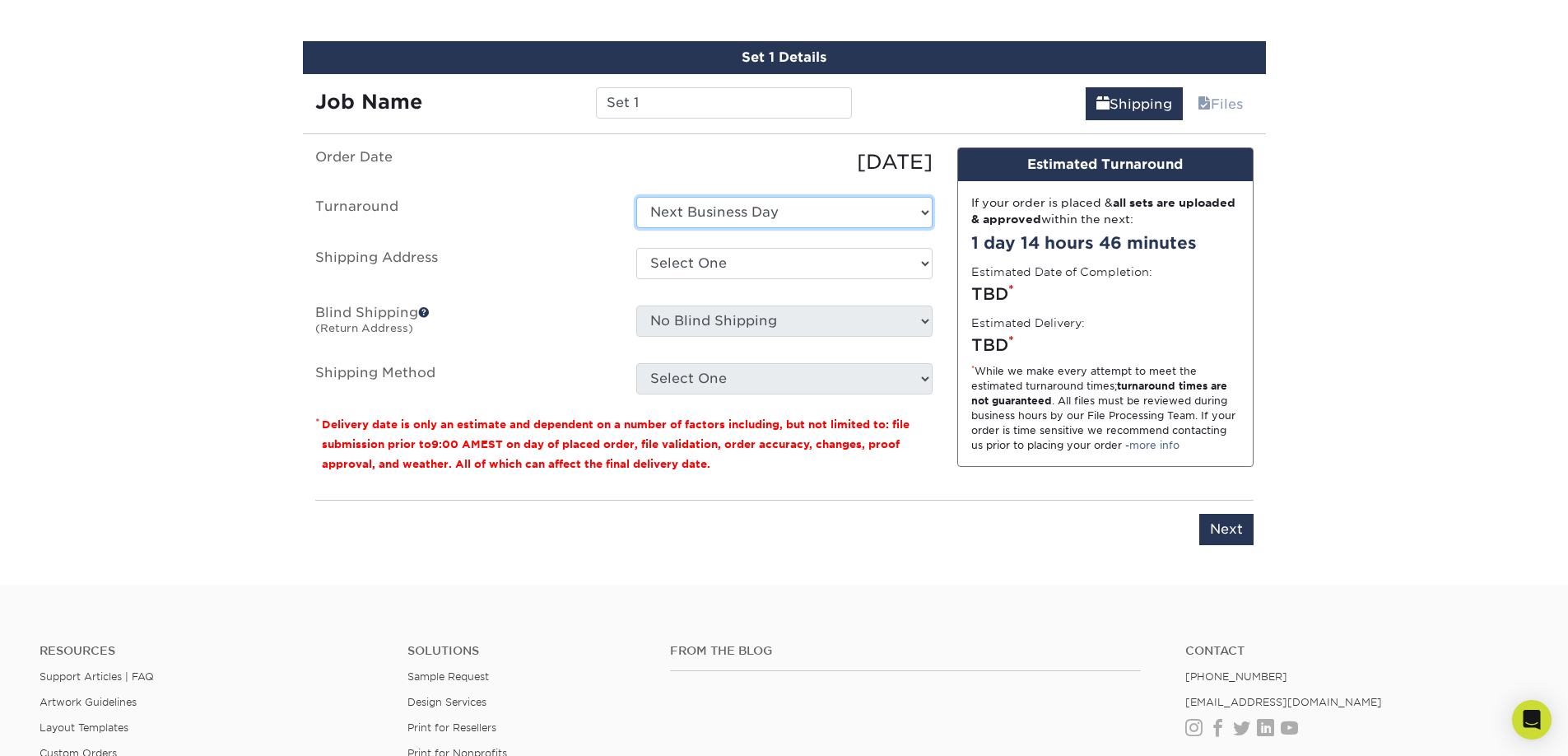
click at [709, 218] on select "Select One Next Business Day" at bounding box center [784, 212] width 296 height 32
click at [718, 261] on select "Select One + Add New Address - Login" at bounding box center [784, 263] width 296 height 32
select select "newaddress"
click at [636, 248] on select "Select One + Add New Address - Login" at bounding box center [784, 263] width 296 height 32
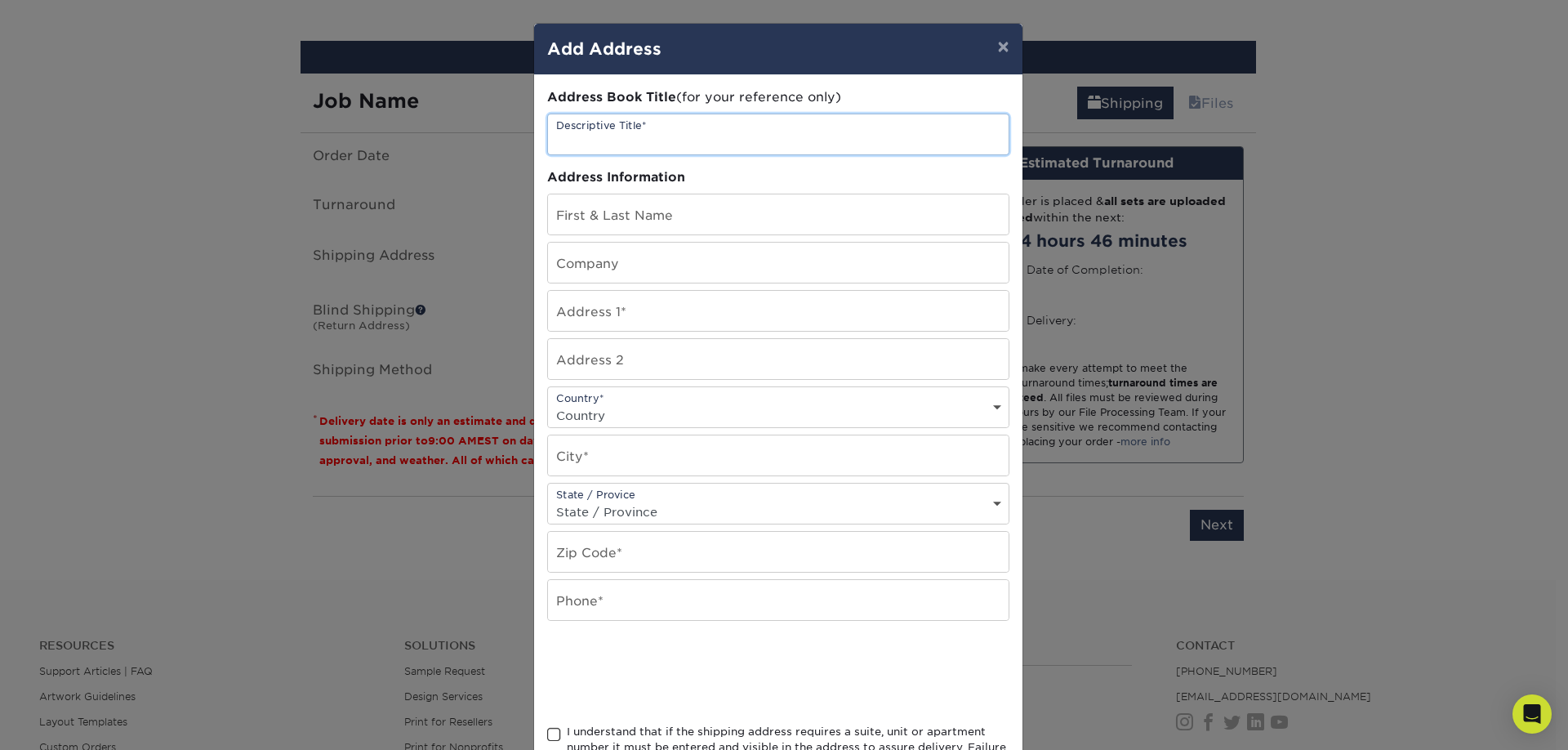
click at [739, 130] on input "text" at bounding box center [778, 134] width 461 height 40
type input "J"
type input "Home"
type input "Jason Spriggs"
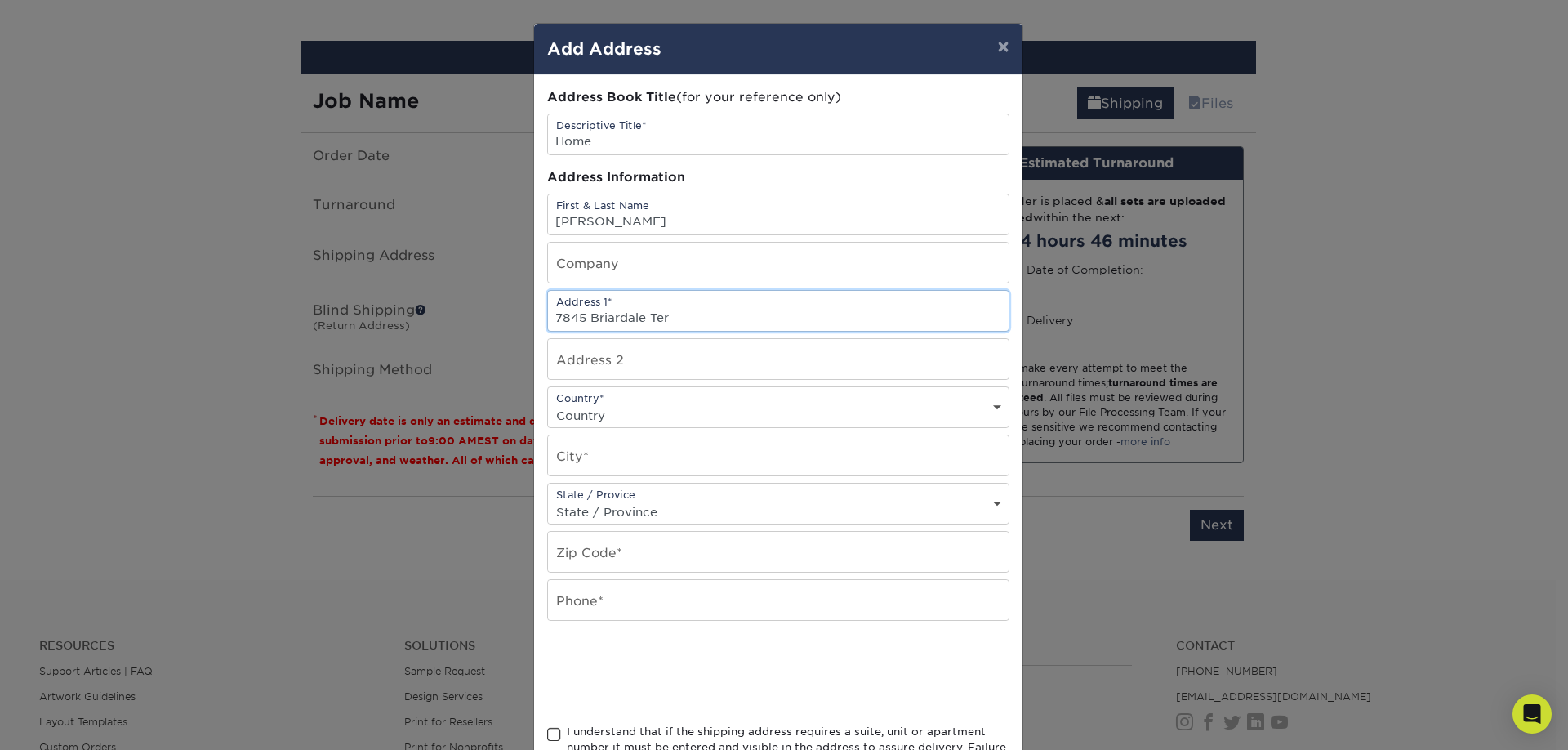
type input "7845 Briardale Ter"
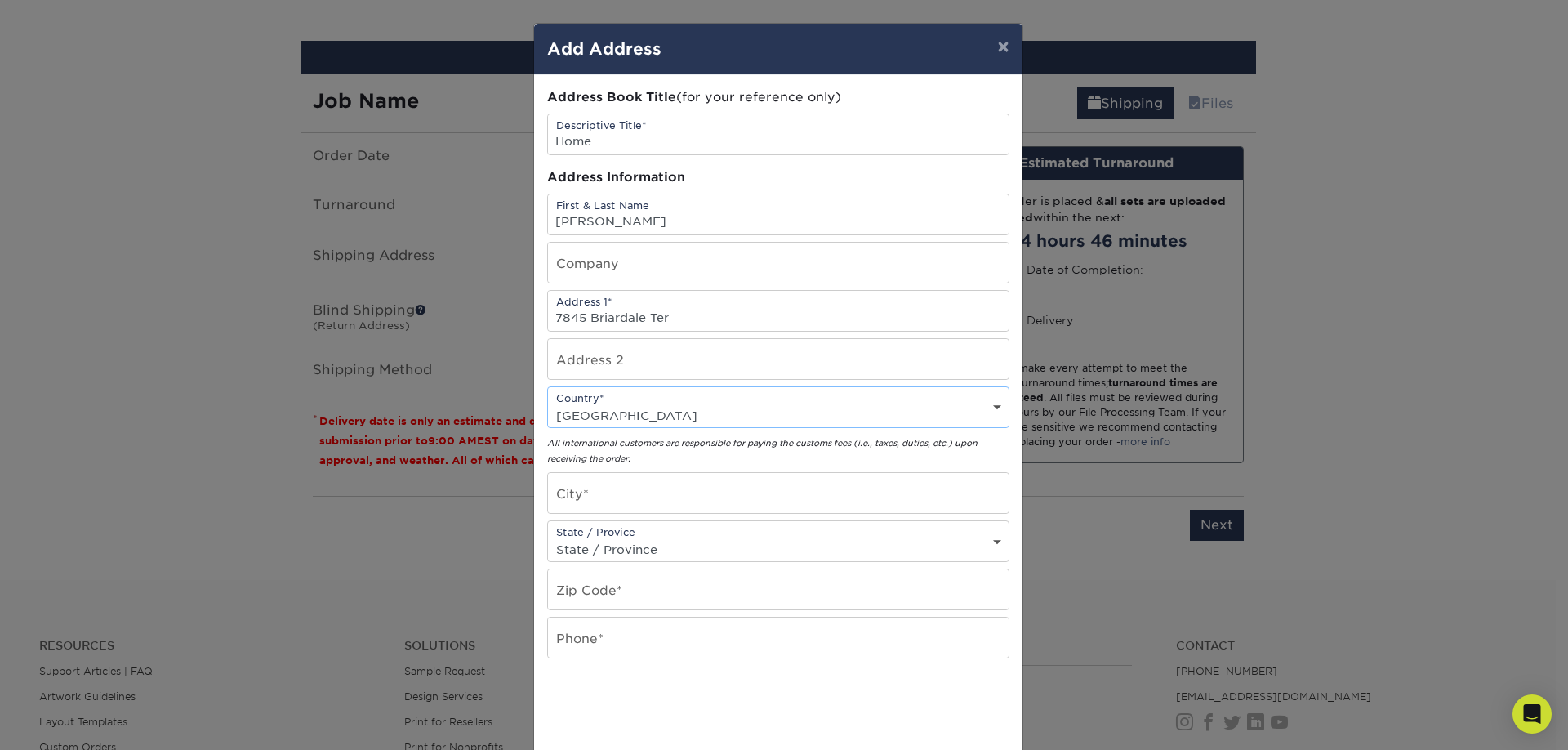
select select "US"
click at [548, 403] on select "Country United States Canada ----------------------------- Afghanistan Albania …" at bounding box center [778, 415] width 461 height 24
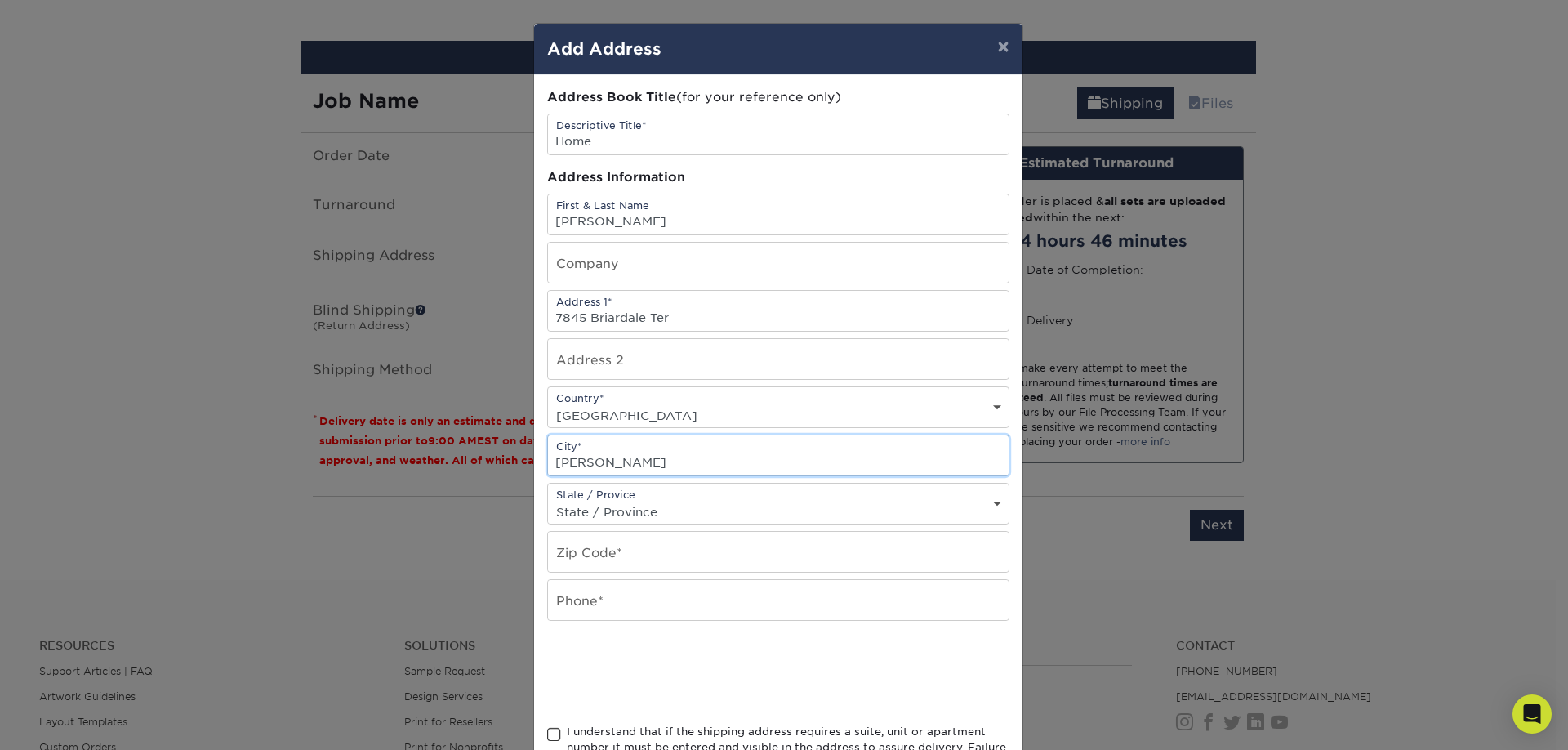
type input "Derwood"
select select "MD"
type input "20855"
type input "2405436206"
click at [794, 145] on input "Home" at bounding box center [778, 134] width 461 height 40
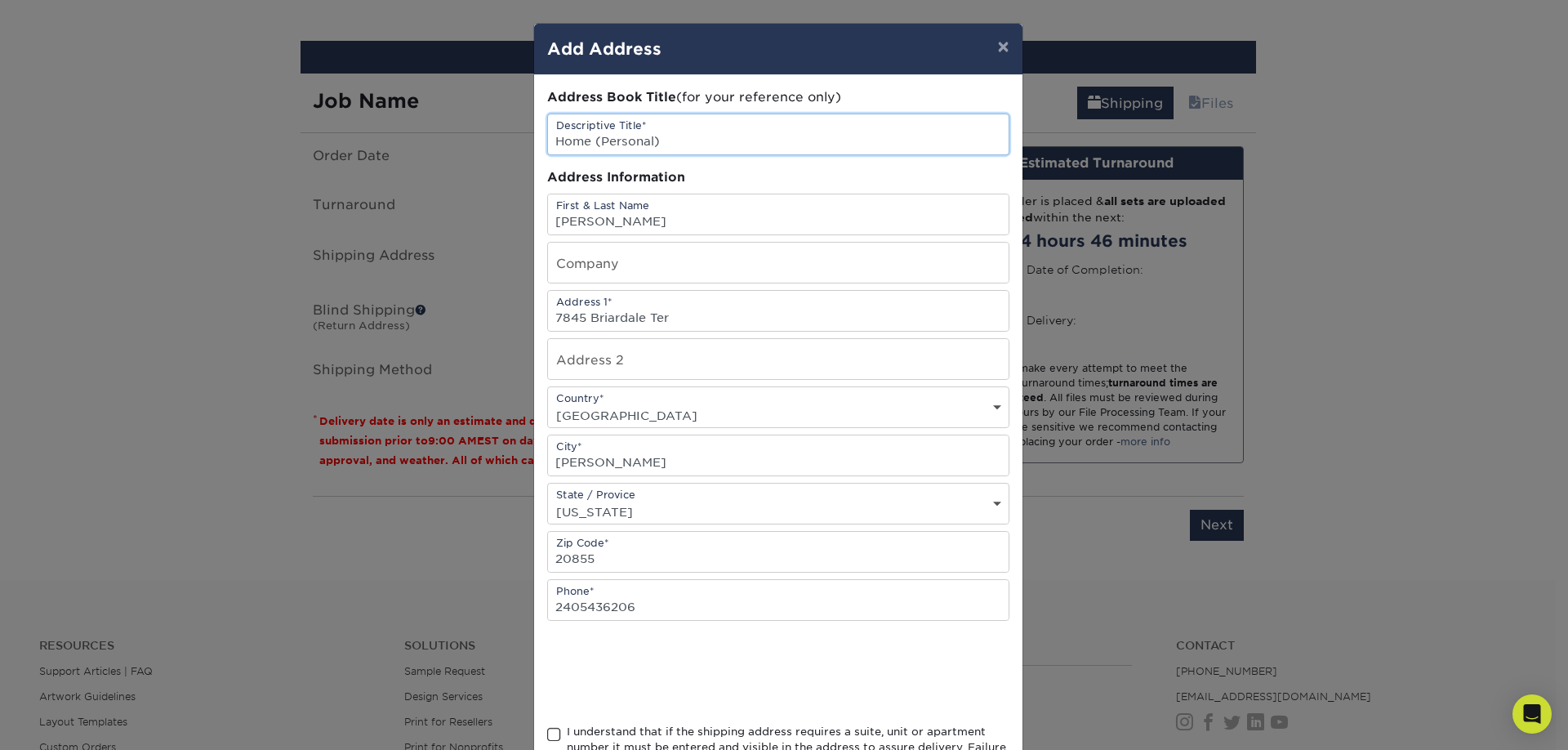
scroll to position [98, 0]
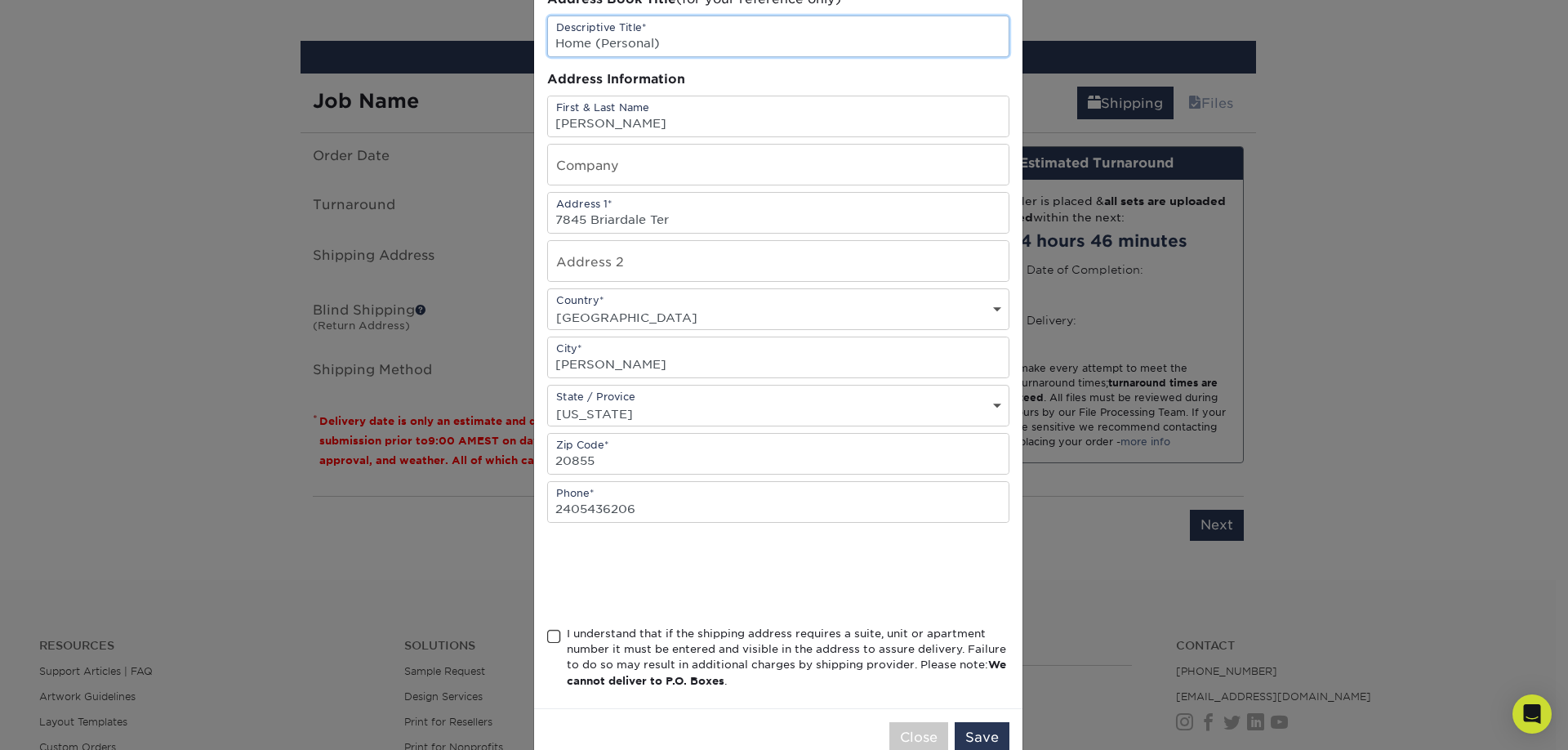
type input "Home (Personal)"
click at [847, 671] on div "I understand that if the shipping address requires a suite, unit or apartment n…" at bounding box center [788, 657] width 442 height 64
click at [0, 0] on input "I understand that if the shipping address requires a suite, unit or apartment n…" at bounding box center [0, 0] width 0 height 0
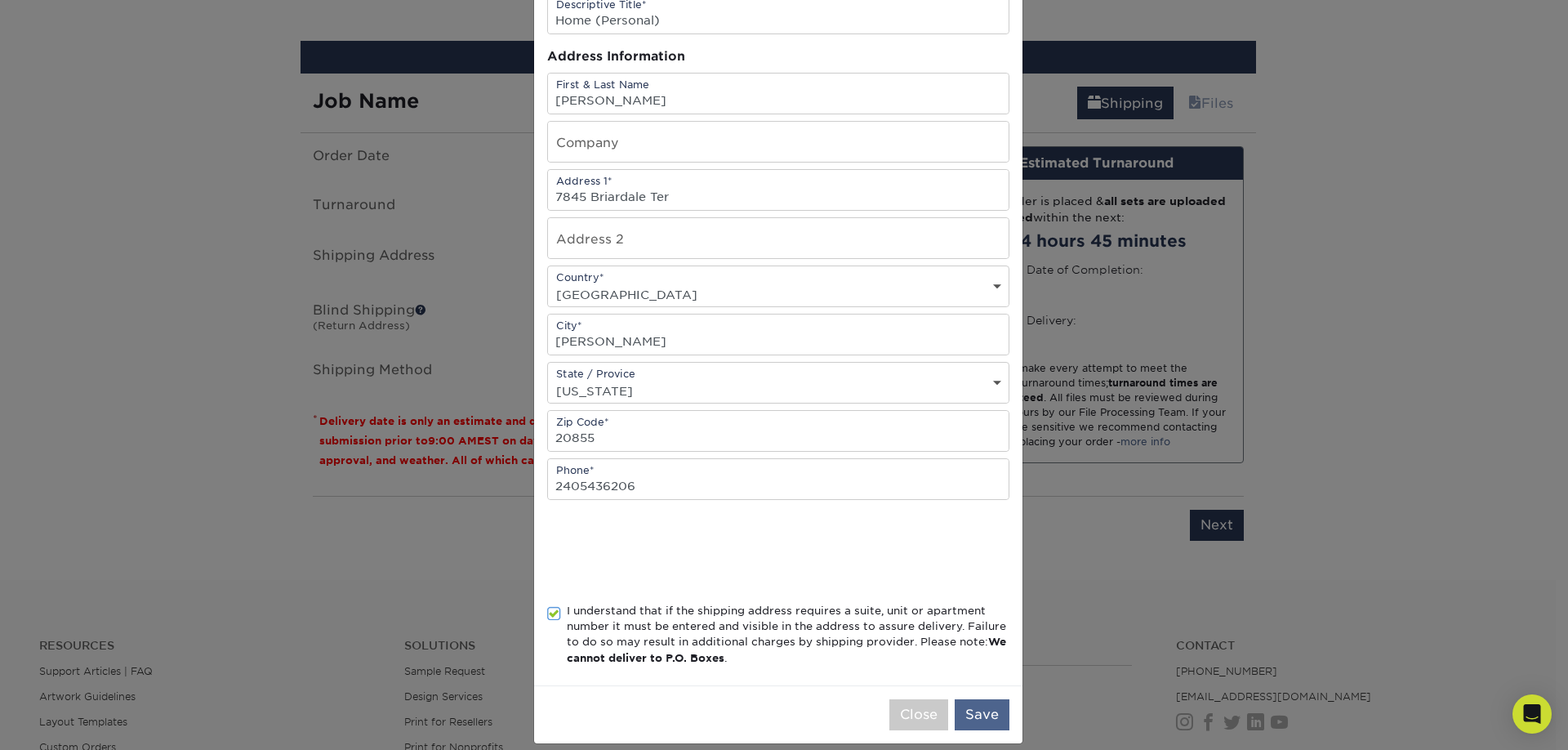
scroll to position [138, 0]
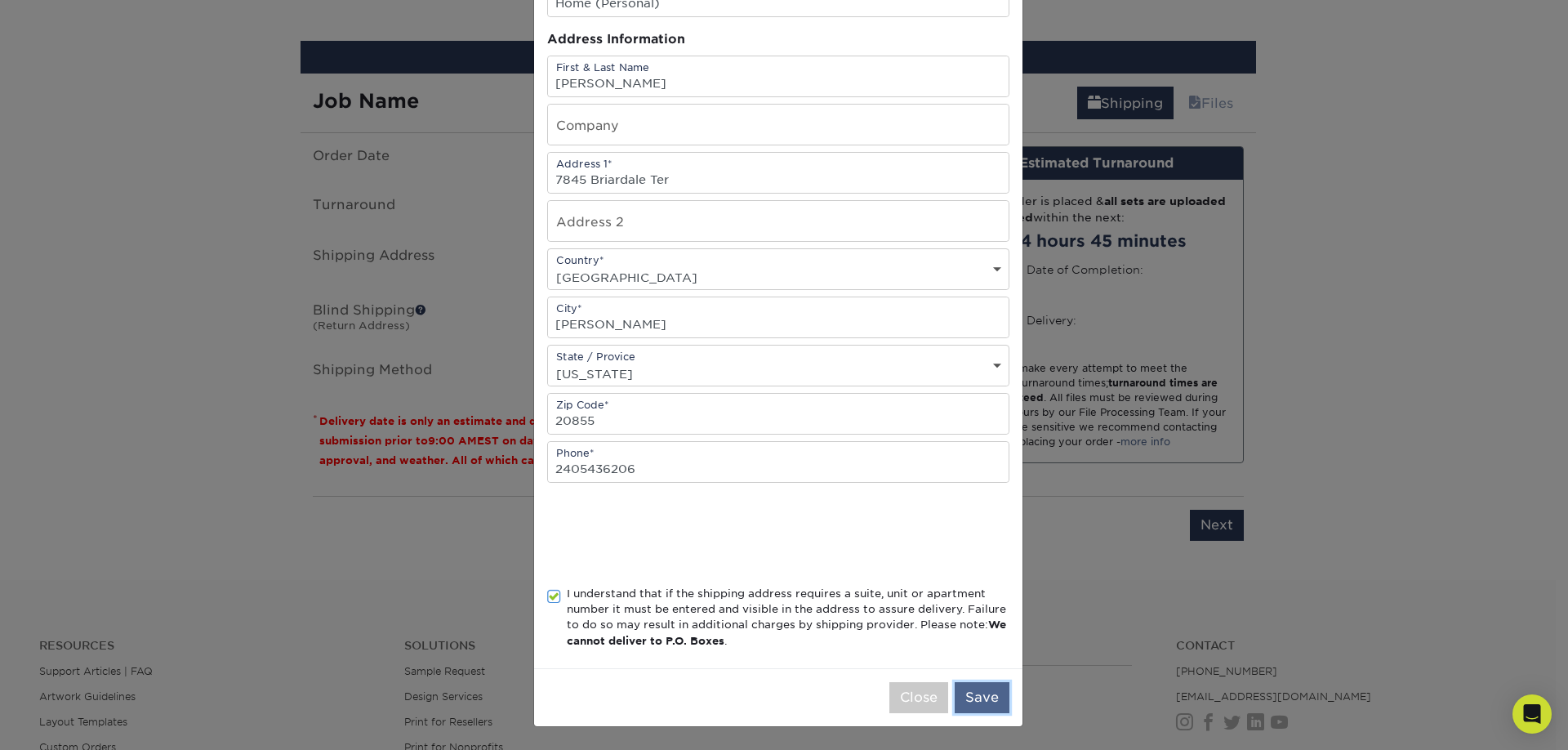
click at [974, 698] on button "Save" at bounding box center [982, 697] width 55 height 31
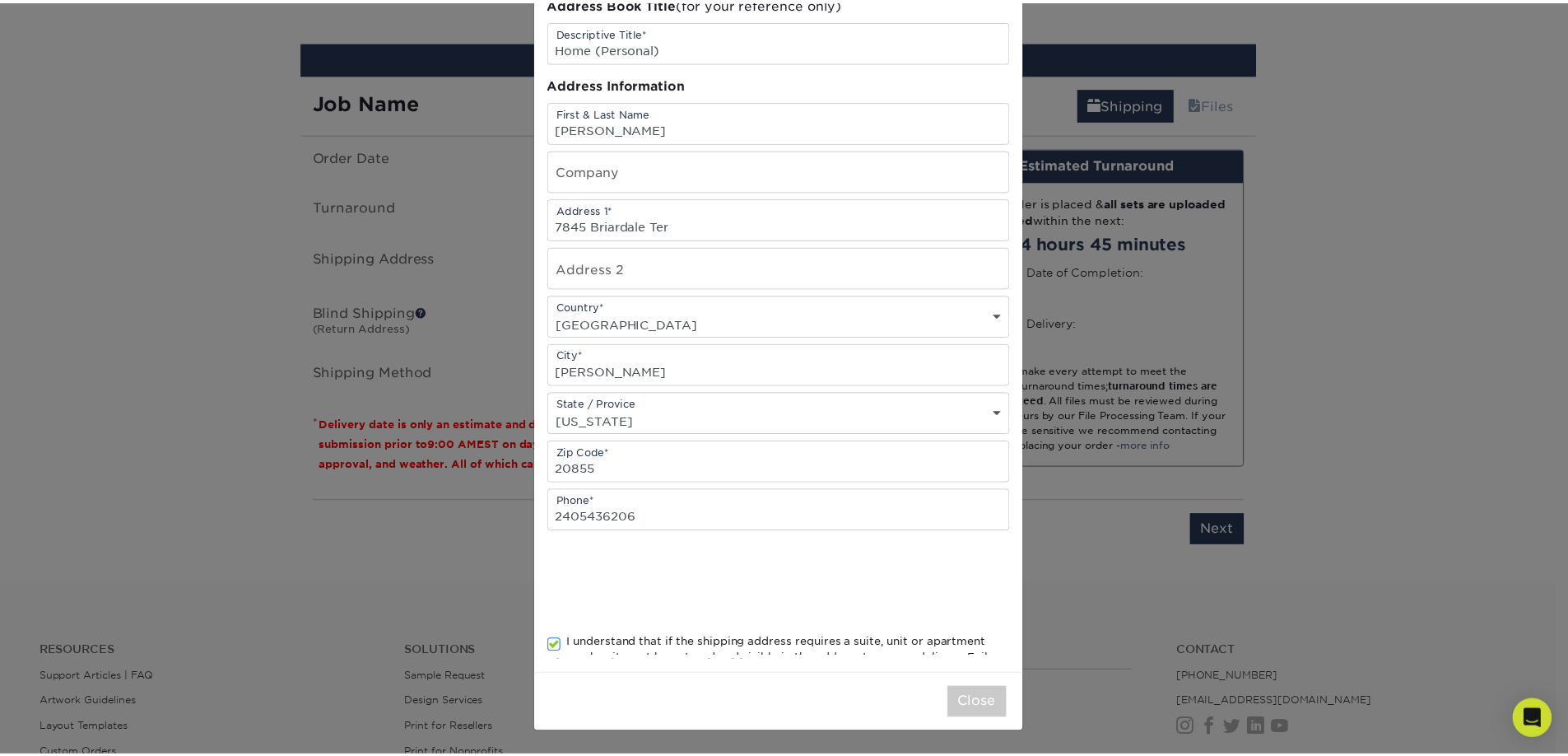
scroll to position [0, 0]
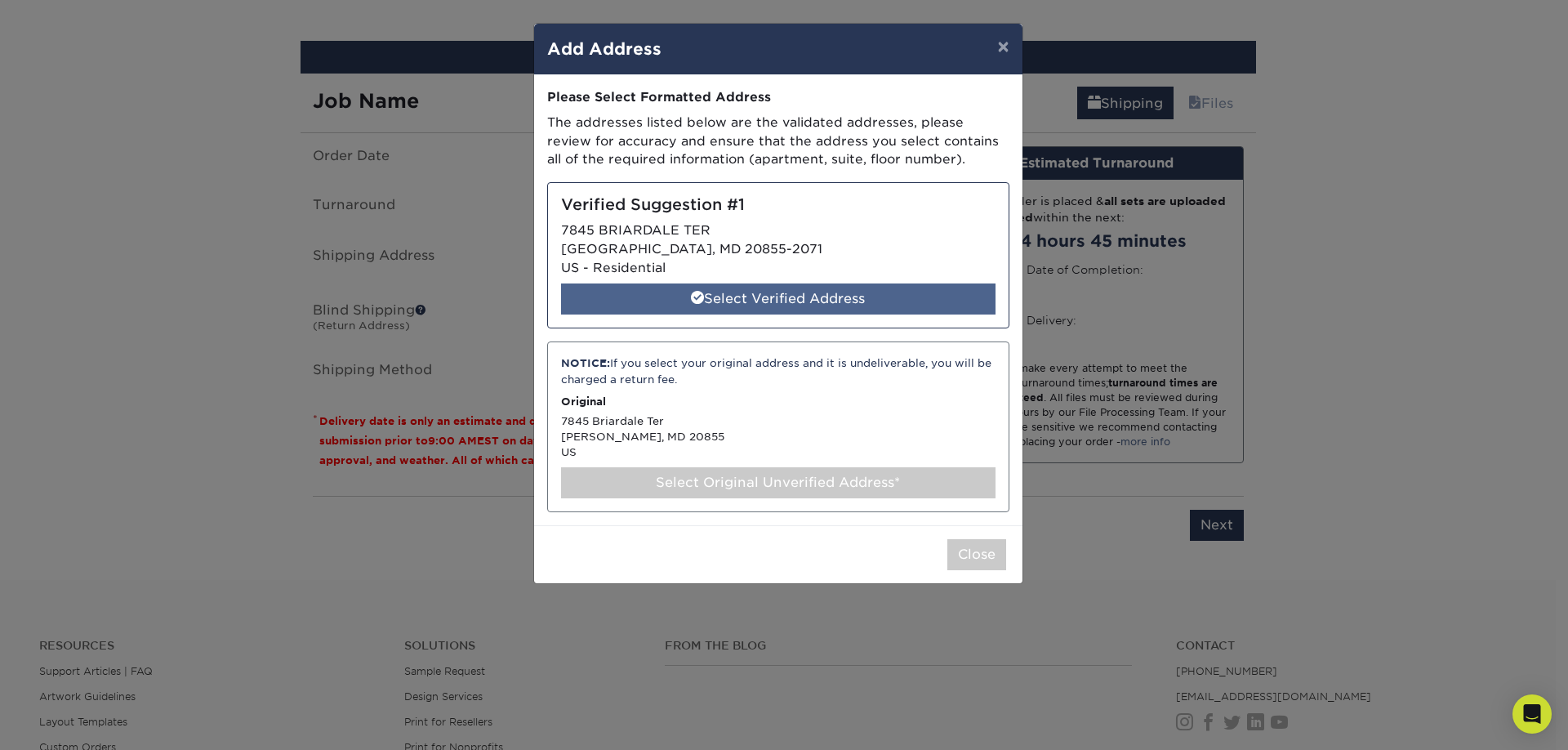
click at [795, 299] on div "Select Verified Address" at bounding box center [778, 299] width 435 height 31
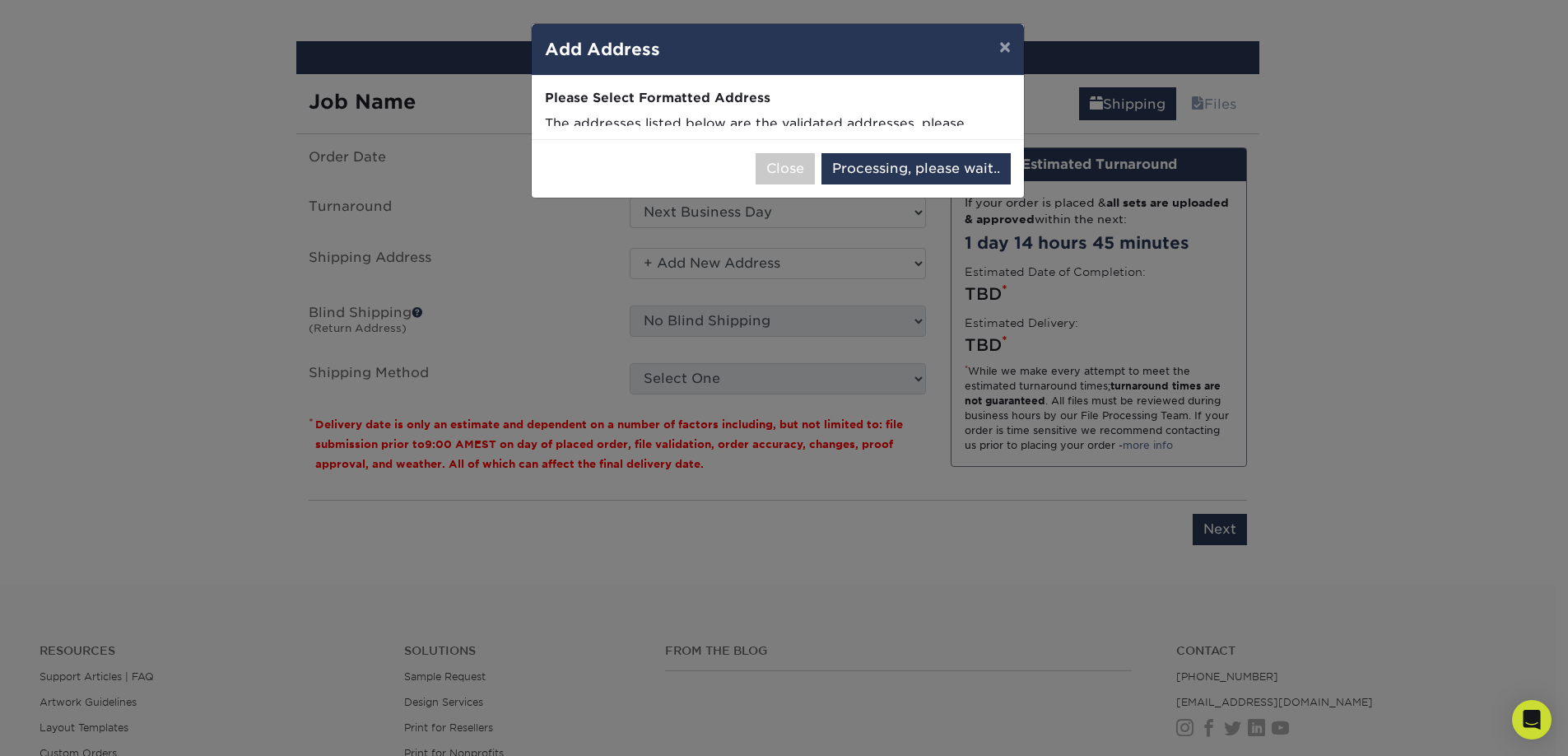
select select "285971"
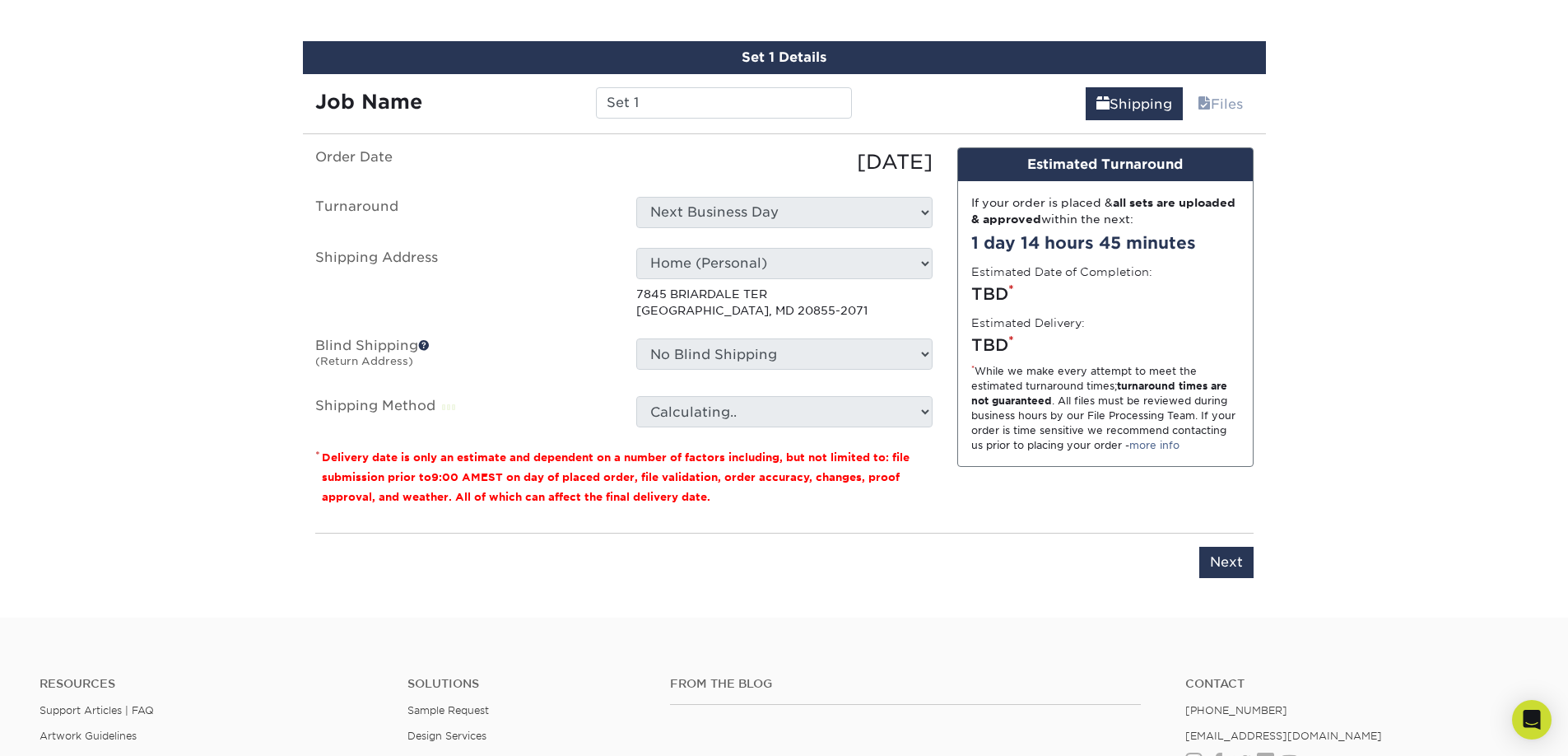
click at [426, 345] on span at bounding box center [424, 344] width 11 height 11
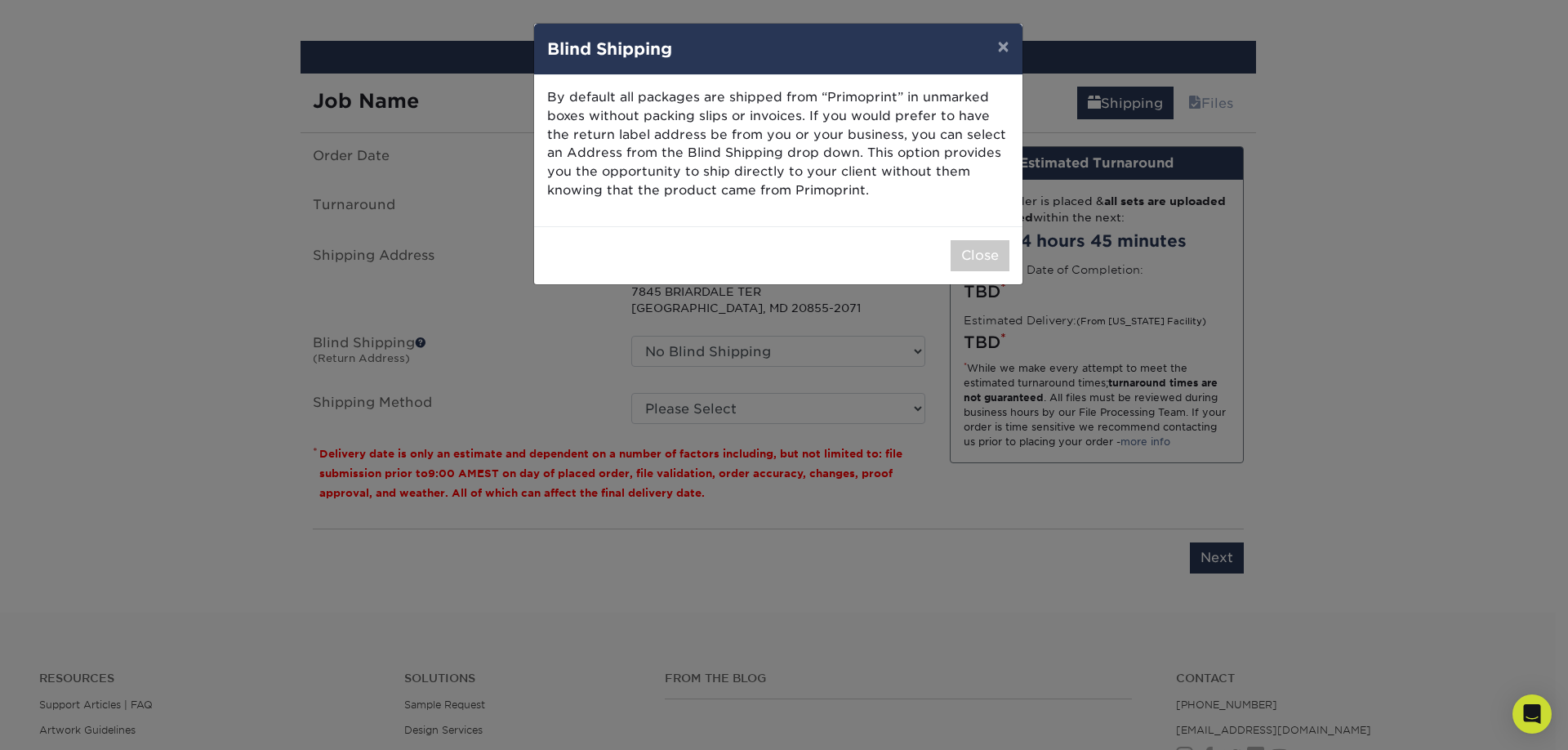
click at [900, 98] on p "By default all packages are shipped from “Primoprint” in unmarked boxes without…" at bounding box center [778, 144] width 463 height 112
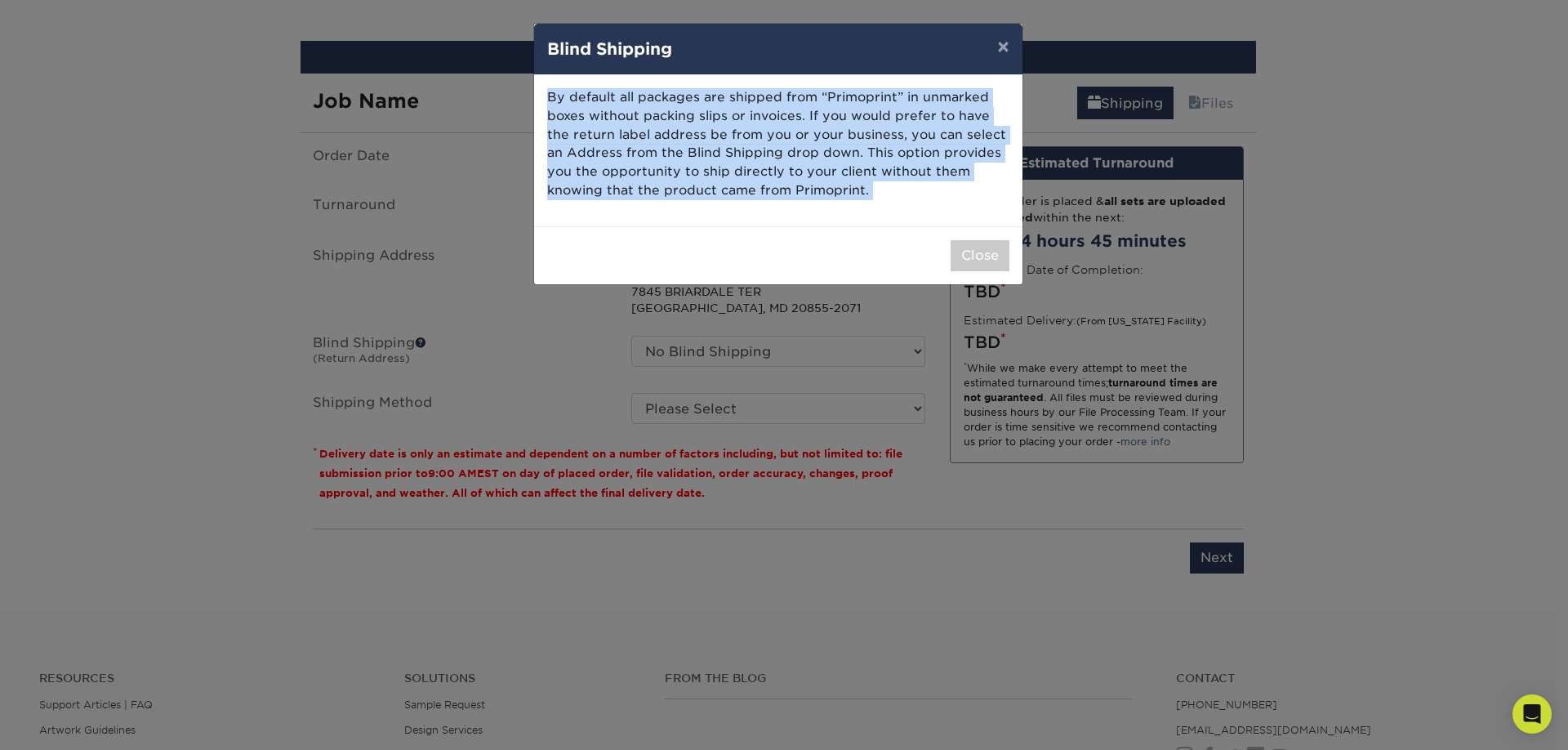
click at [900, 98] on p "By default all packages are shipped from “Primoprint” in unmarked boxes without…" at bounding box center [778, 144] width 463 height 112
click at [751, 213] on div "By default all packages are shipped from “Primoprint” in unmarked boxes without…" at bounding box center [778, 151] width 488 height 151
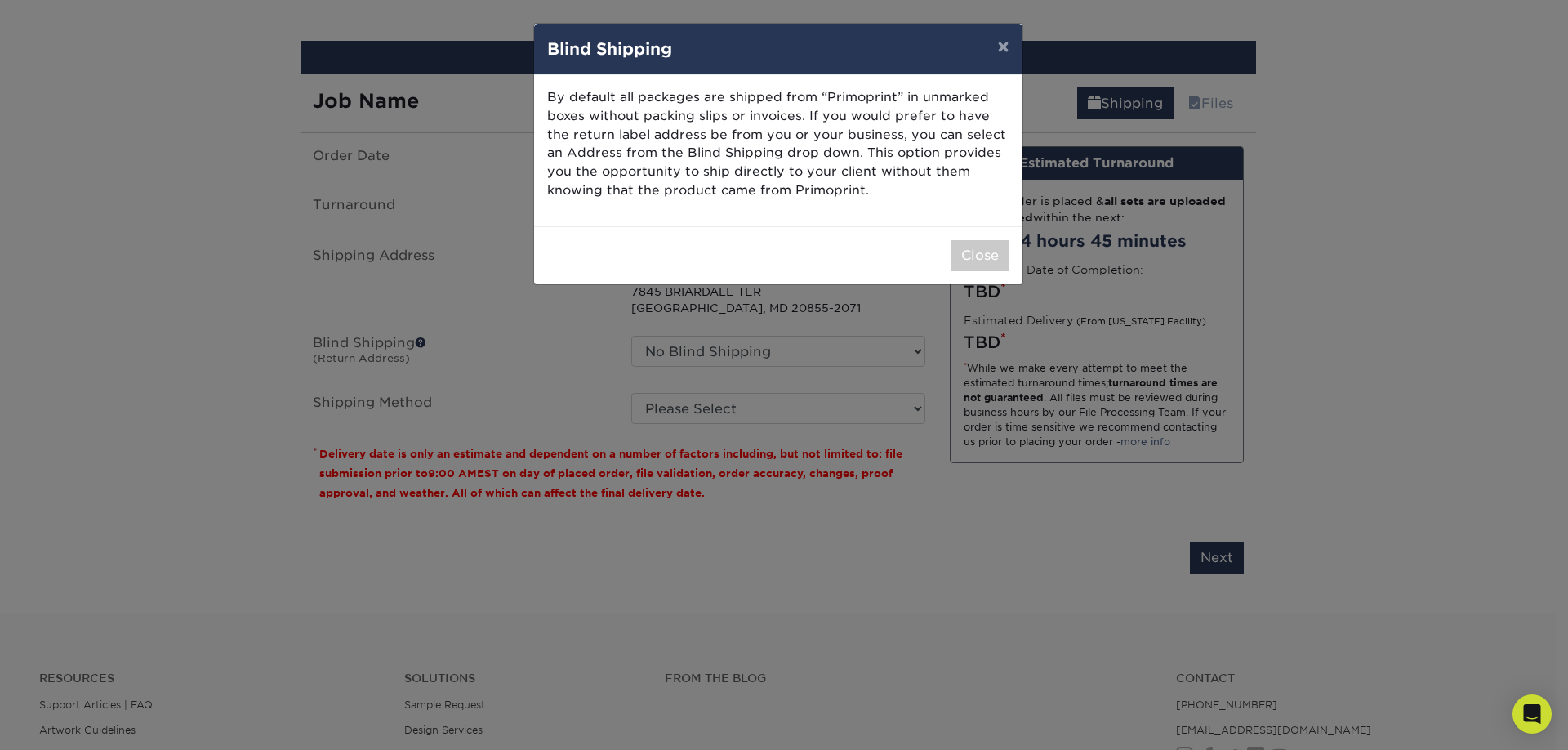
click at [817, 159] on p "By default all packages are shipped from “Primoprint” in unmarked boxes without…" at bounding box center [778, 144] width 463 height 112
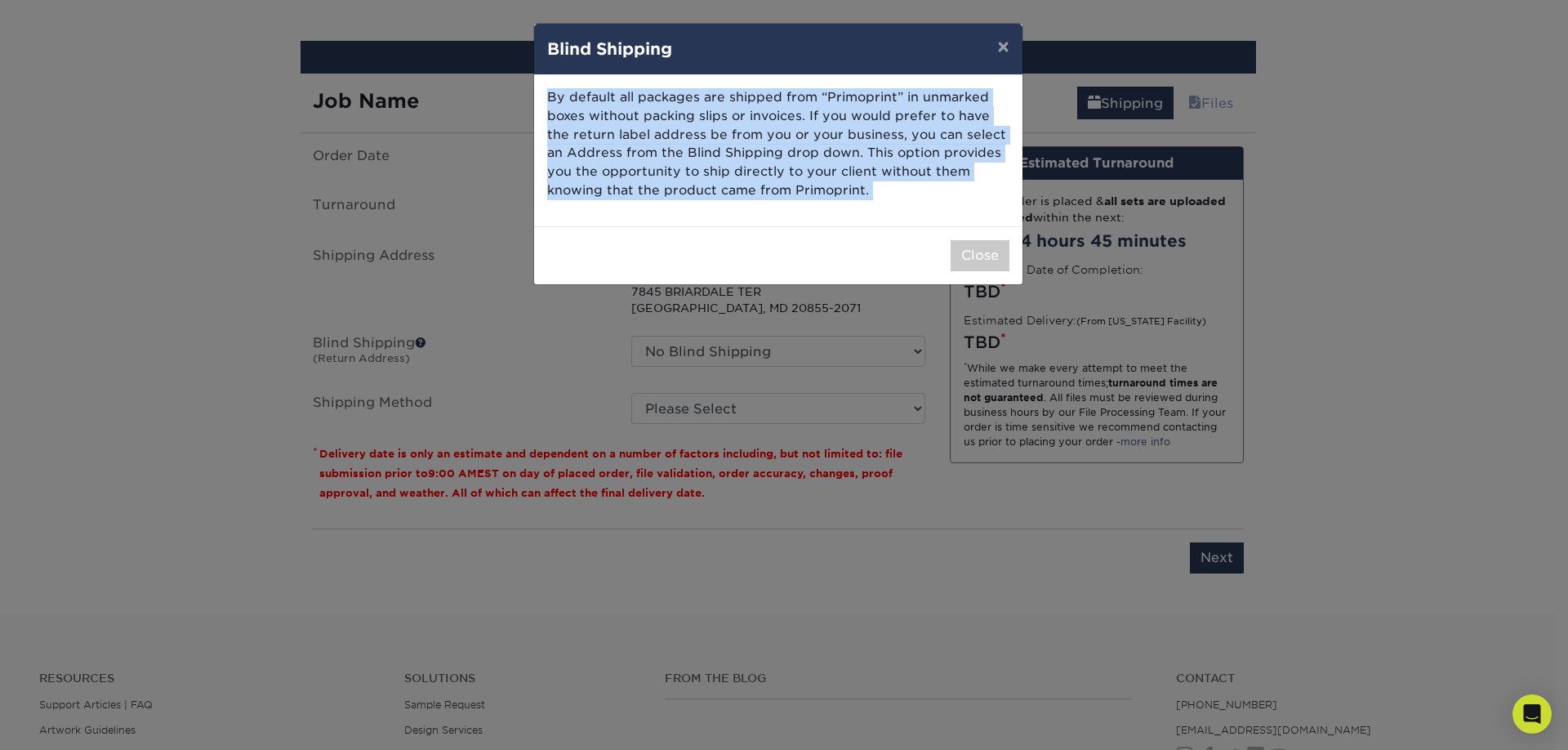
click at [817, 159] on p "By default all packages are shipped from “Primoprint” in unmarked boxes without…" at bounding box center [778, 144] width 463 height 112
click at [981, 265] on button "Close" at bounding box center [979, 255] width 58 height 31
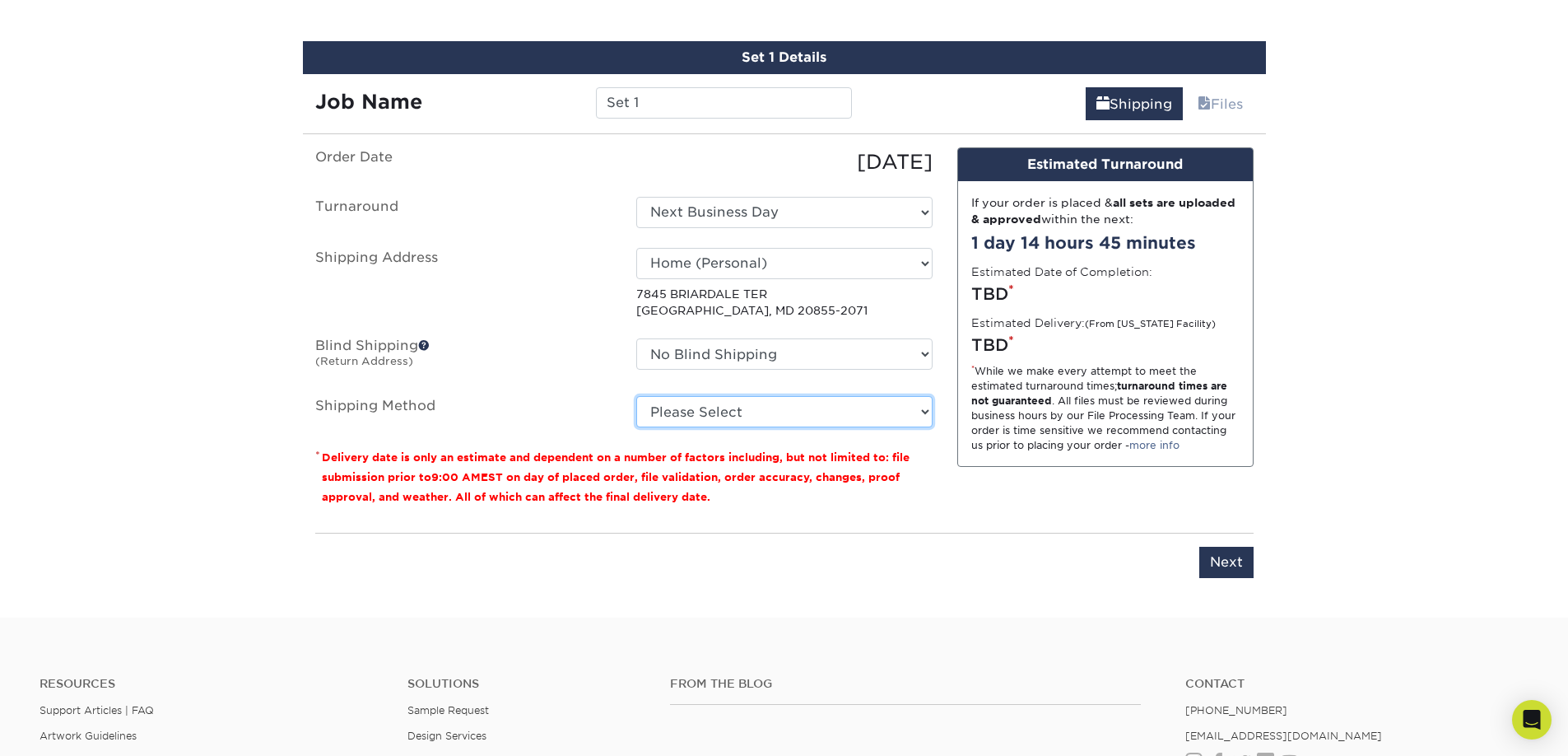
click at [730, 411] on select "Please Select G4M Flat Rate Shipping (+$11.20) 3 Day Shipping Service (+$20.06)…" at bounding box center [784, 412] width 296 height 32
click at [661, 351] on select "No Blind Shipping + Add New Address" at bounding box center [784, 354] width 296 height 32
click at [453, 426] on label "Shipping Method" at bounding box center [464, 412] width 321 height 32
click at [404, 407] on label "Shipping Method" at bounding box center [464, 412] width 321 height 32
click at [671, 428] on fieldset "Order Date 09/13/2025 Turnaround Select One Next Business Day Shipping Address …" at bounding box center [623, 298] width 617 height 301
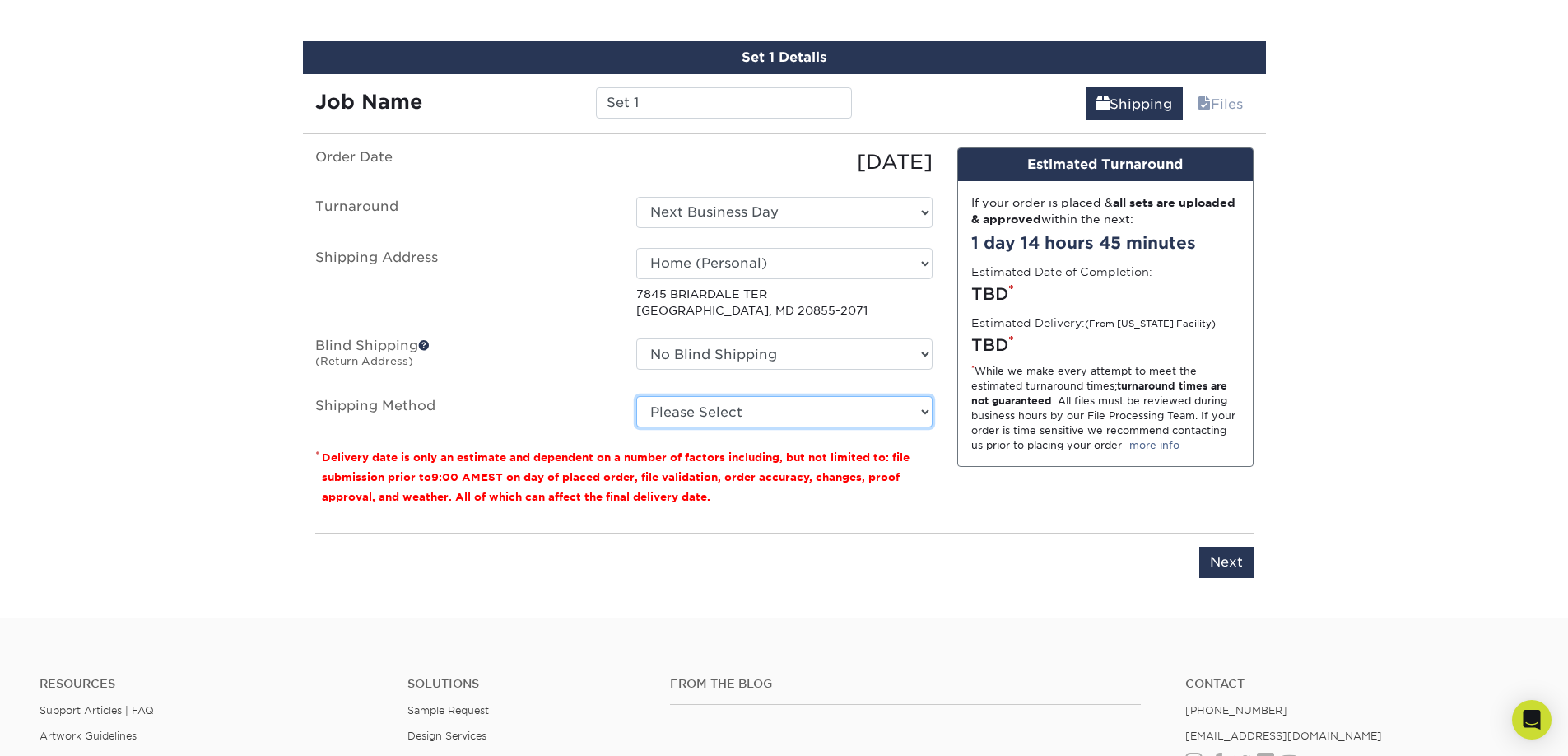
click at [728, 419] on select "Please Select G4M Flat Rate Shipping (+$11.20) 3 Day Shipping Service (+$20.06)…" at bounding box center [784, 412] width 296 height 32
select select "G4MFLATRATE"
click at [636, 396] on select "Please Select G4M Flat Rate Shipping (+$11.20) 3 Day Shipping Service (+$20.06)…" at bounding box center [784, 412] width 296 height 32
click at [824, 401] on select "Please Select G4M Flat Rate Shipping (+$11.20) 3 Day Shipping Service (+$20.06)…" at bounding box center [784, 412] width 296 height 32
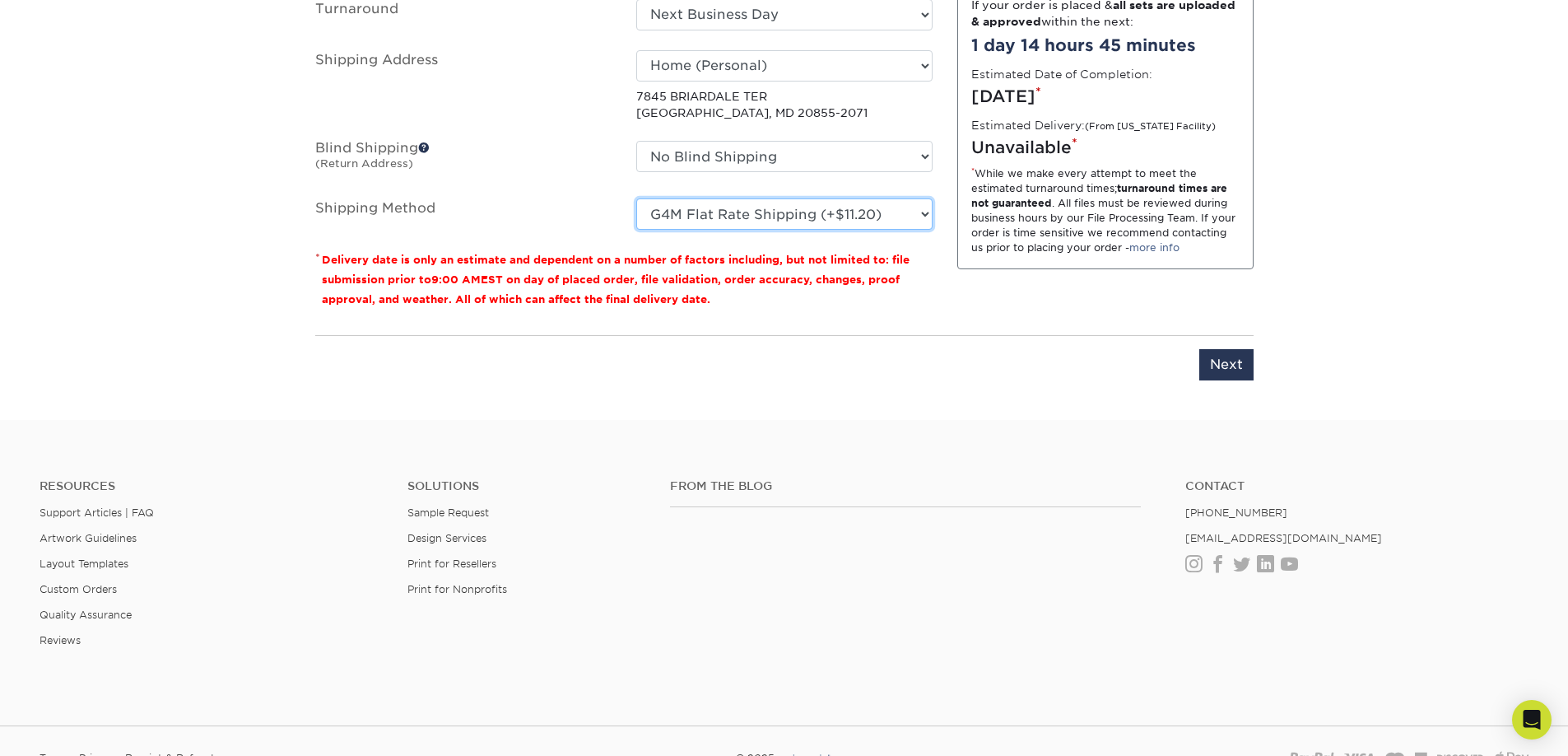
scroll to position [1050, 0]
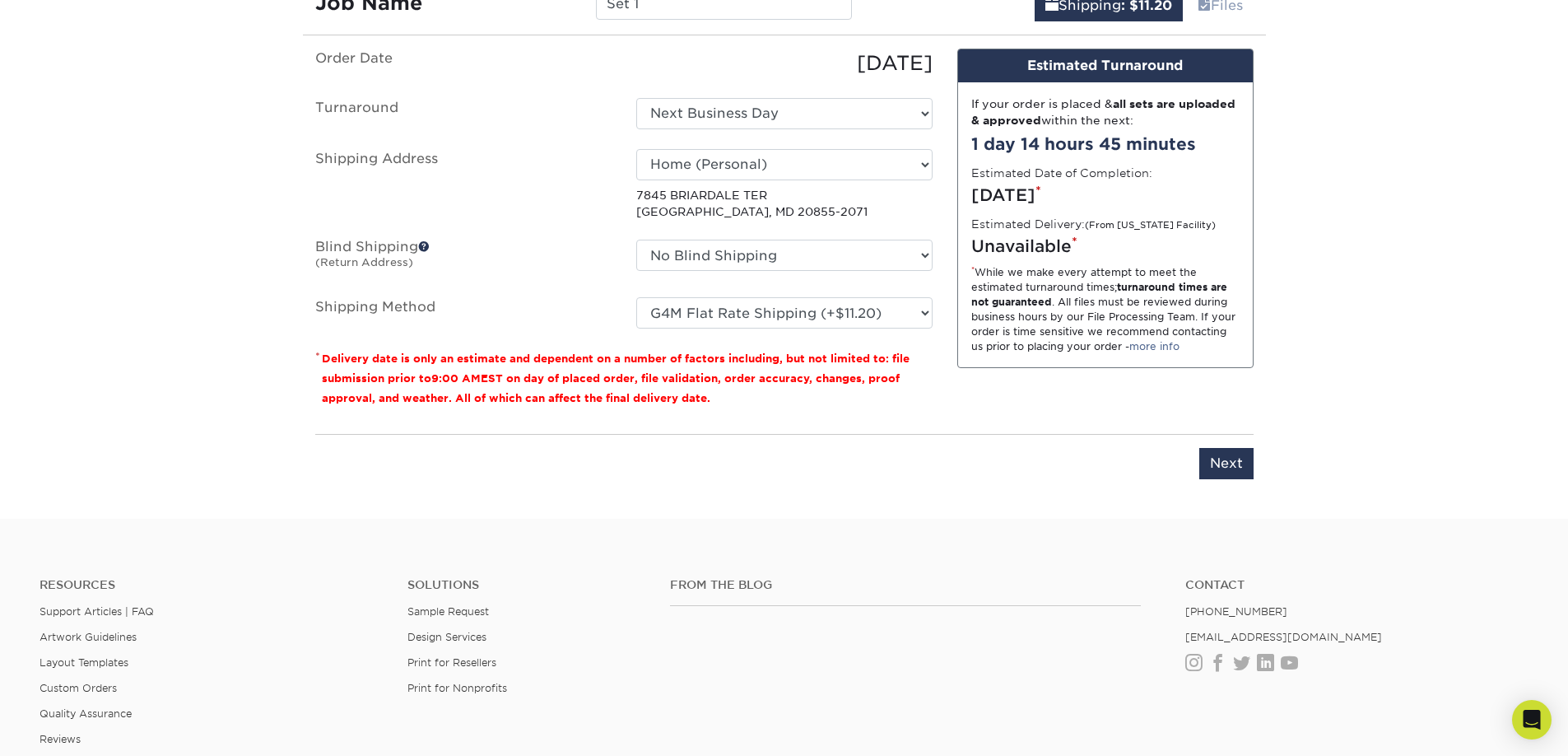
click at [859, 450] on div "Please enter job name and select desired turnaround time, shipping address and …" at bounding box center [784, 456] width 939 height 45
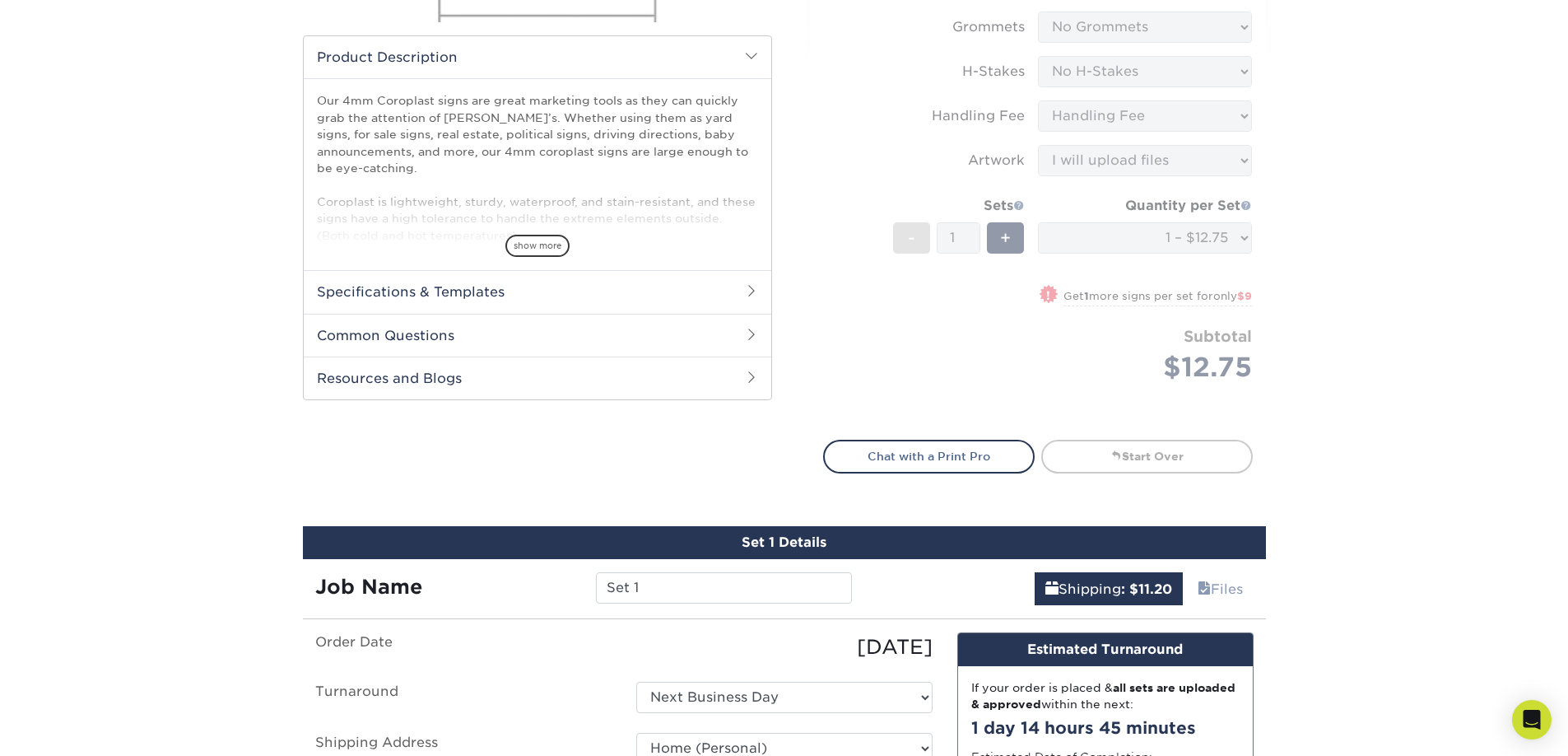
scroll to position [990, 0]
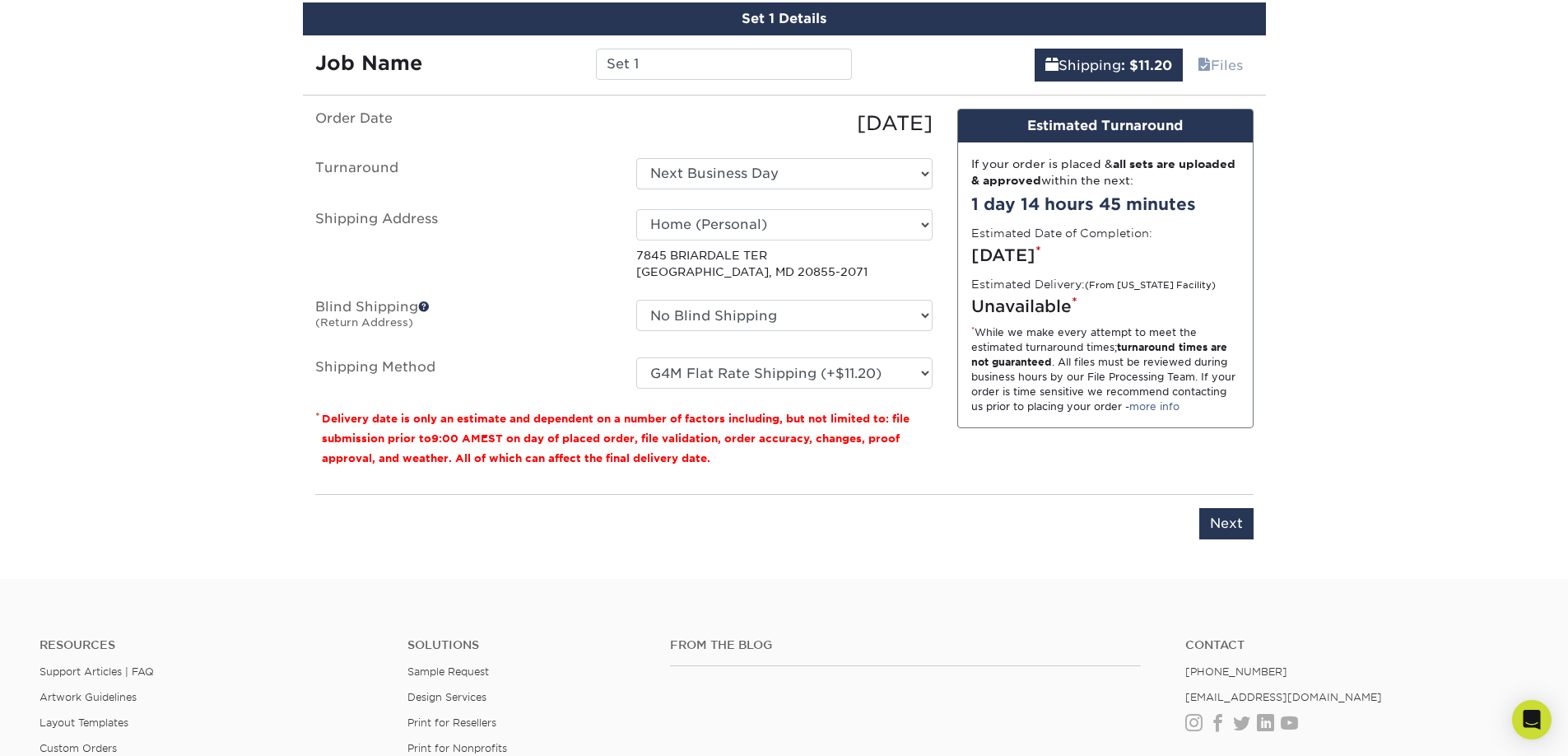
click at [974, 469] on div "Design Estimated Turnaround If your order is placed & all sets are uploaded & a…" at bounding box center [1106, 295] width 321 height 373
click at [1154, 366] on div "* While we make every attempt to meet the estimated turnaround times; turnaroun…" at bounding box center [1106, 370] width 268 height 89
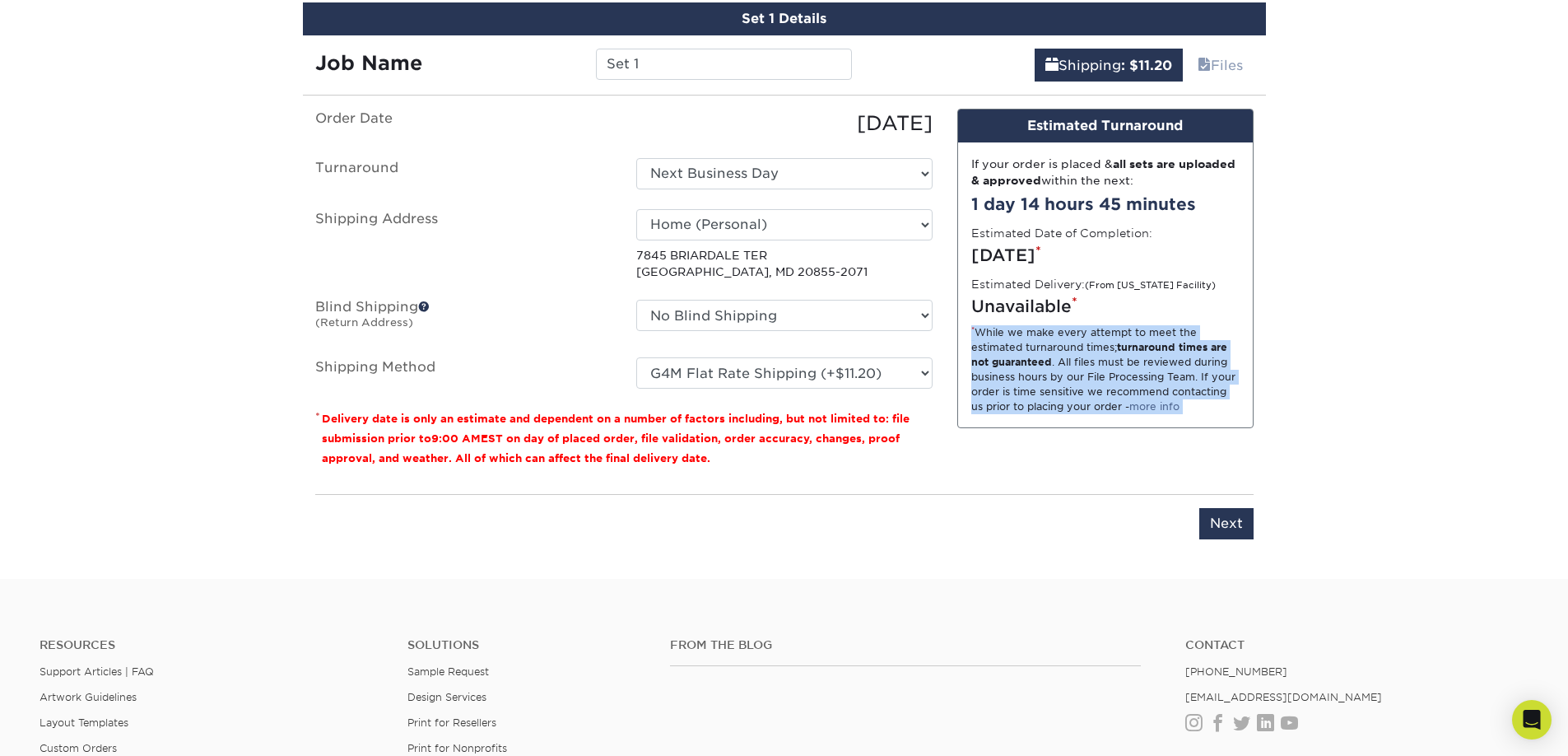
click at [1154, 366] on div "* While we make every attempt to meet the estimated turnaround times; turnaroun…" at bounding box center [1106, 370] width 268 height 89
click at [1255, 396] on div "Design Estimated Turnaround If your order is placed & all sets are uploaded & a…" at bounding box center [1106, 295] width 321 height 373
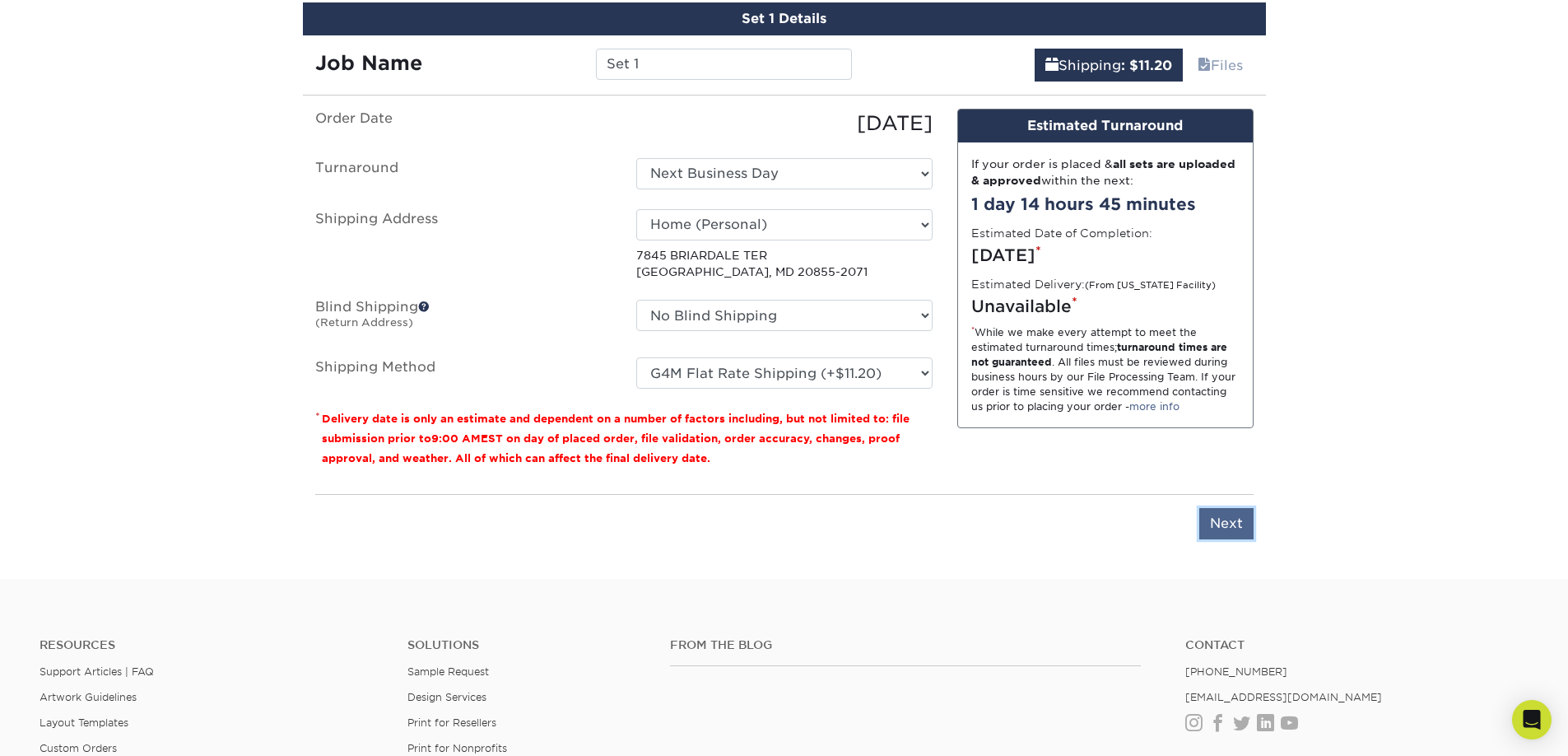
click at [1244, 522] on input "Next" at bounding box center [1227, 524] width 55 height 32
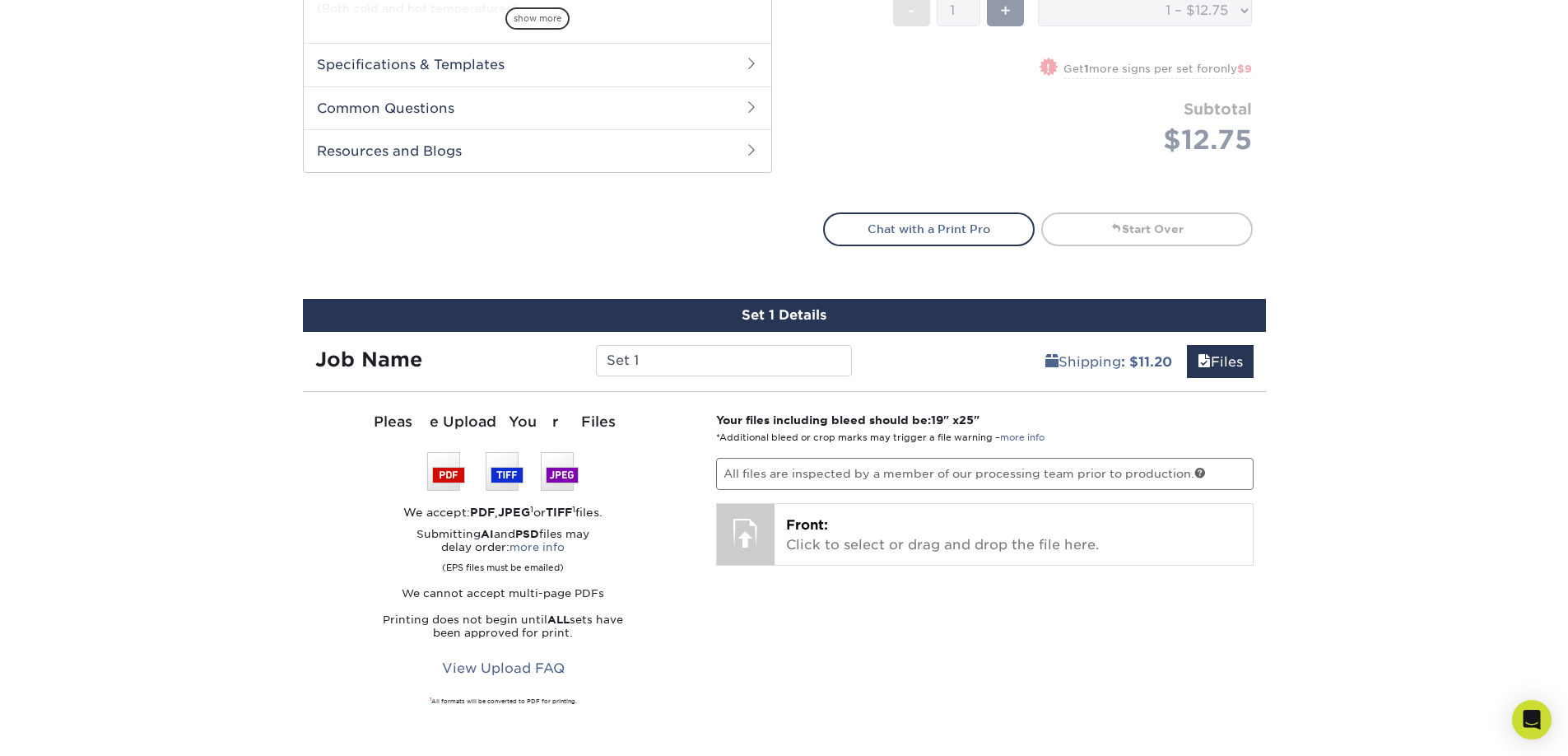
click at [1415, 304] on div "Products Signs 4mm Coroplast Signs /" at bounding box center [784, 129] width 1568 height 1434
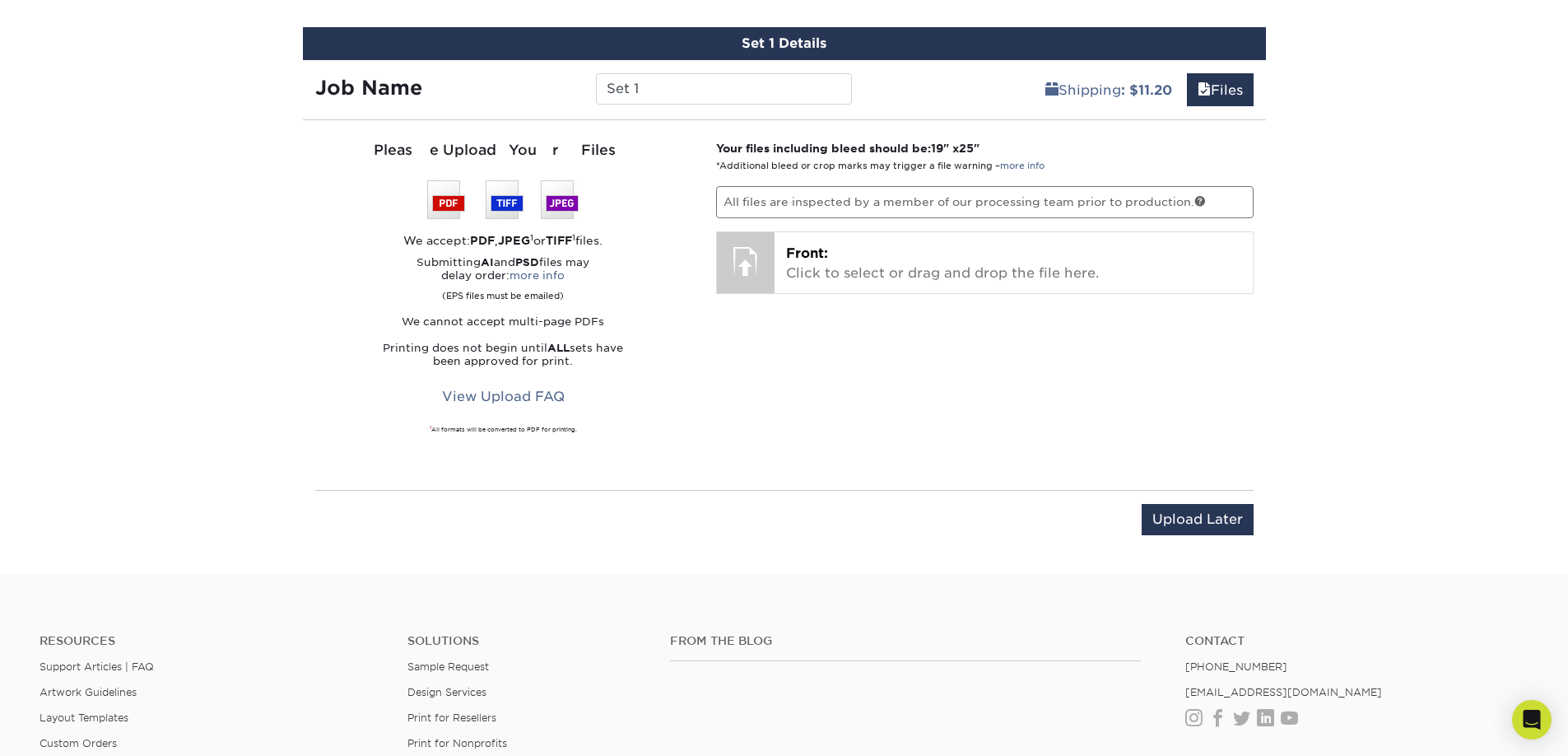
scroll to position [900, 0]
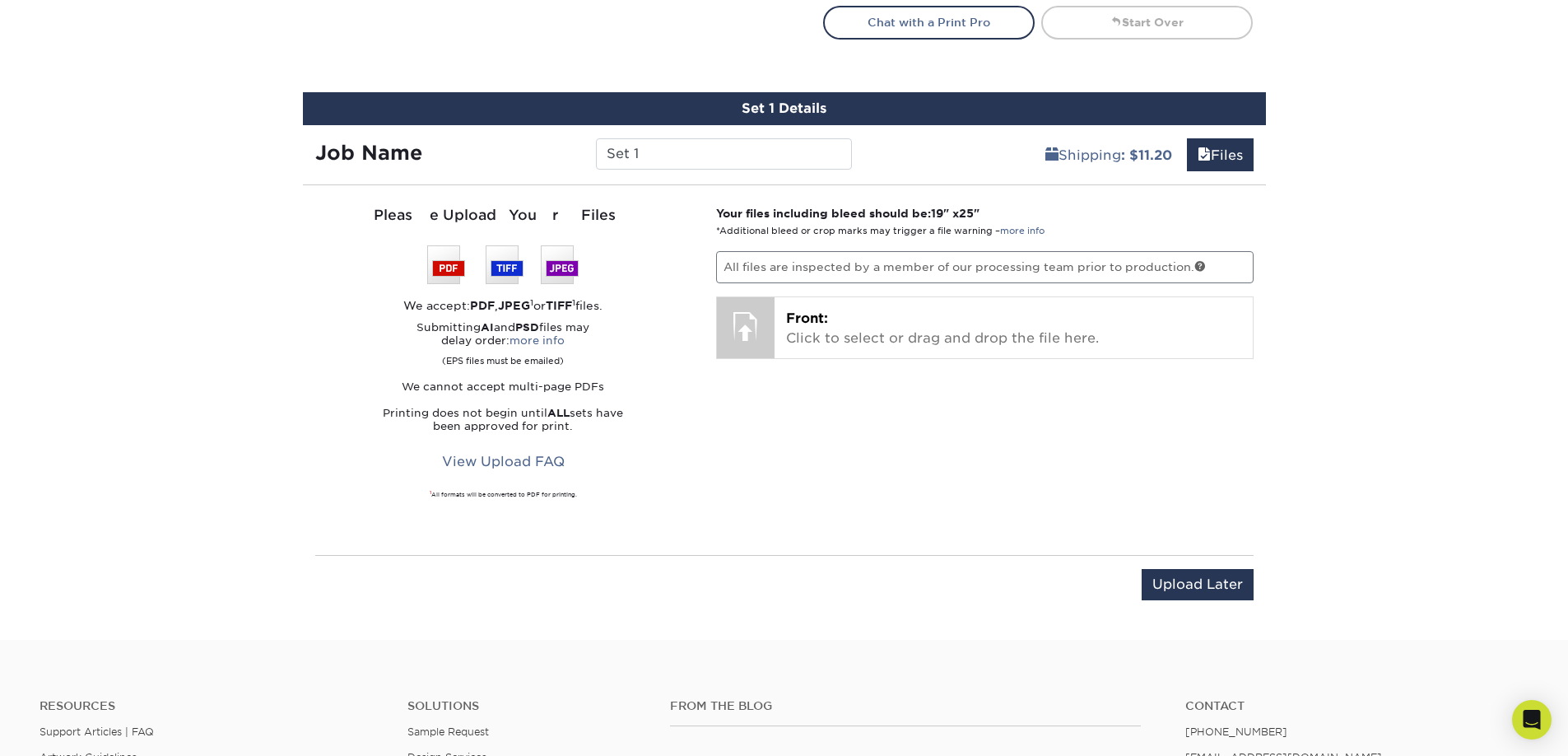
click at [1050, 224] on p "Your files including bleed should be: 19 " x 25 " *Additional bleed or crop mar…" at bounding box center [985, 222] width 537 height 34
click at [925, 441] on div "Your files including bleed should be: 19 " x 25 " *Additional bleed or crop mar…" at bounding box center [985, 370] width 562 height 331
click at [850, 516] on div "Your files including bleed should be: 19 " x 25 " *Additional bleed or crop mar…" at bounding box center [985, 370] width 562 height 331
click at [1006, 437] on div "Your files including bleed should be: 19 " x 25 " *Additional bleed or crop mar…" at bounding box center [985, 370] width 562 height 331
click at [1041, 550] on div "You've choosen design services and can continue without uploading files. The fi…" at bounding box center [785, 409] width 963 height 422
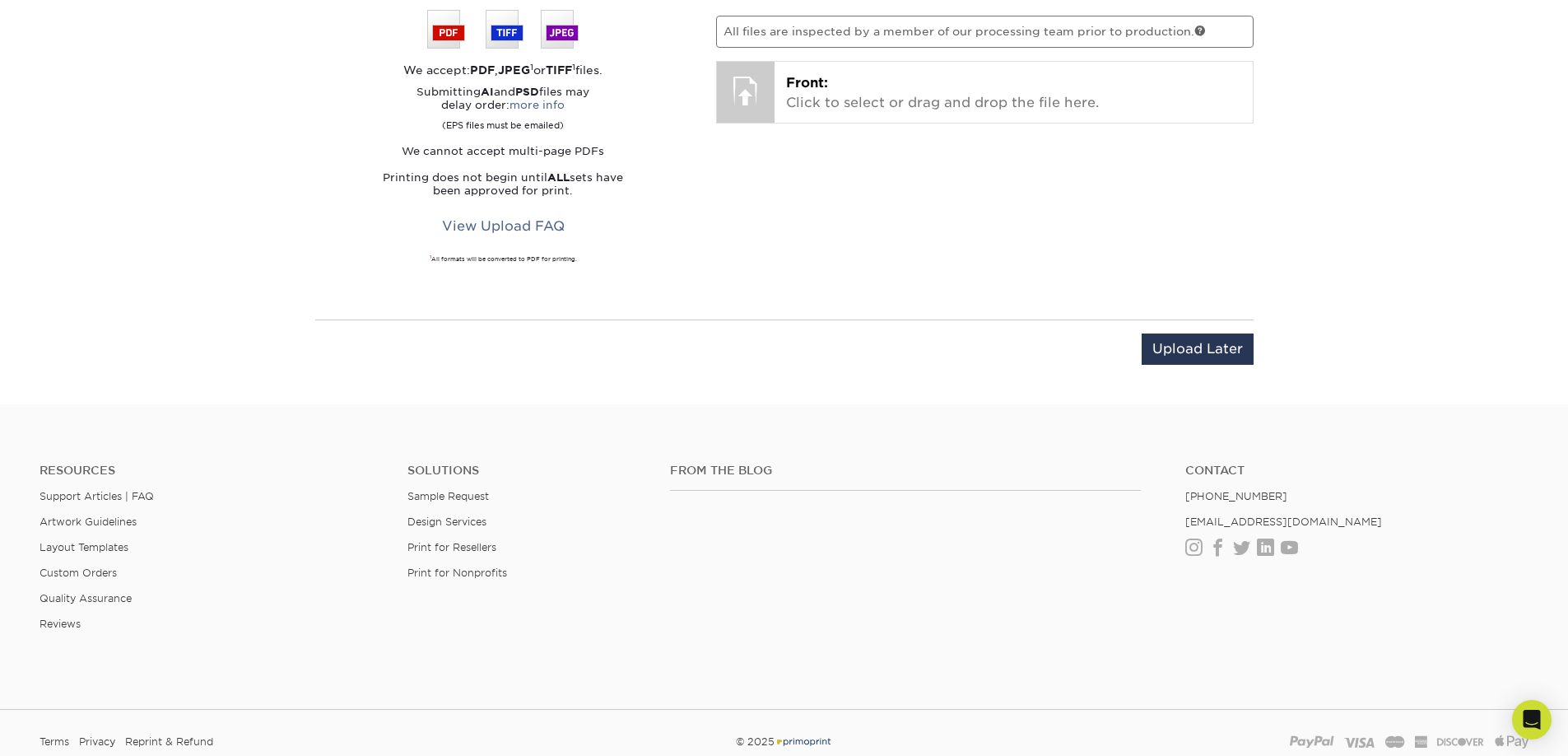
scroll to position [835, 0]
